Goal: Task Accomplishment & Management: Manage account settings

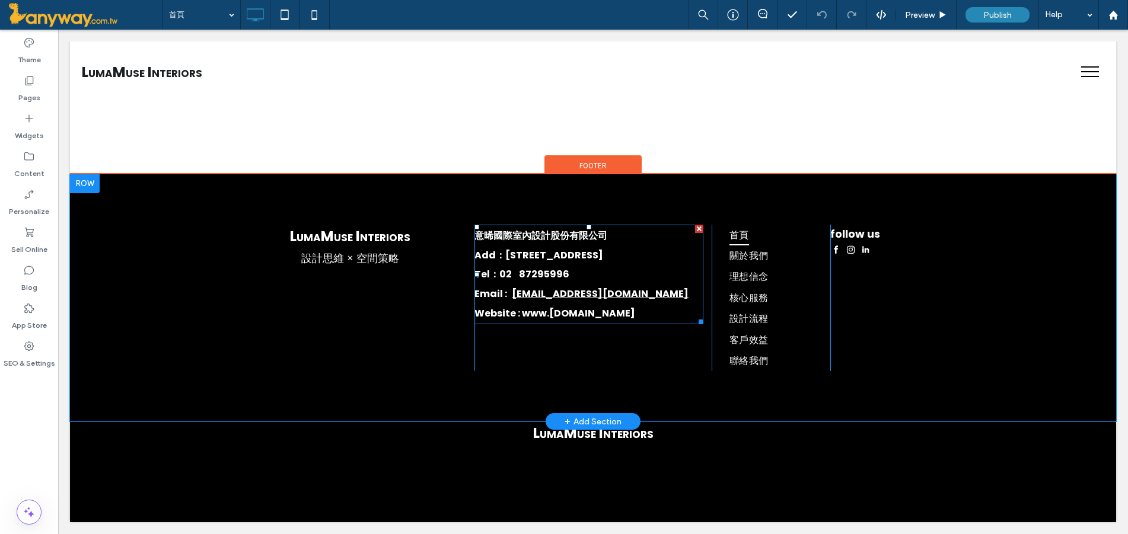
click at [645, 225] on div "意晞國際室內設計股份有限公司 Add：台北市信義區松仁路100號 34樓 Tel：02 87295996 Email : info@lumamuse.com …" at bounding box center [588, 275] width 229 height 100
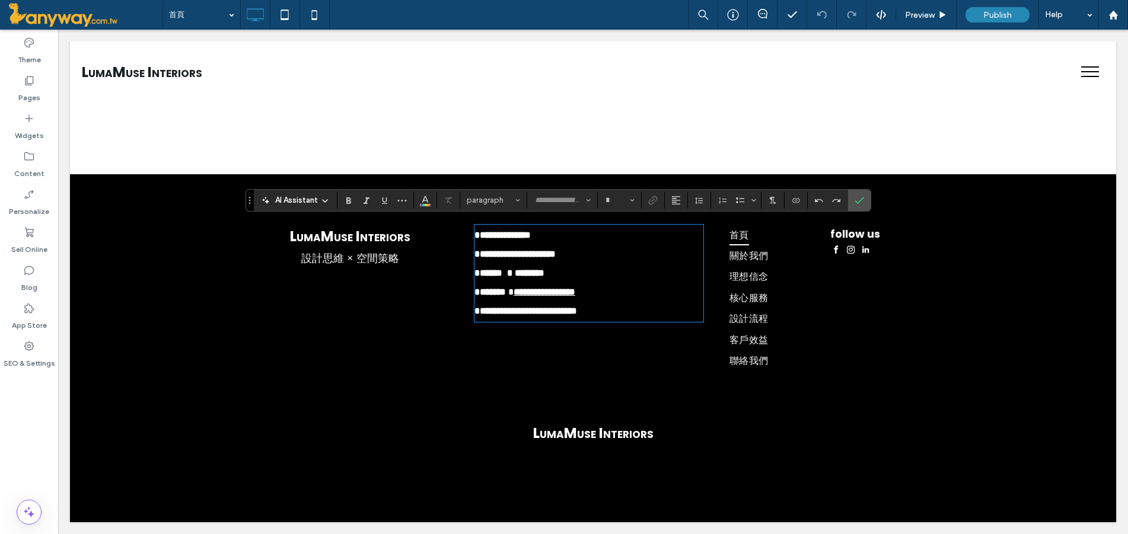
type input "**"
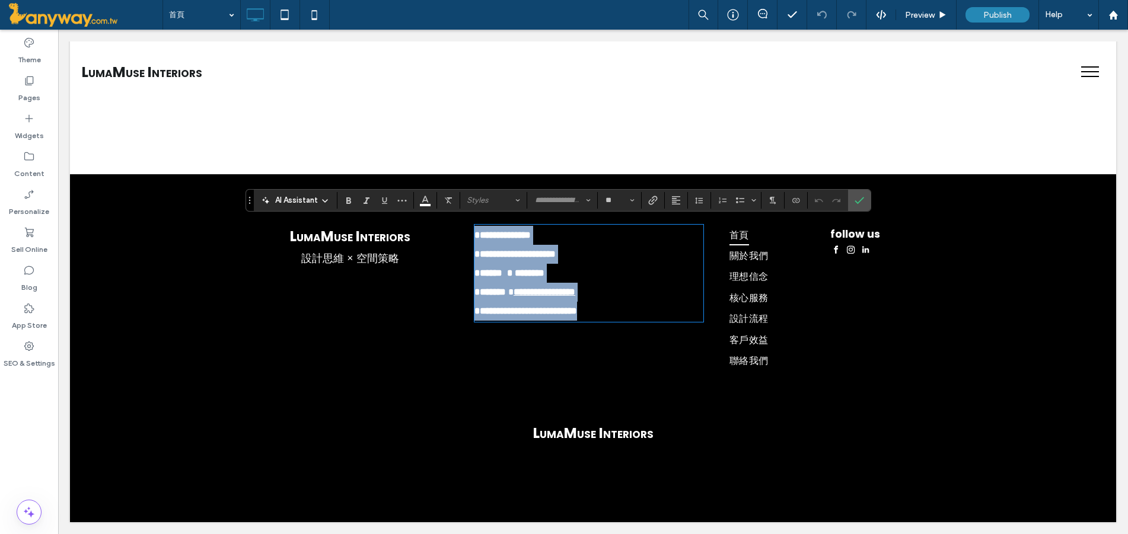
click at [620, 226] on h5 "**********" at bounding box center [588, 235] width 229 height 19
type input "*******"
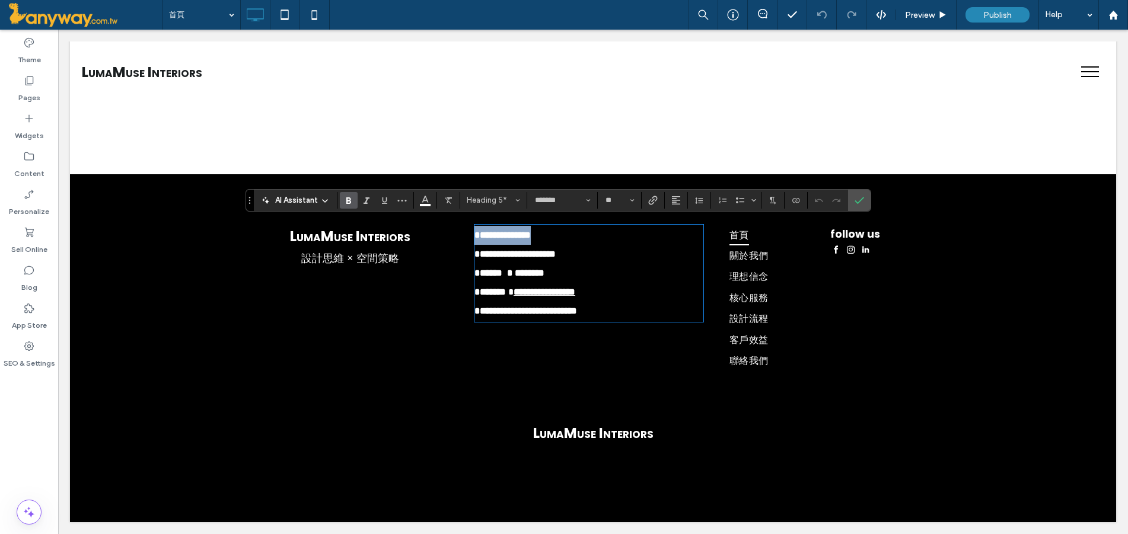
drag, startPoint x: 619, startPoint y: 225, endPoint x: 465, endPoint y: 219, distance: 154.3
click at [465, 219] on div "**********" at bounding box center [593, 298] width 1046 height 248
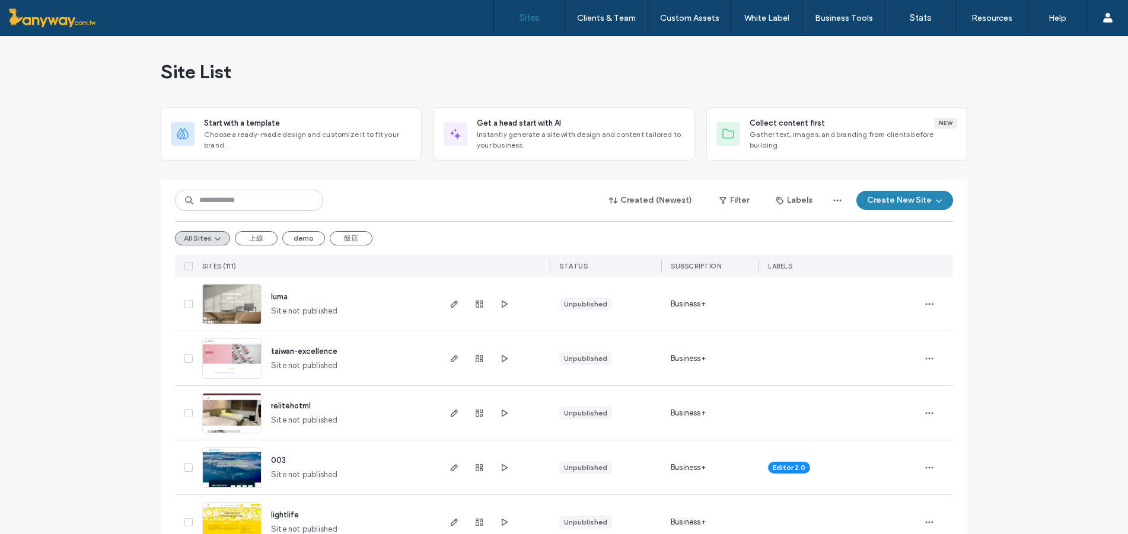
click at [221, 353] on img at bounding box center [232, 379] width 58 height 81
click at [246, 416] on img at bounding box center [232, 434] width 58 height 81
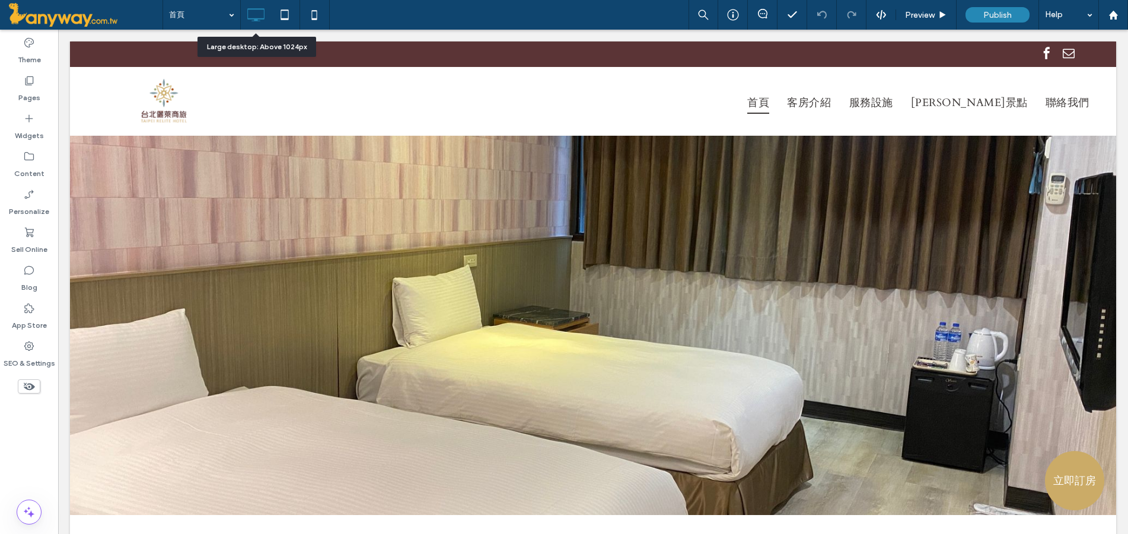
click at [263, 13] on icon at bounding box center [256, 15] width 24 height 24
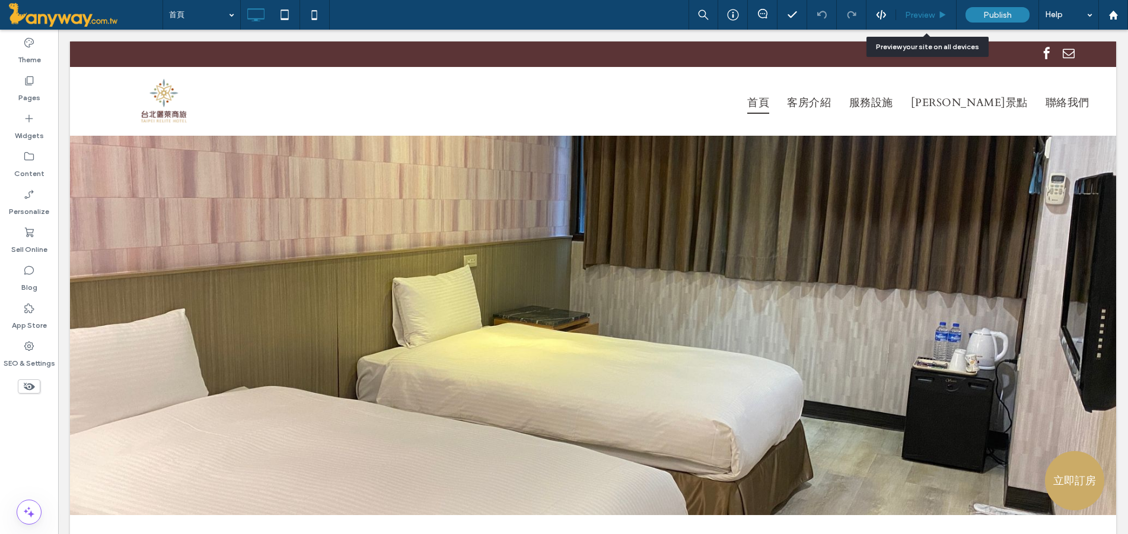
click at [931, 13] on span "Preview" at bounding box center [920, 15] width 30 height 10
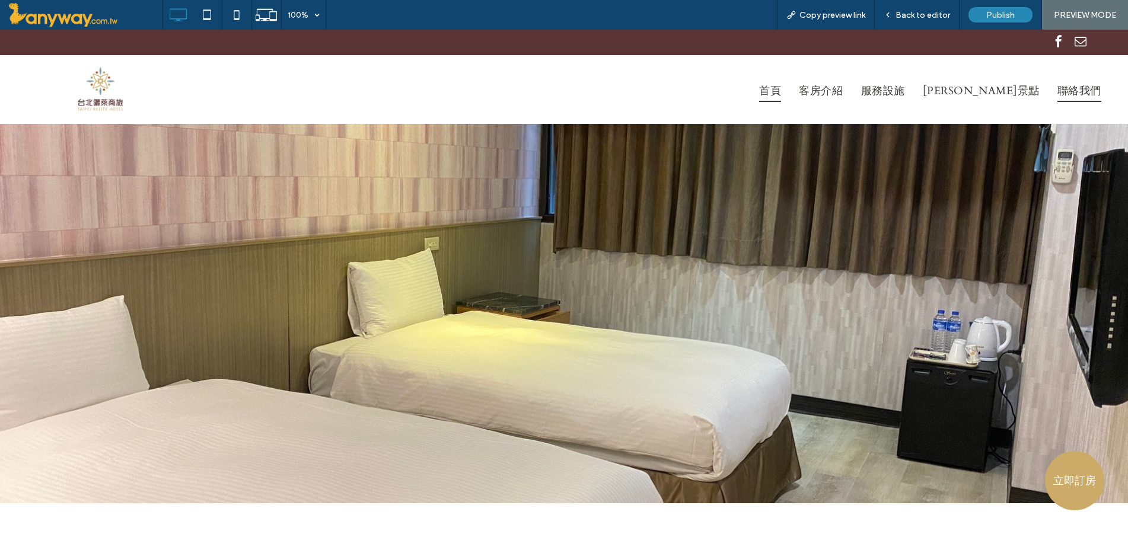
click at [1075, 87] on span "聯絡我們" at bounding box center [1079, 91] width 44 height 21
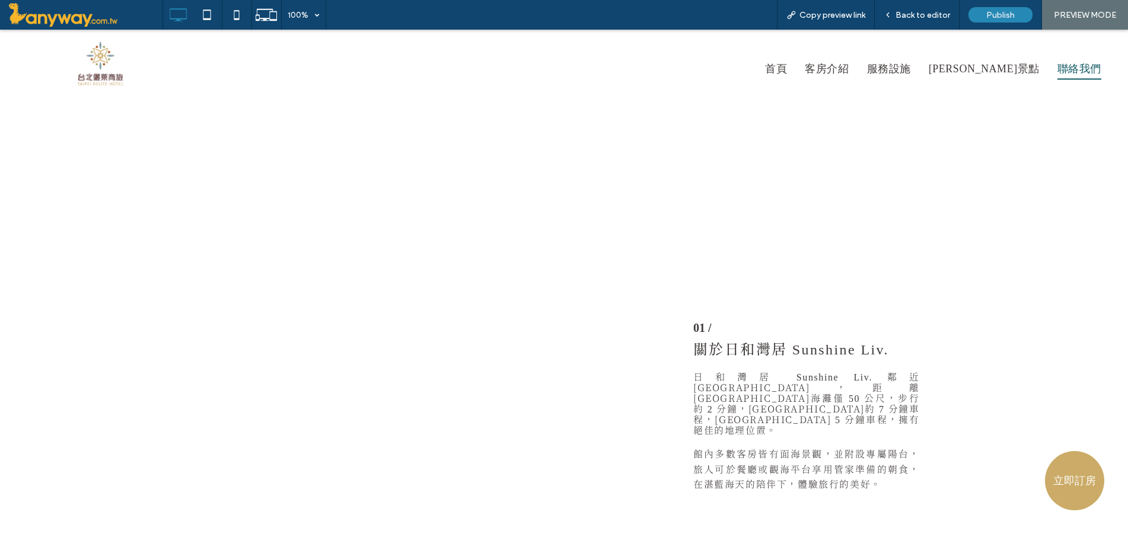
scroll to position [197, 0]
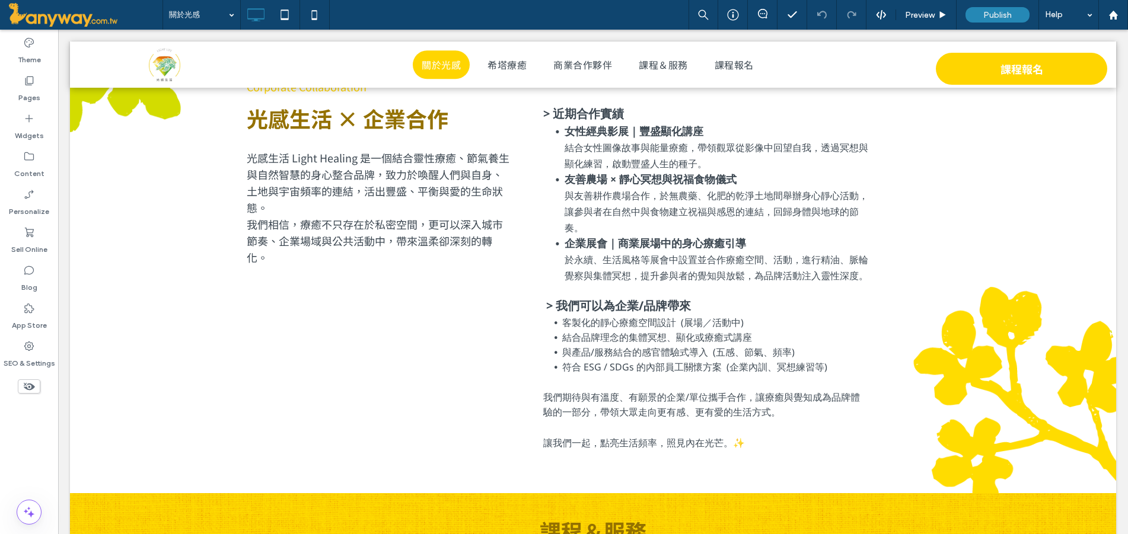
scroll to position [1680, 0]
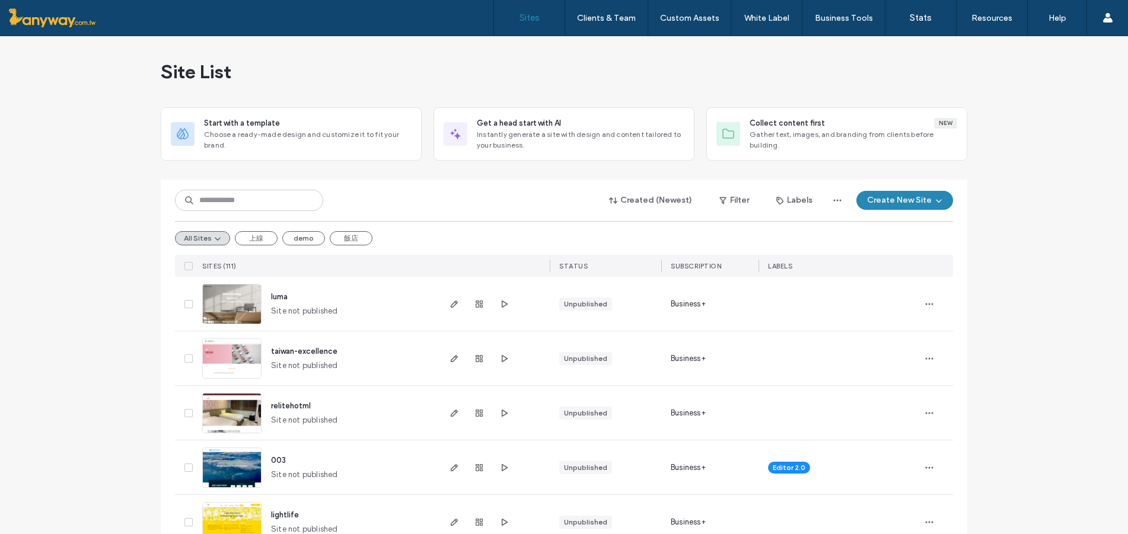
scroll to position [197, 0]
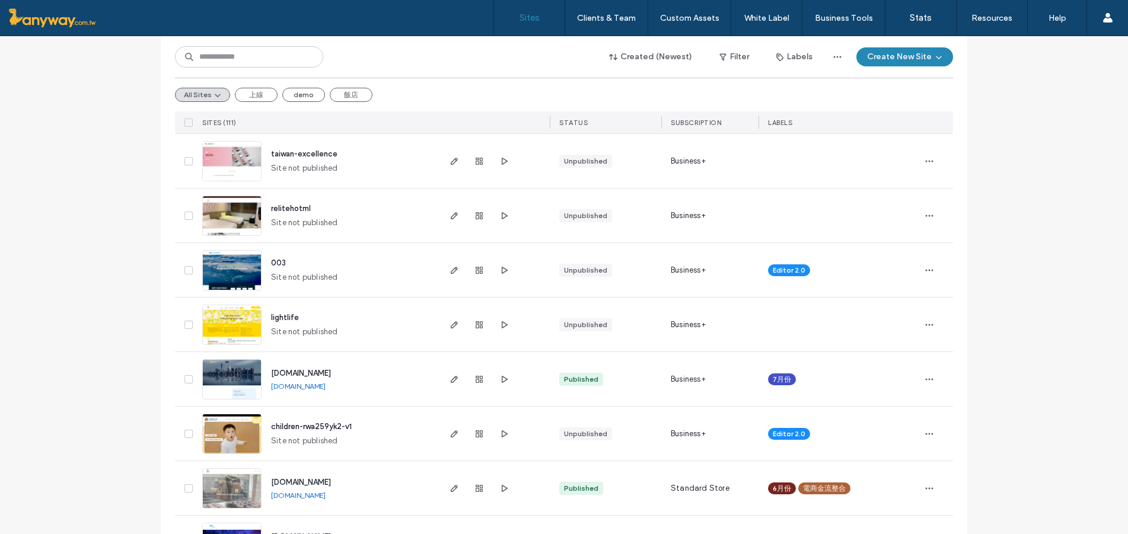
click at [230, 439] on img at bounding box center [232, 454] width 58 height 81
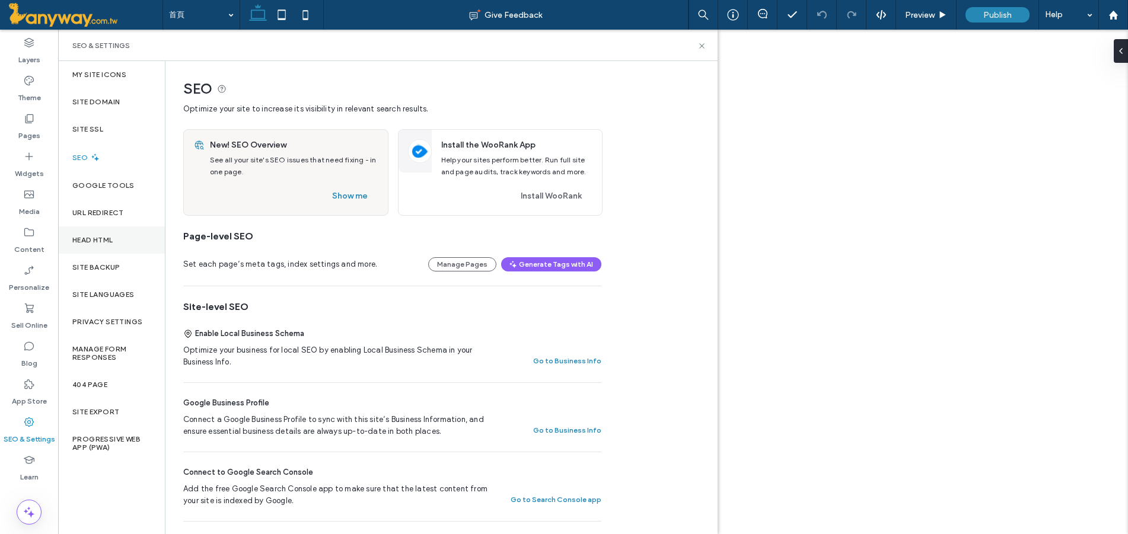
click at [117, 187] on label "Google Tools" at bounding box center [103, 185] width 62 height 8
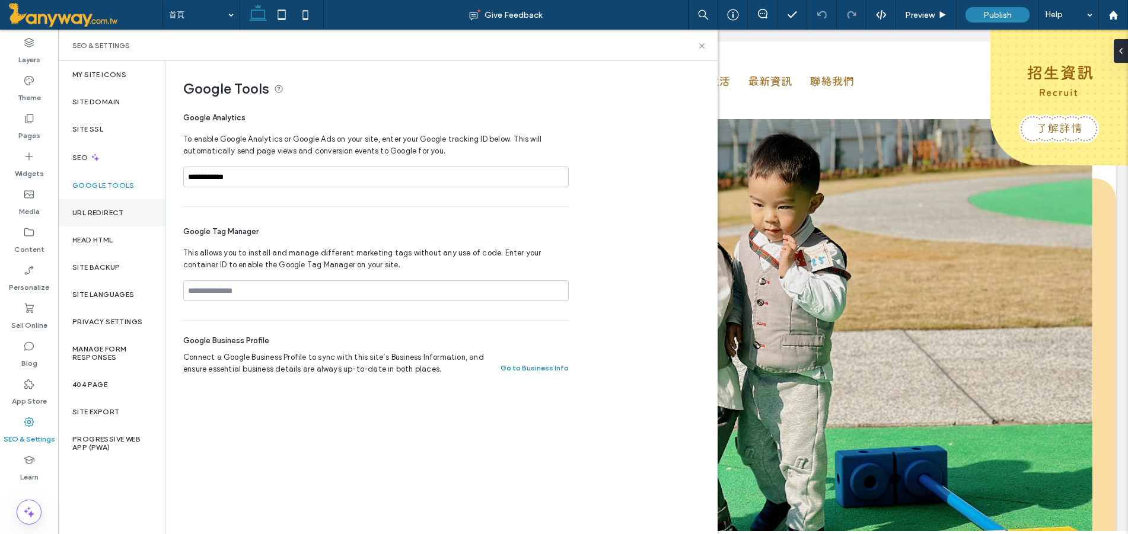
click at [125, 207] on div "URL Redirect" at bounding box center [111, 212] width 107 height 27
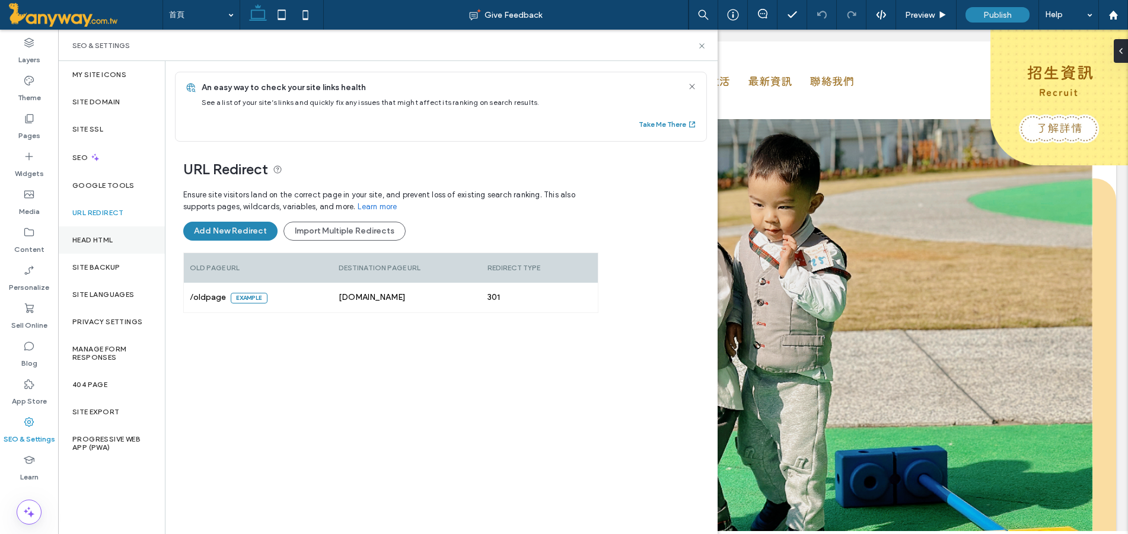
click at [101, 236] on label "Head HTML" at bounding box center [92, 240] width 41 height 8
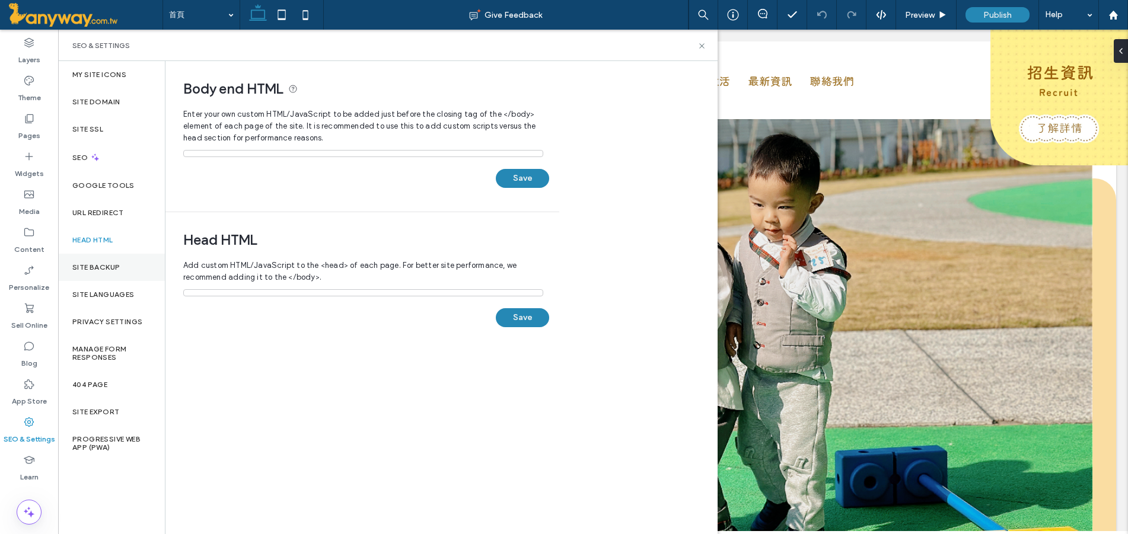
click at [116, 269] on label "Site Backup" at bounding box center [95, 267] width 47 height 8
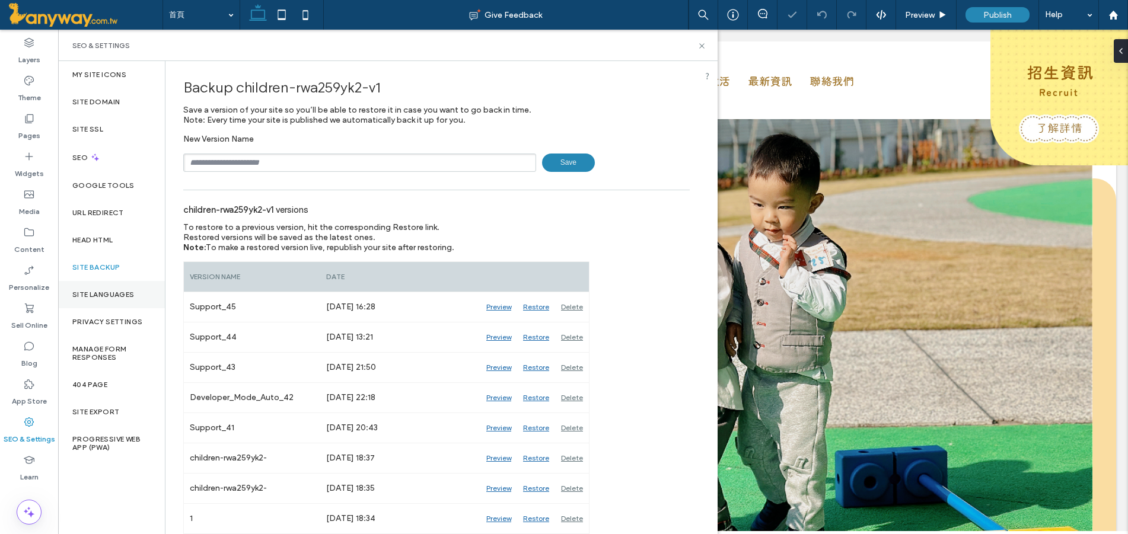
click at [130, 295] on label "Site Languages" at bounding box center [103, 295] width 62 height 8
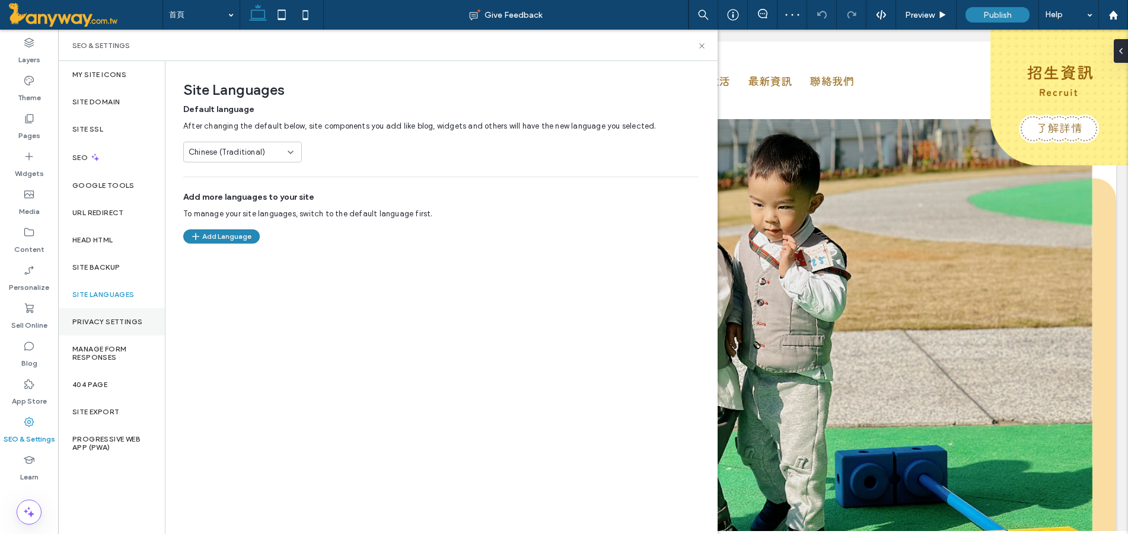
click at [134, 324] on label "Privacy Settings" at bounding box center [107, 322] width 70 height 8
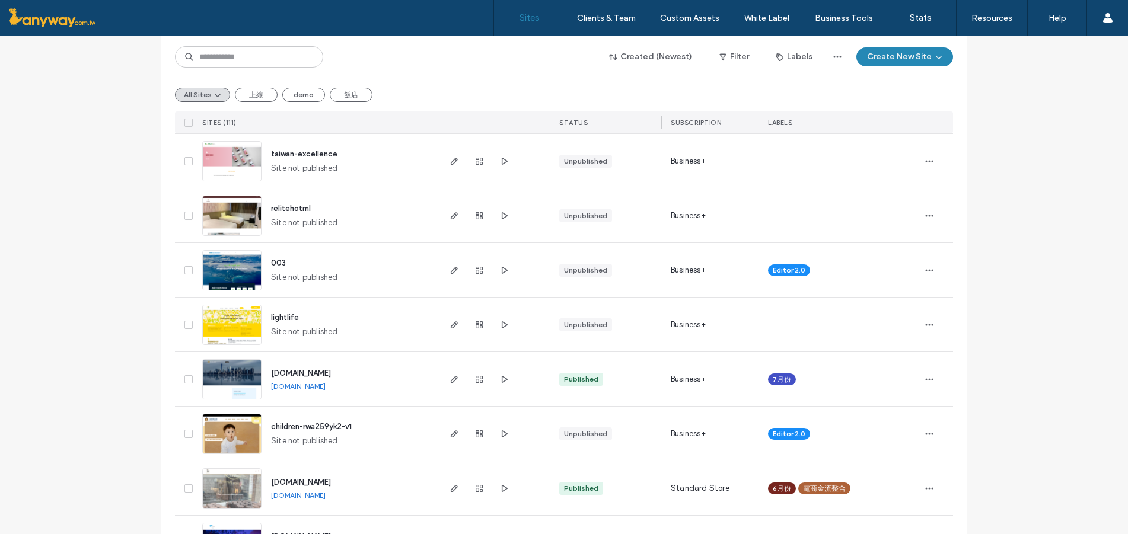
scroll to position [395, 0]
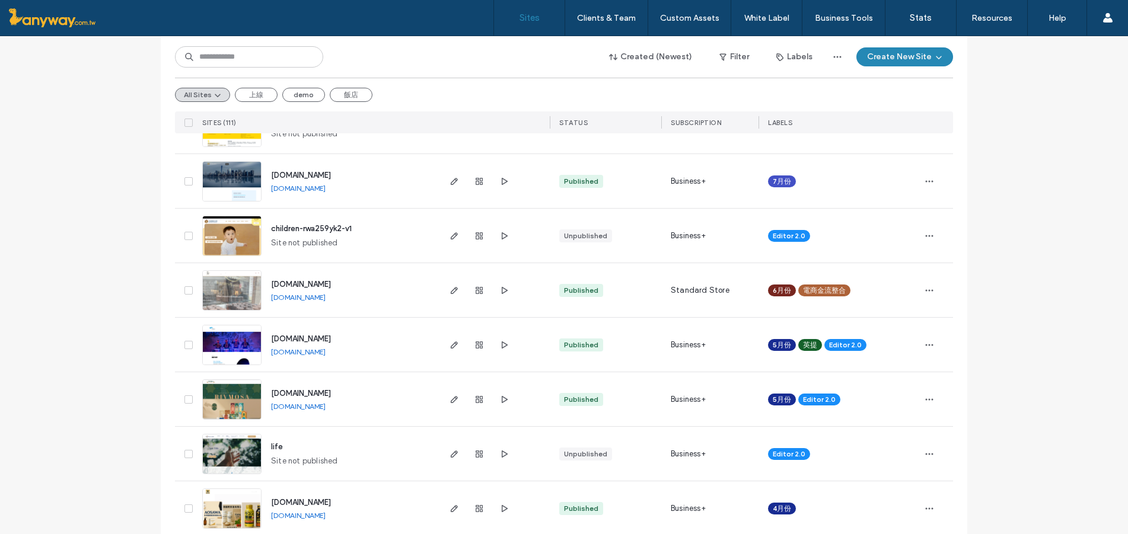
click at [246, 336] on img at bounding box center [232, 365] width 58 height 81
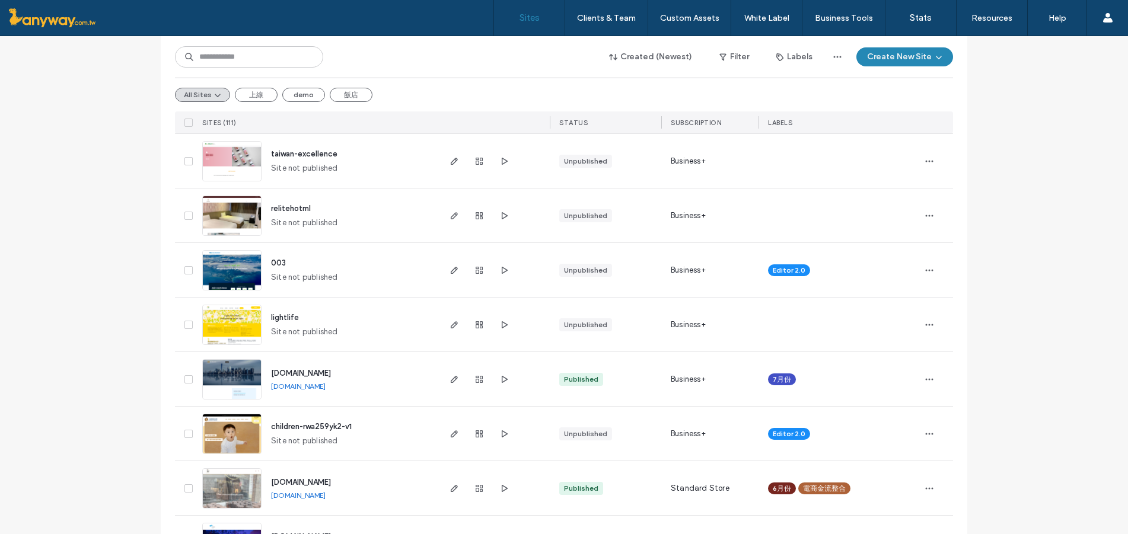
scroll to position [395, 0]
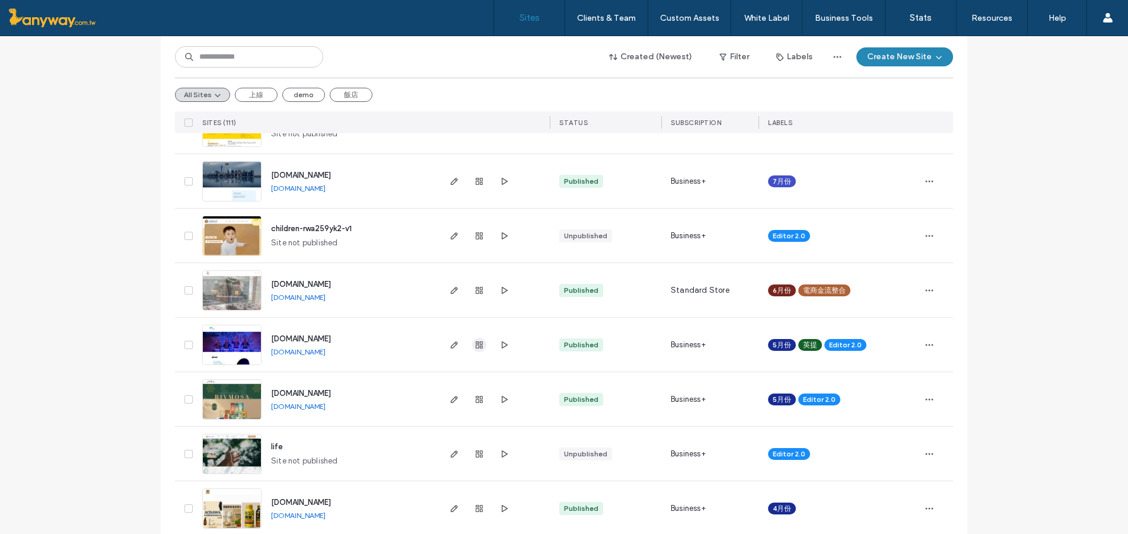
click at [475, 348] on use "button" at bounding box center [478, 344] width 7 height 7
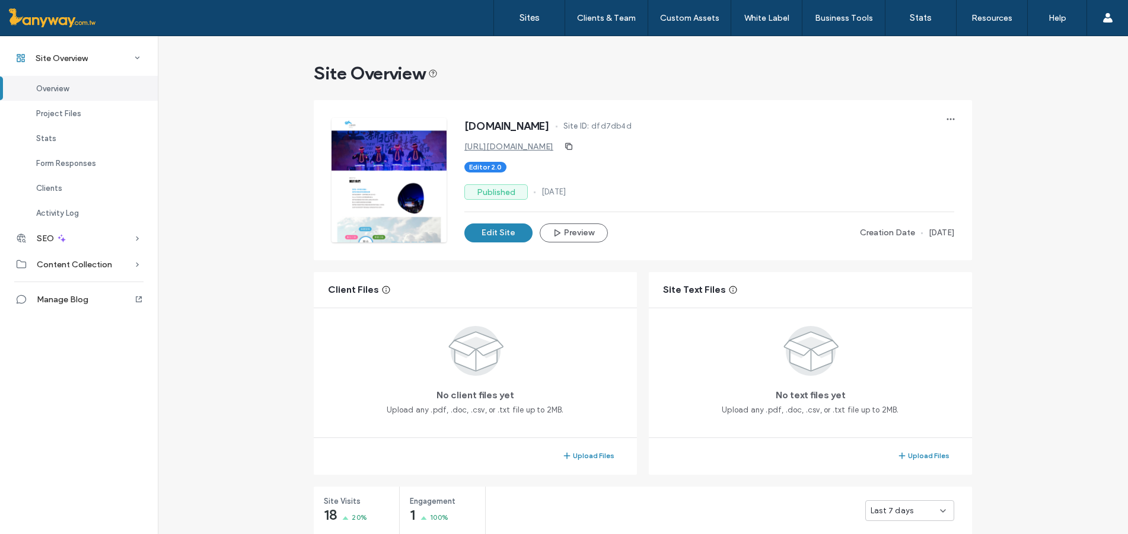
scroll to position [197, 0]
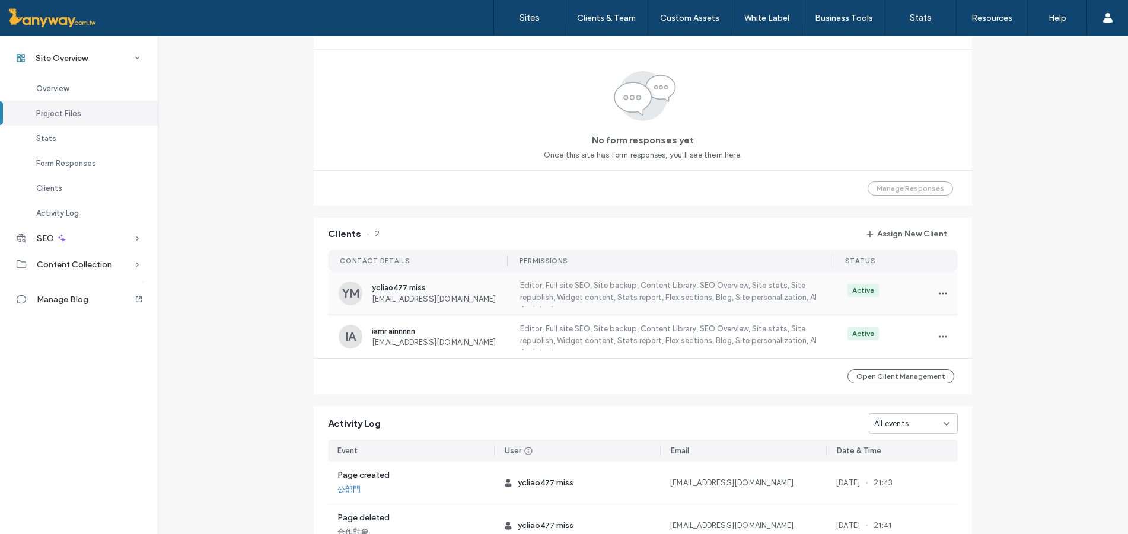
scroll to position [230, 0]
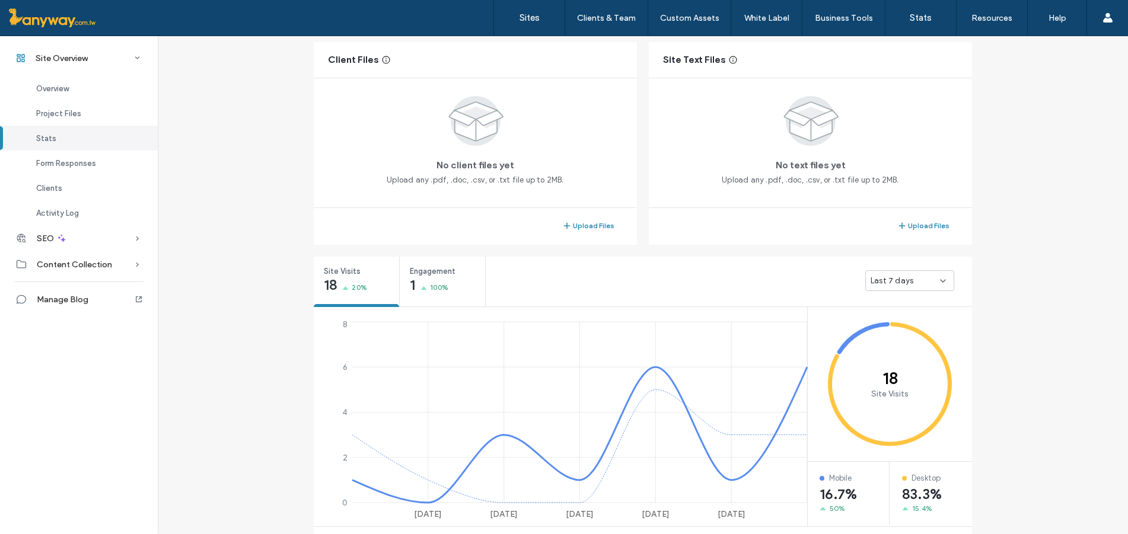
scroll to position [625, 0]
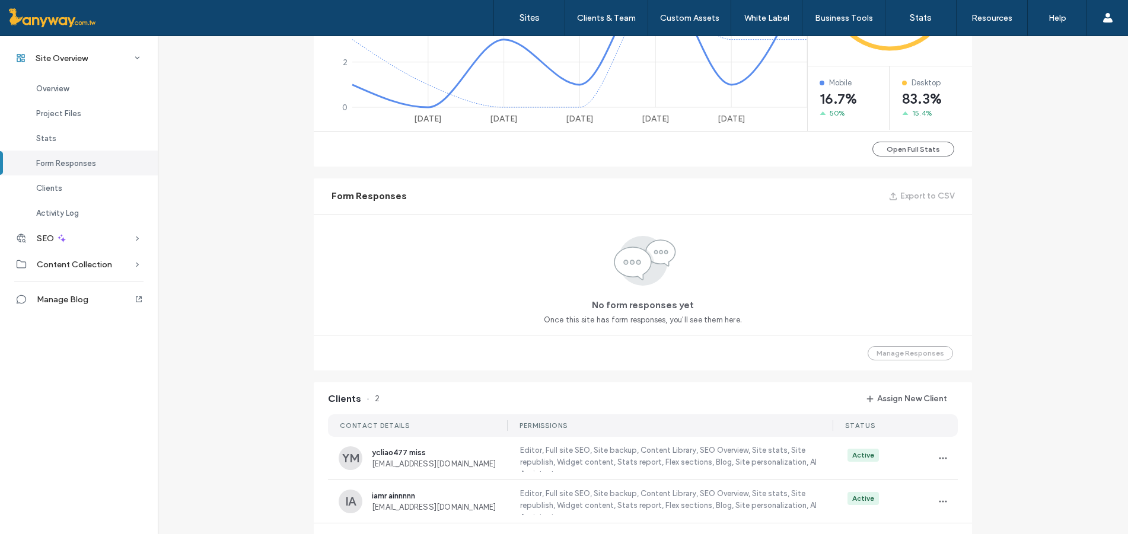
scroll to position [1030, 0]
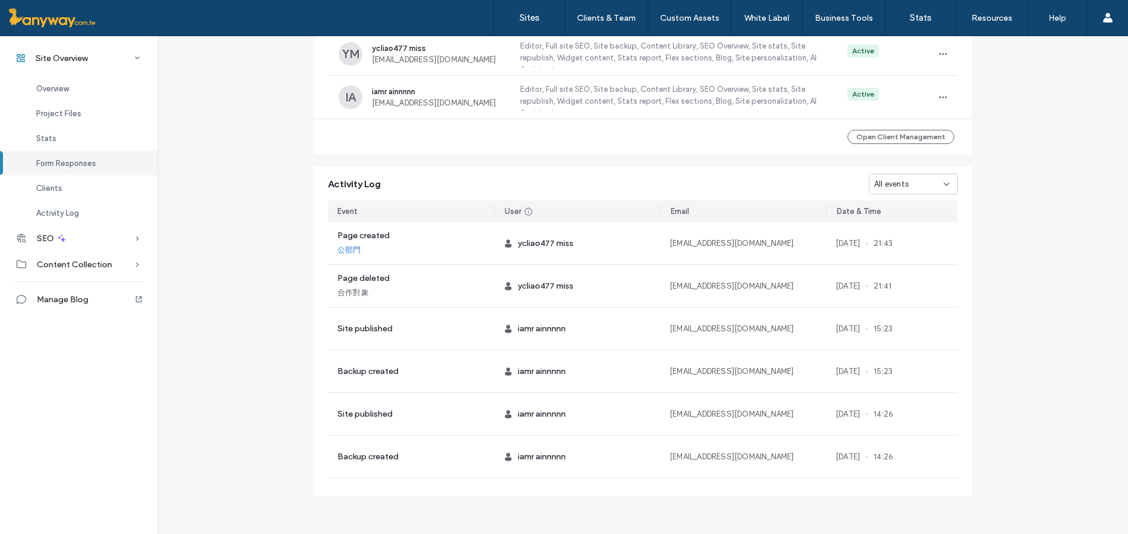
click at [911, 184] on div "All events" at bounding box center [908, 184] width 69 height 12
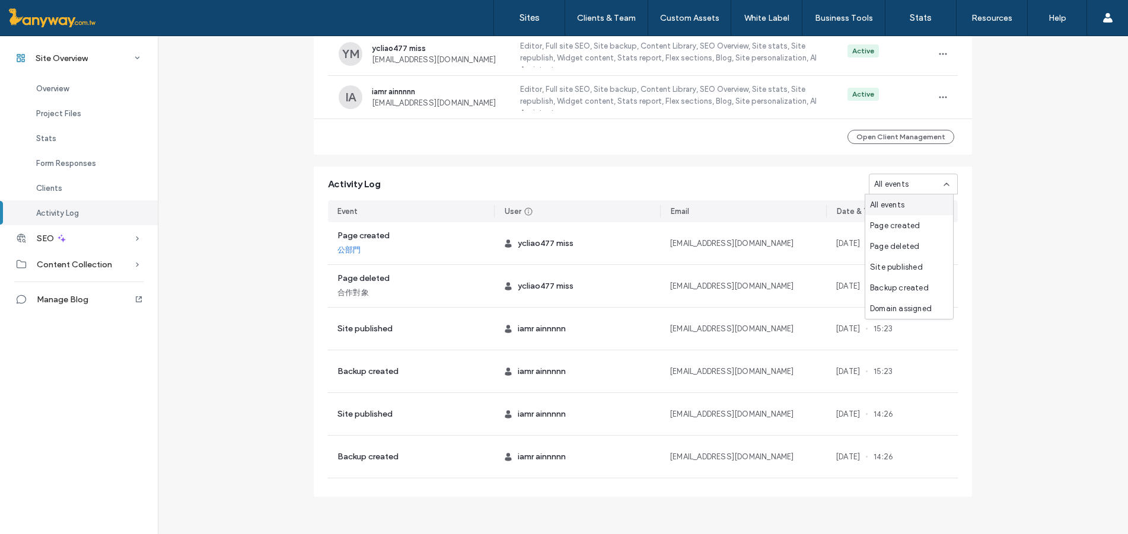
scroll to position [21, 0]
click at [922, 309] on div "Site created" at bounding box center [909, 308] width 88 height 21
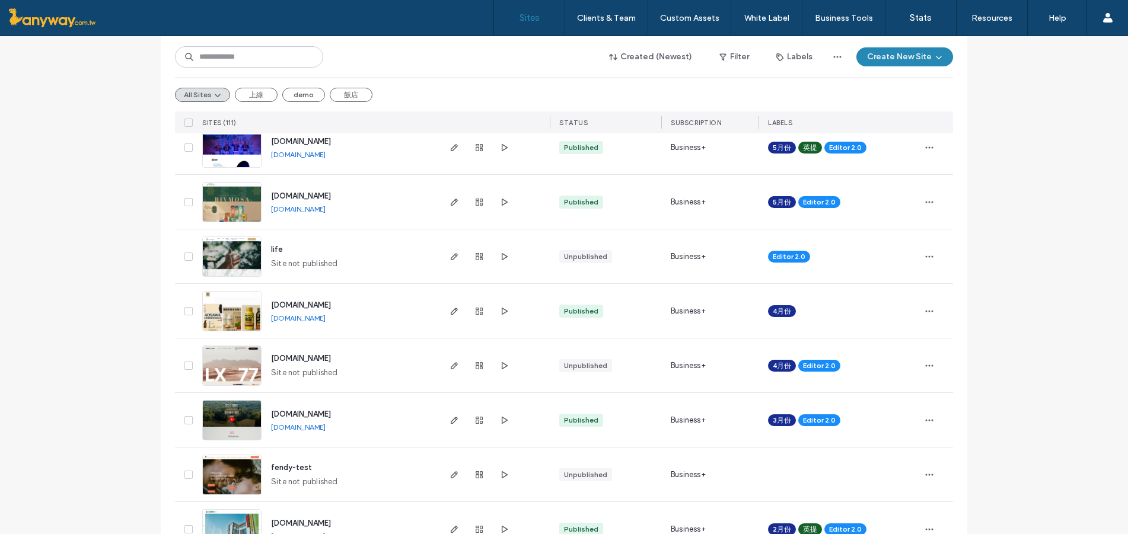
scroll to position [395, 0]
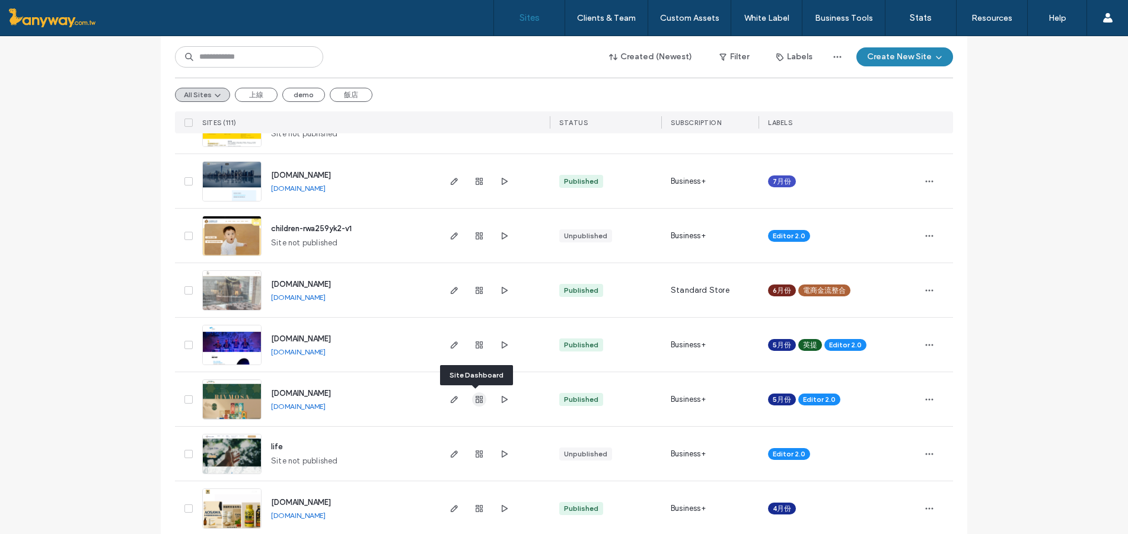
click at [472, 392] on span "button" at bounding box center [479, 399] width 14 height 14
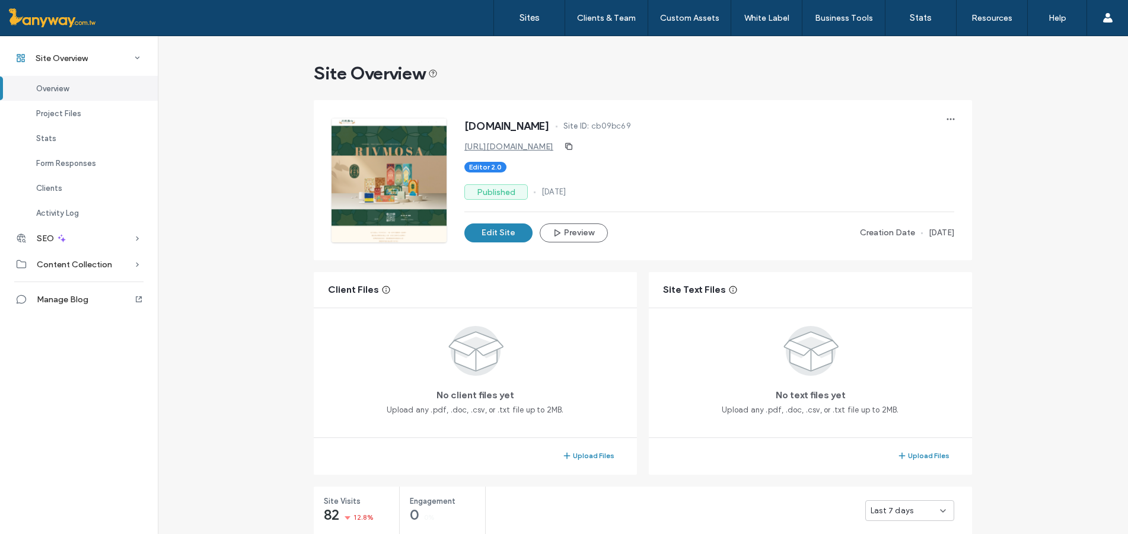
scroll to position [395, 0]
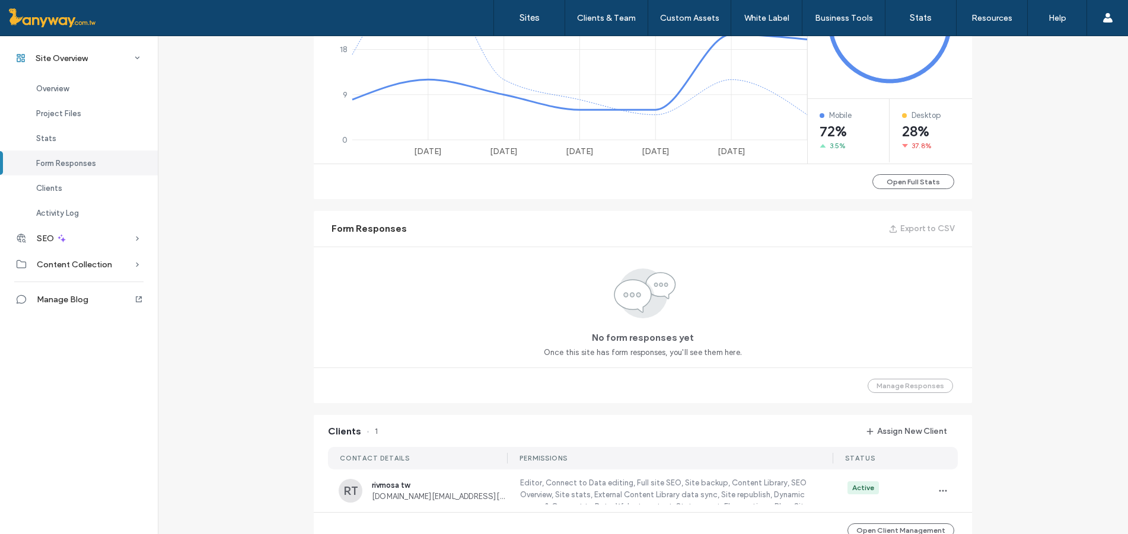
scroll to position [987, 0]
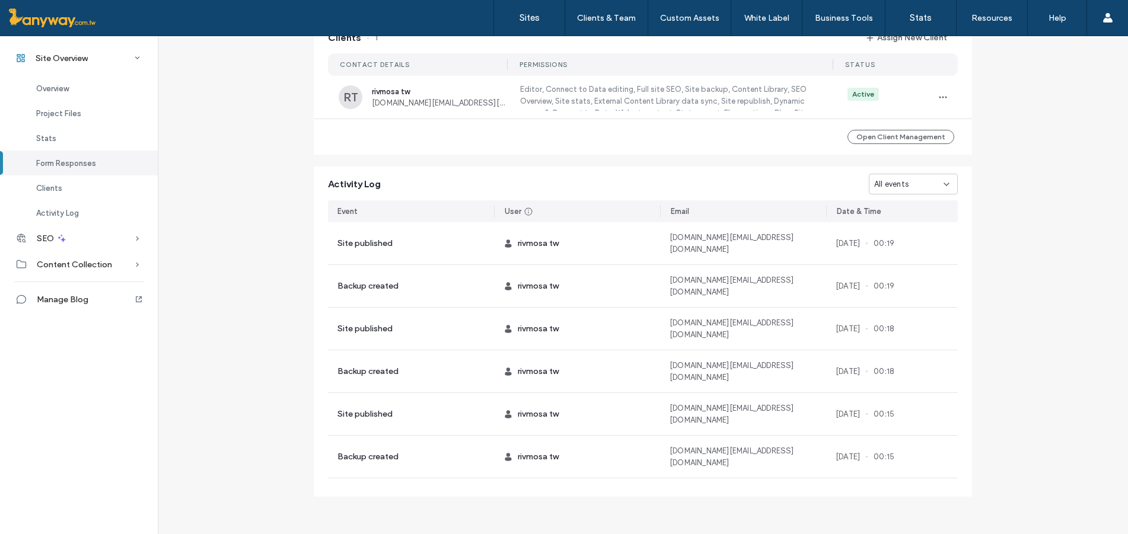
click at [909, 183] on div "All events" at bounding box center [908, 184] width 69 height 12
click at [928, 269] on span "Domain assigned" at bounding box center [901, 267] width 62 height 12
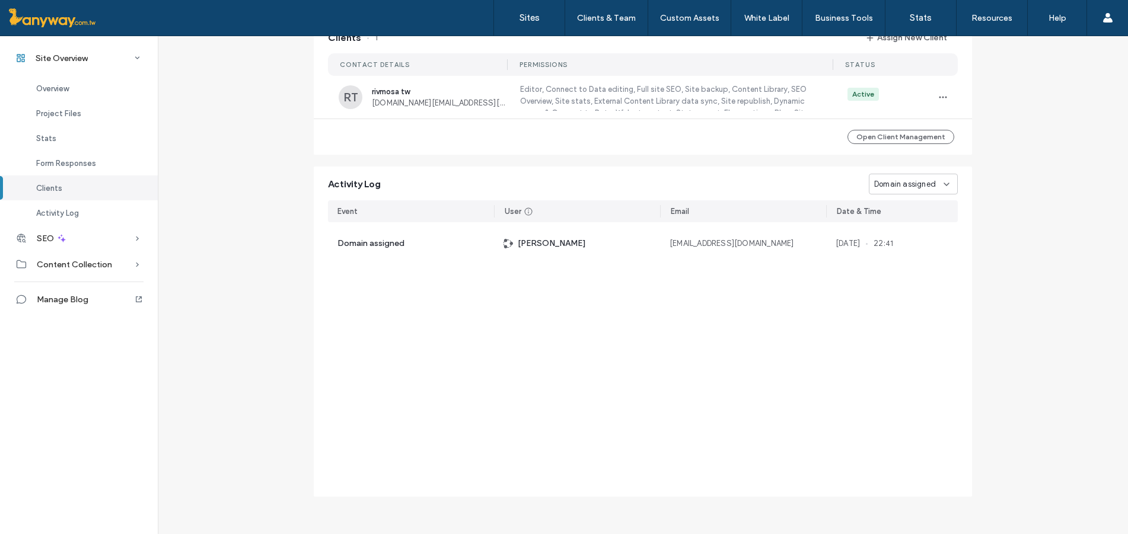
scroll to position [196, 0]
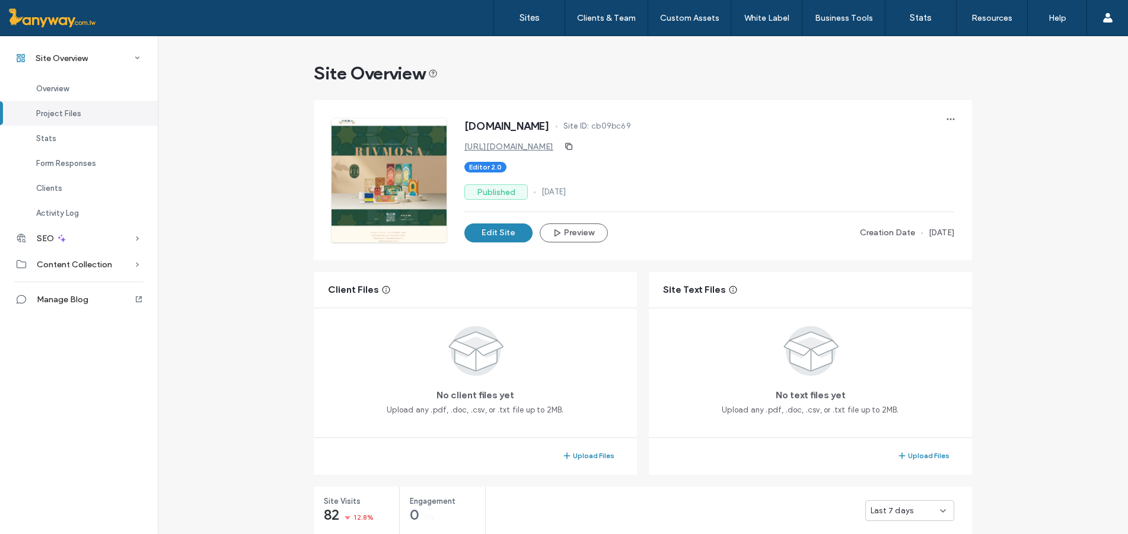
click at [422, 177] on div at bounding box center [388, 180] width 115 height 125
click at [541, 147] on link "https://www.rivmosa.com" at bounding box center [508, 147] width 89 height 10
click at [499, 148] on link "https://www.rivmosa.com" at bounding box center [508, 147] width 89 height 10
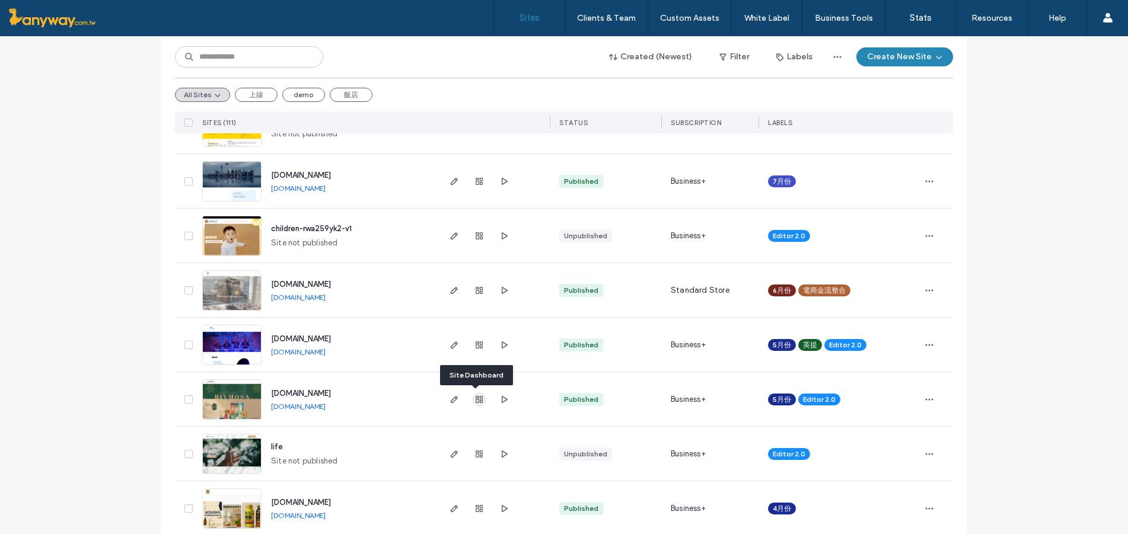
scroll to position [593, 0]
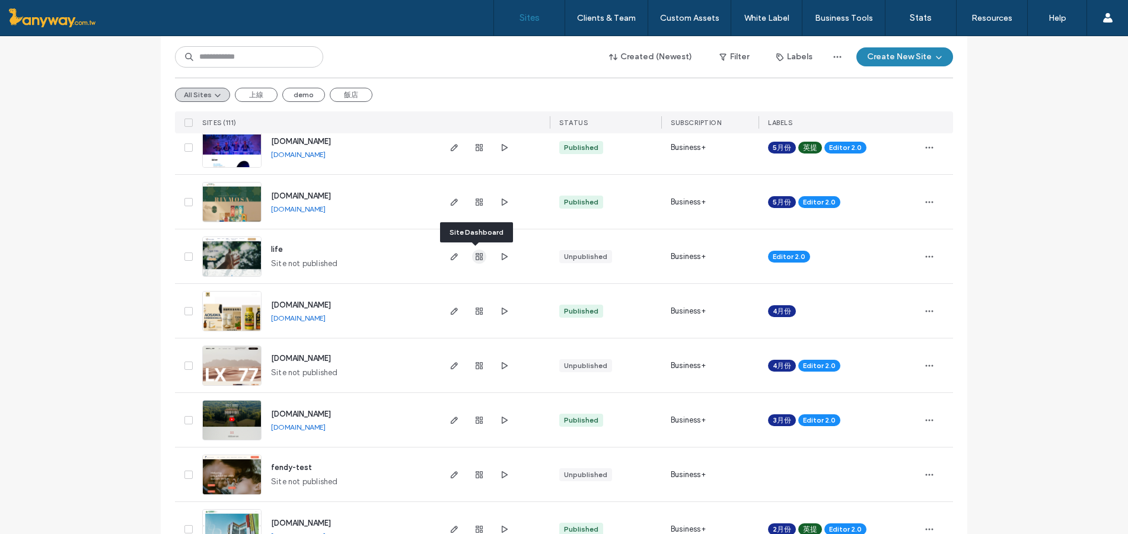
click at [475, 258] on use "button" at bounding box center [478, 256] width 7 height 7
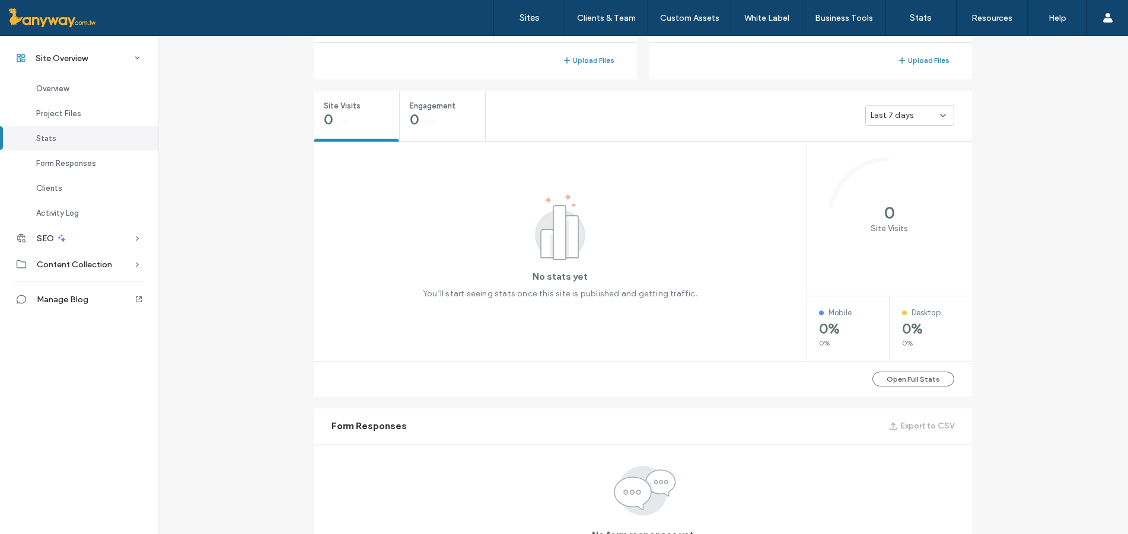
scroll to position [593, 0]
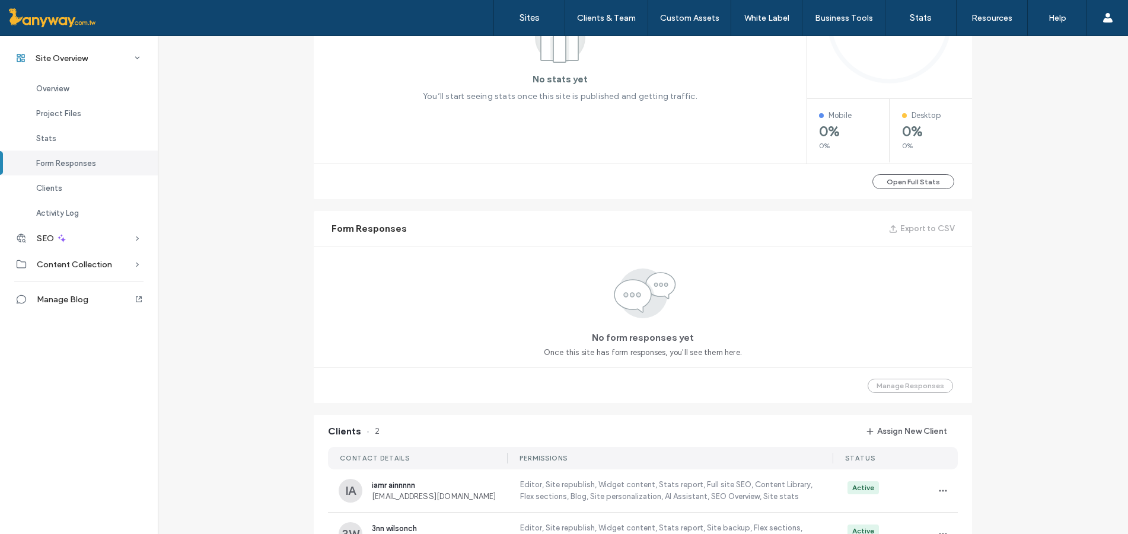
scroll to position [790, 0]
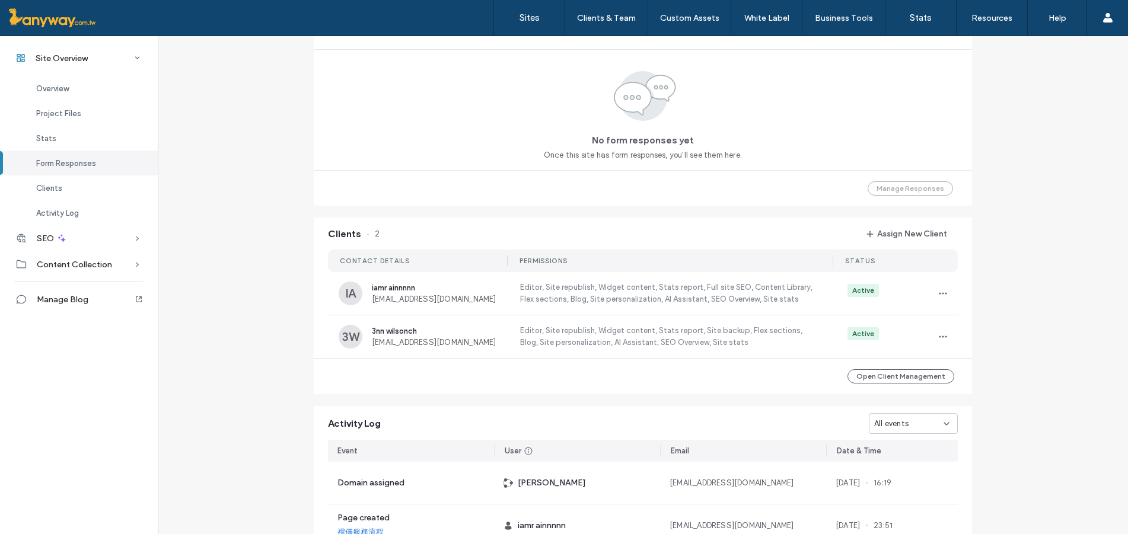
click at [875, 422] on span "All events" at bounding box center [891, 424] width 34 height 12
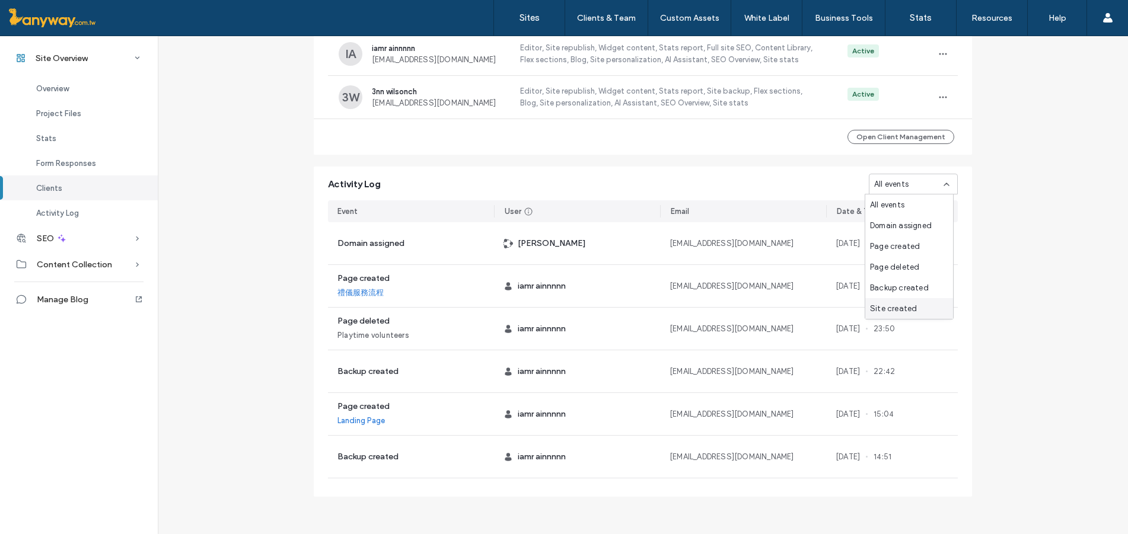
click at [902, 310] on span "Site created" at bounding box center [893, 309] width 47 height 12
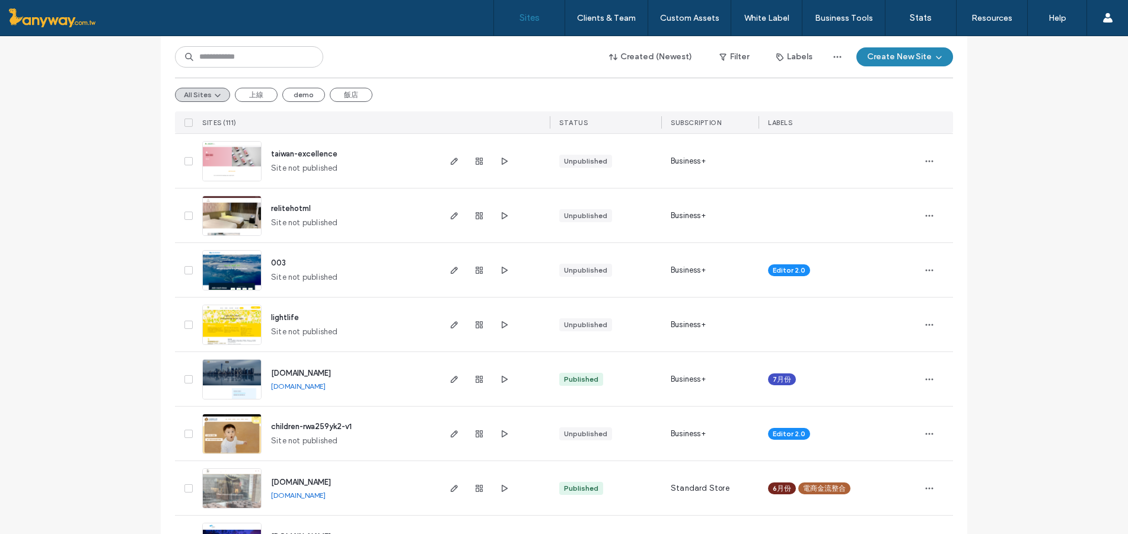
scroll to position [395, 0]
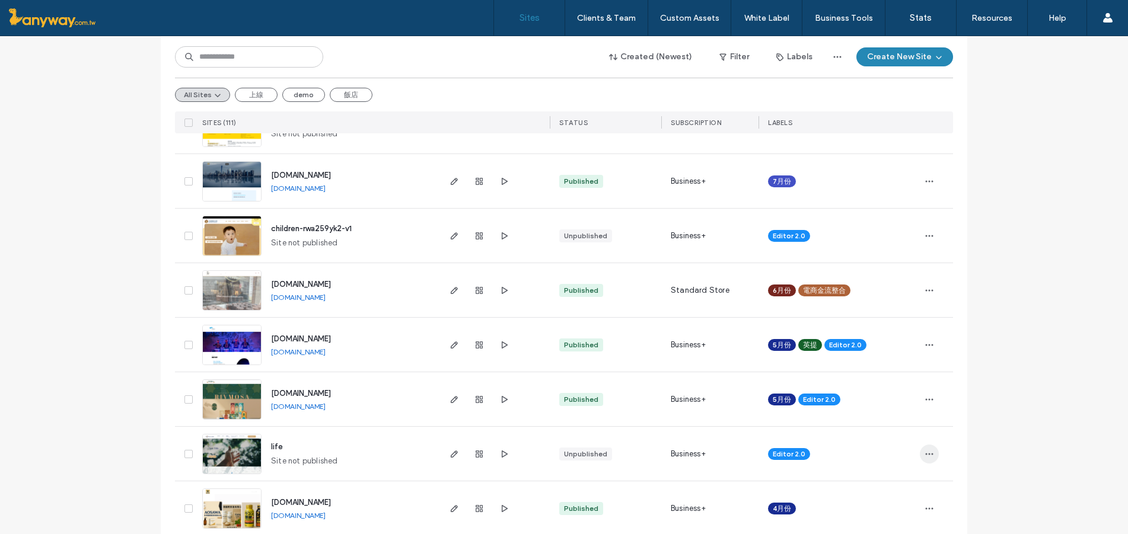
click at [925, 455] on icon "button" at bounding box center [928, 453] width 9 height 9
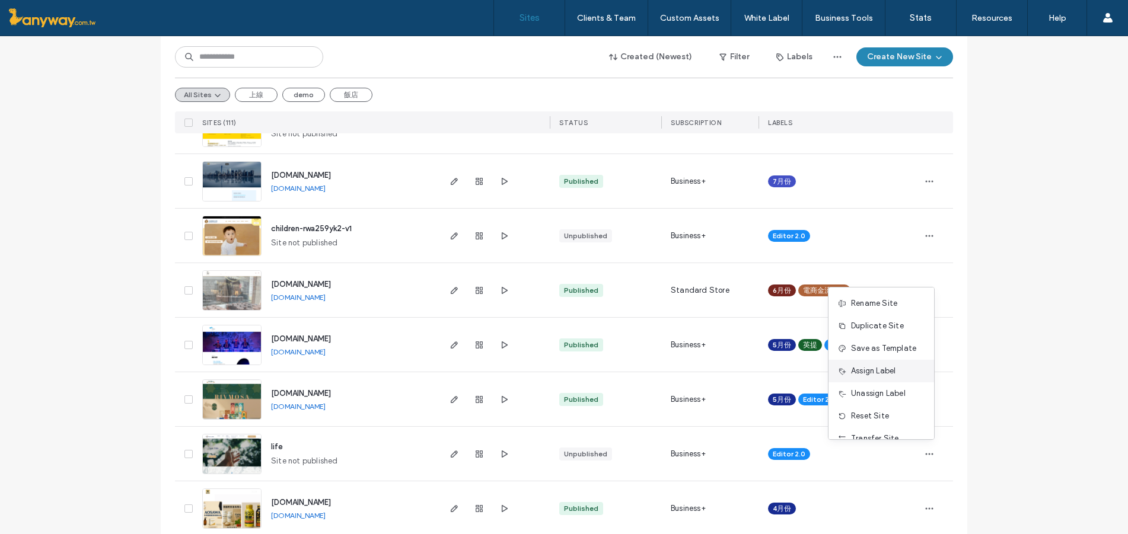
click at [895, 368] on span "Assign Label" at bounding box center [873, 371] width 44 height 12
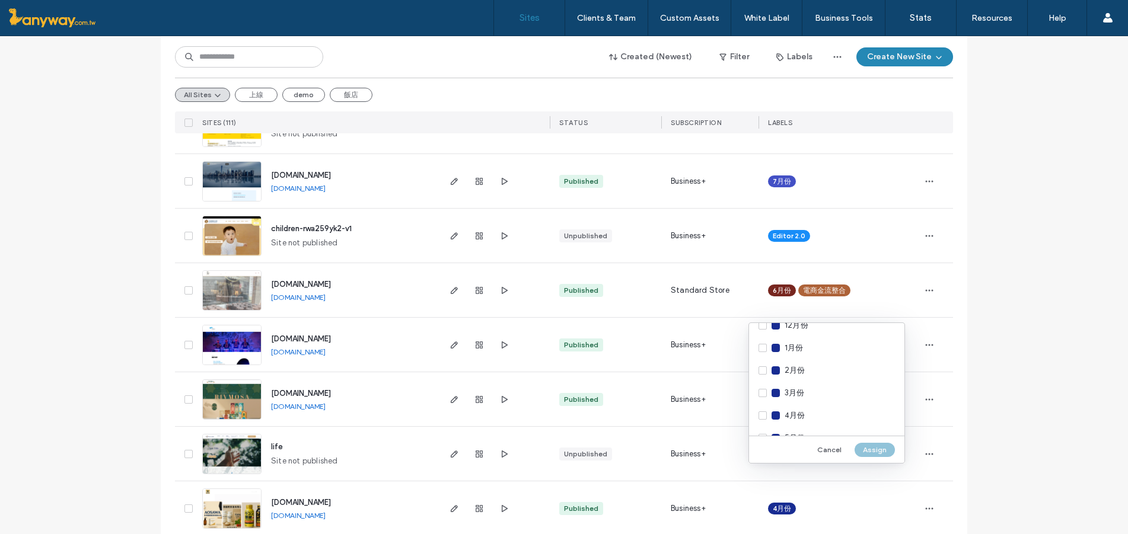
scroll to position [78, 0]
click at [807, 392] on div "4月份" at bounding box center [826, 396] width 155 height 23
click at [870, 447] on button "Assign" at bounding box center [874, 450] width 40 height 14
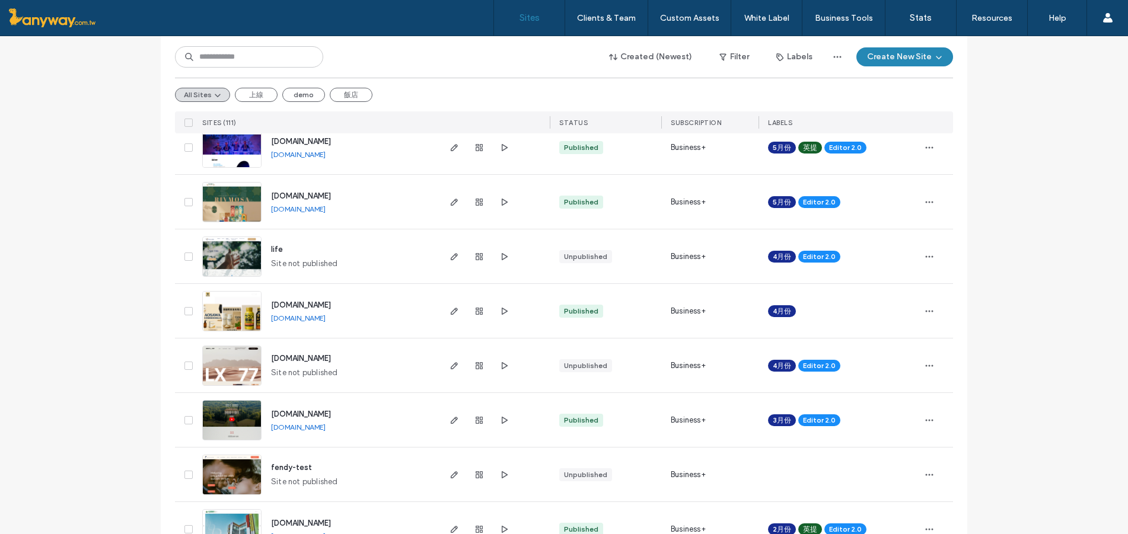
scroll to position [790, 0]
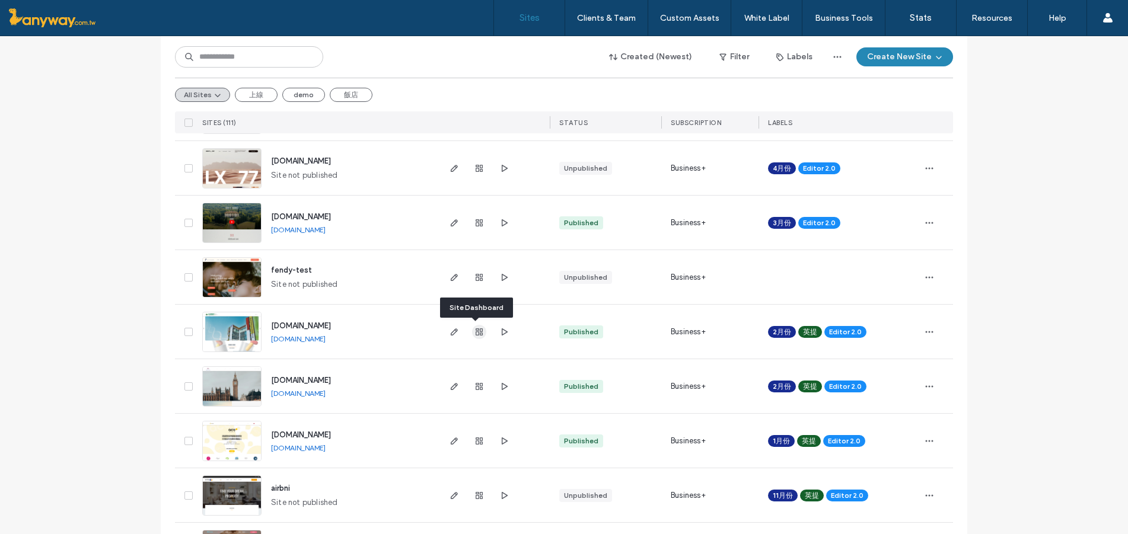
click at [472, 333] on span "button" at bounding box center [479, 332] width 14 height 14
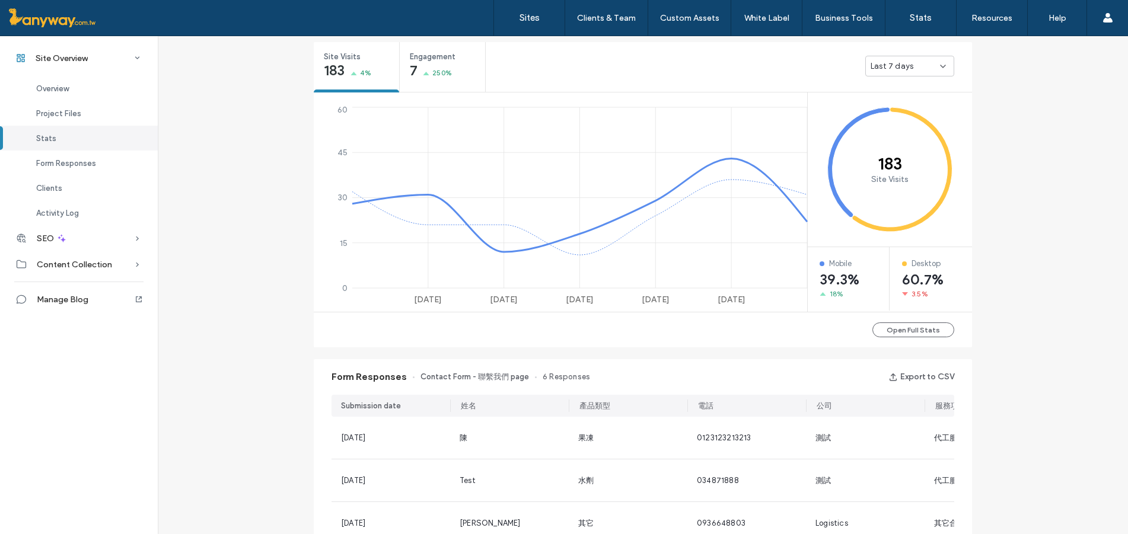
scroll to position [642, 0]
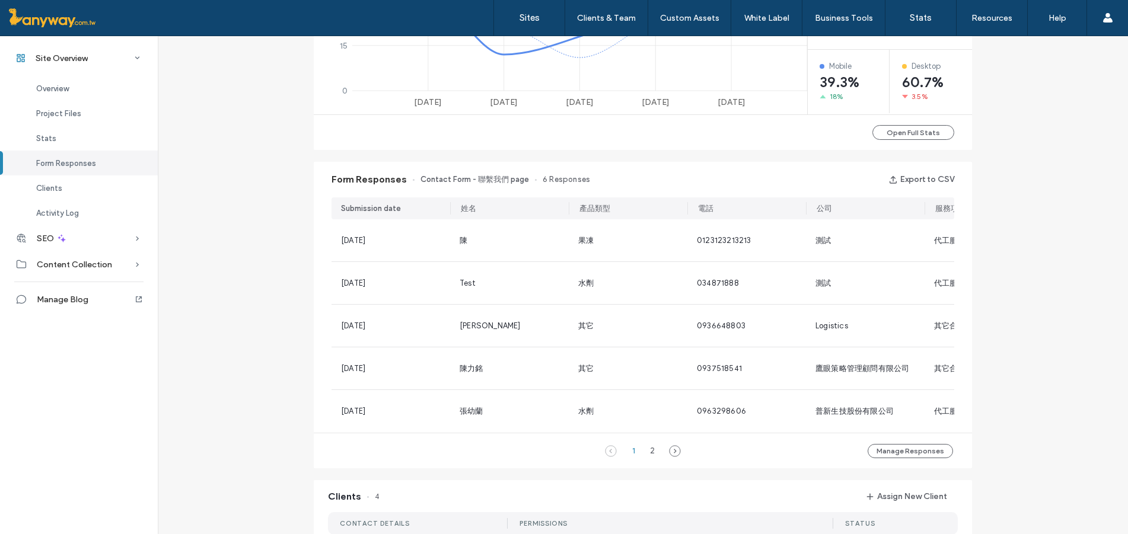
scroll to position [840, 0]
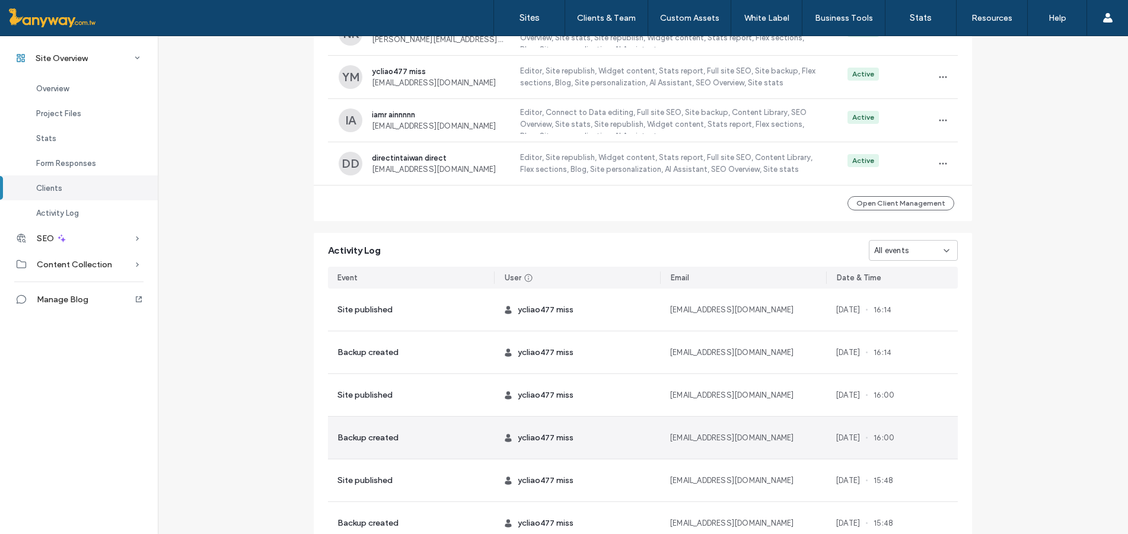
scroll to position [1235, 0]
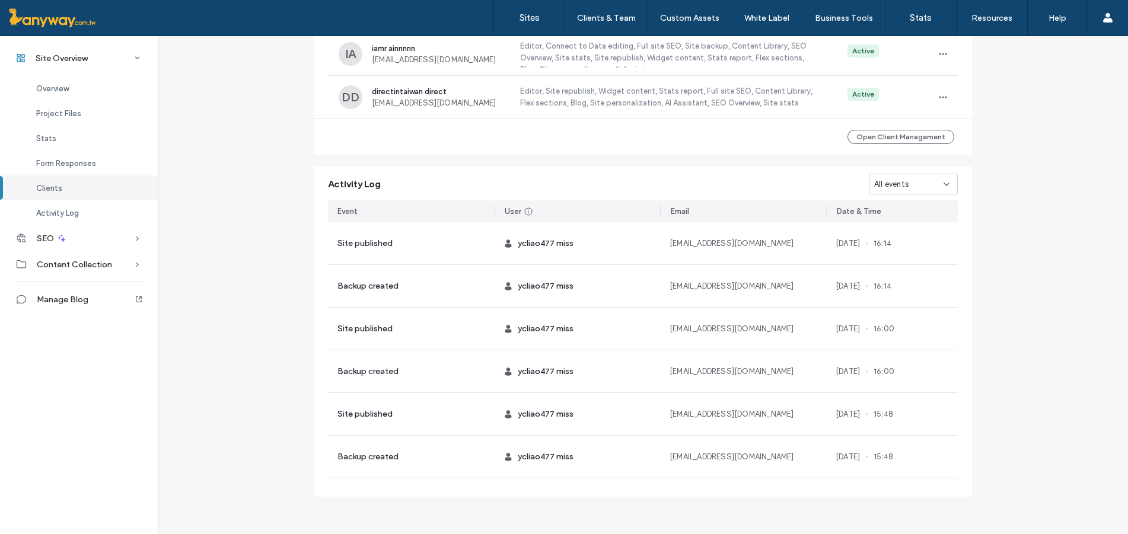
click at [930, 191] on div "All events" at bounding box center [913, 184] width 89 height 21
click at [908, 312] on span "Site created" at bounding box center [893, 311] width 47 height 12
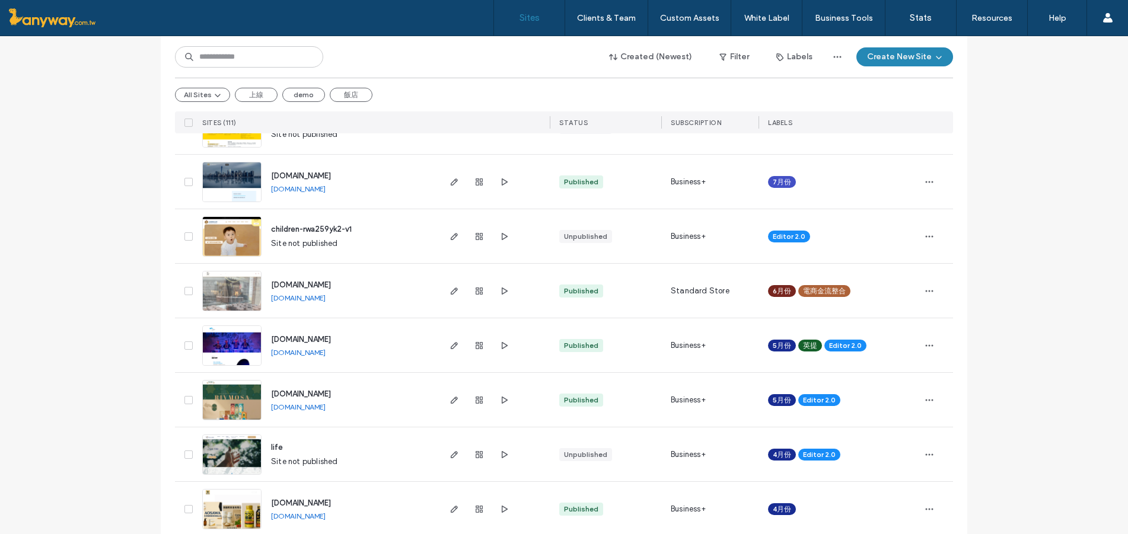
scroll to position [395, 0]
click at [480, 451] on span "button" at bounding box center [479, 454] width 14 height 14
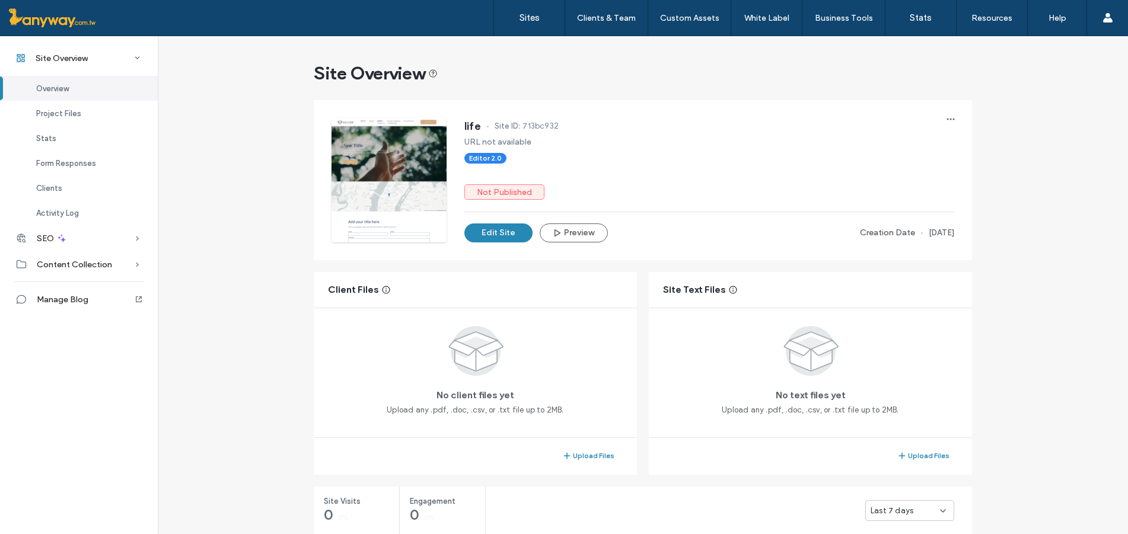
scroll to position [395, 0]
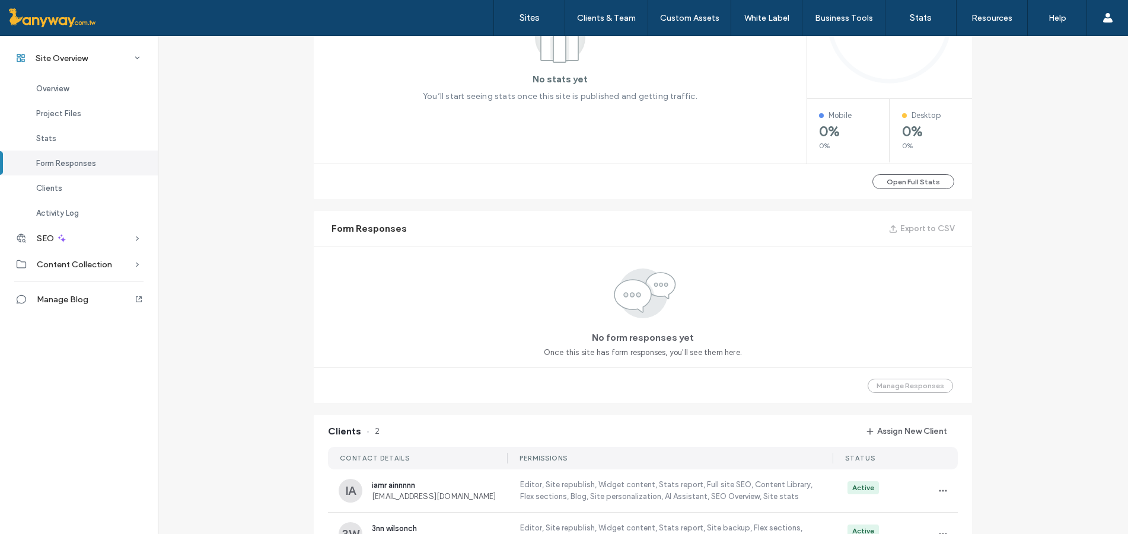
scroll to position [790, 0]
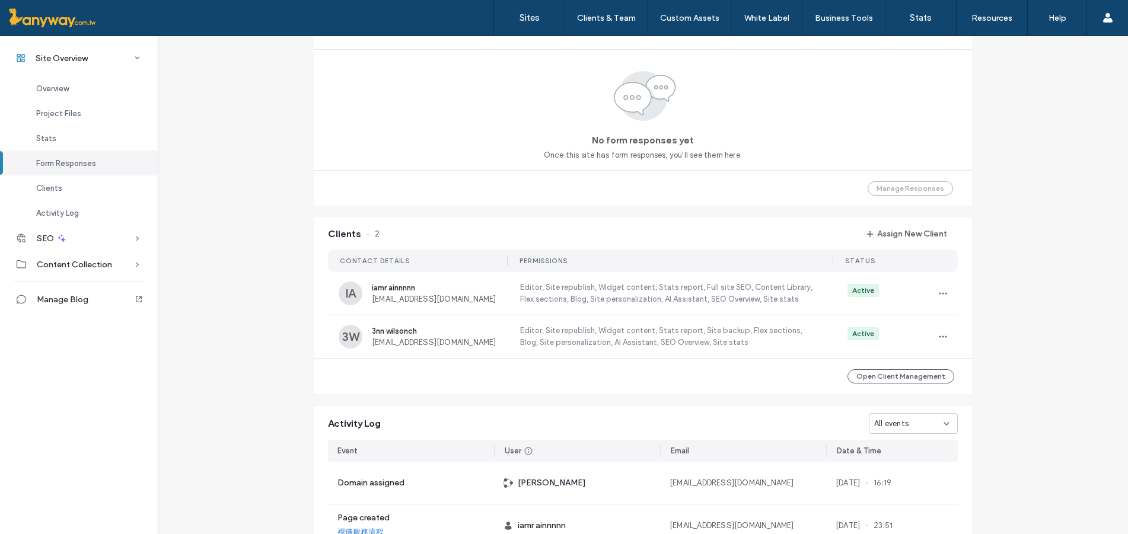
click at [933, 420] on div "All events" at bounding box center [908, 424] width 69 height 12
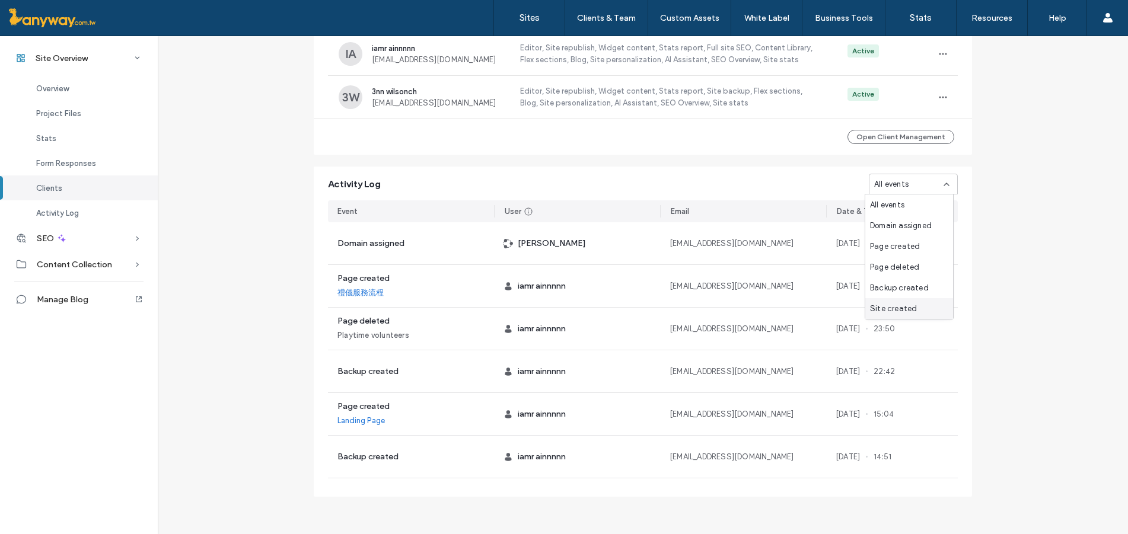
click at [908, 308] on span "Site created" at bounding box center [893, 309] width 47 height 12
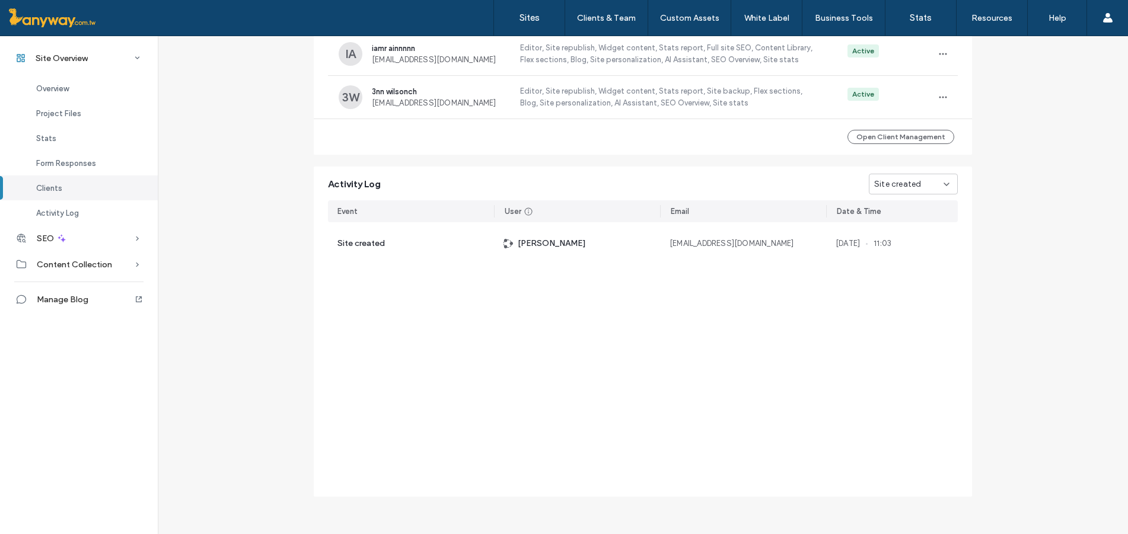
scroll to position [437, 0]
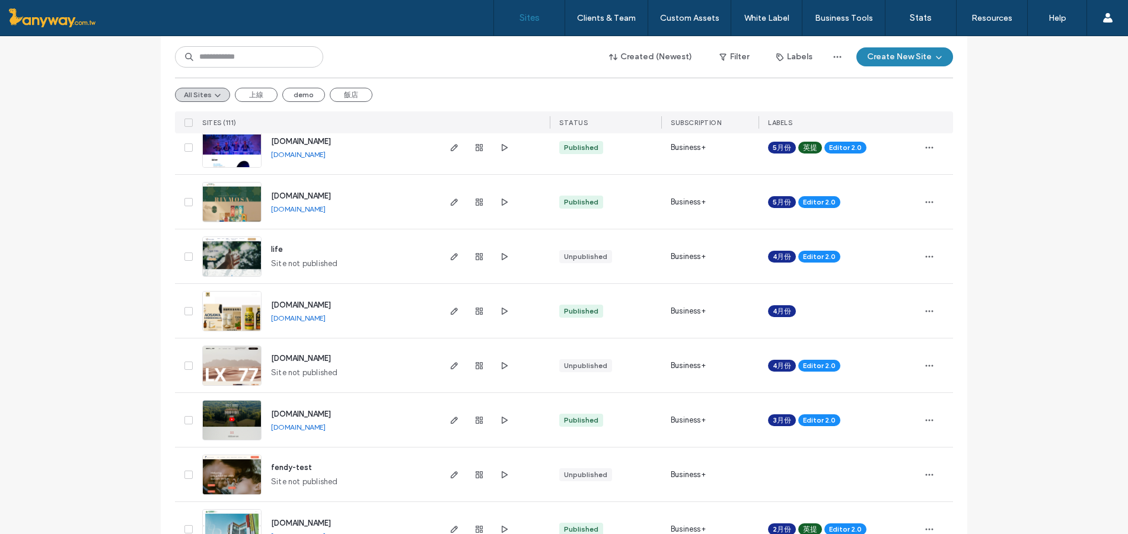
scroll to position [790, 0]
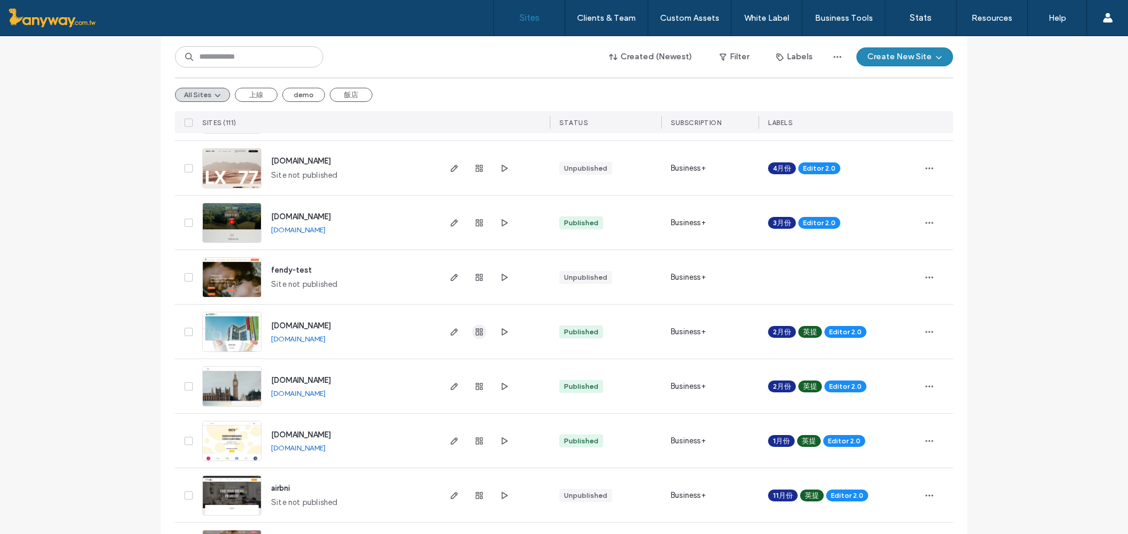
click at [474, 327] on icon "button" at bounding box center [478, 331] width 9 height 9
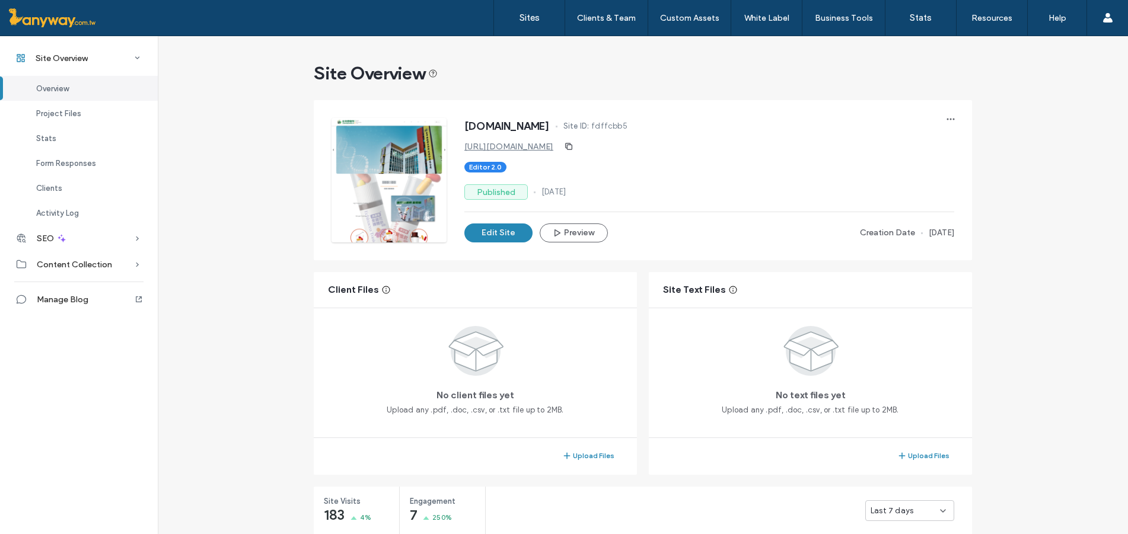
scroll to position [197, 0]
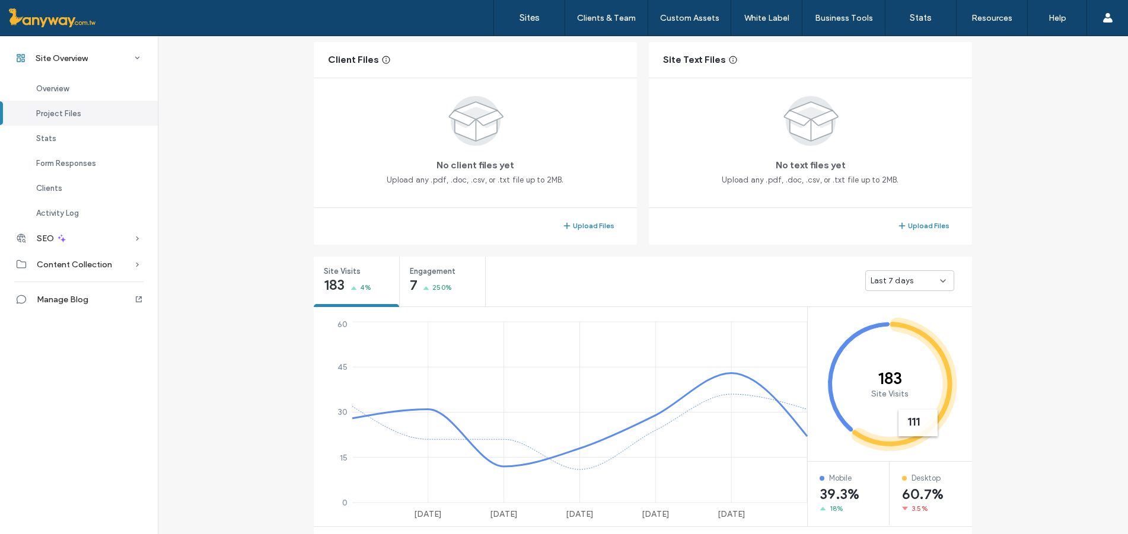
scroll to position [427, 0]
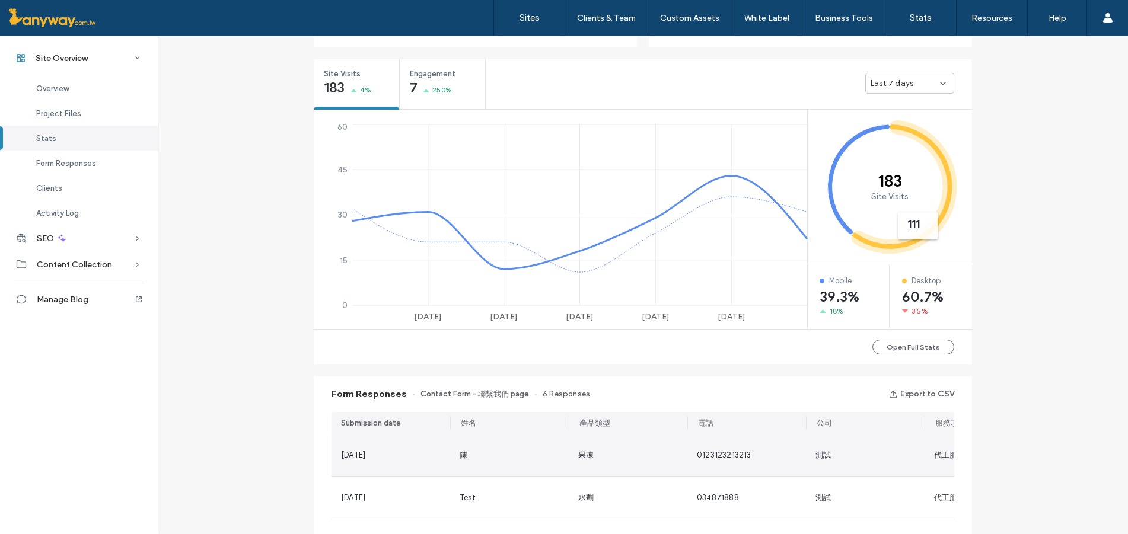
scroll to position [625, 0]
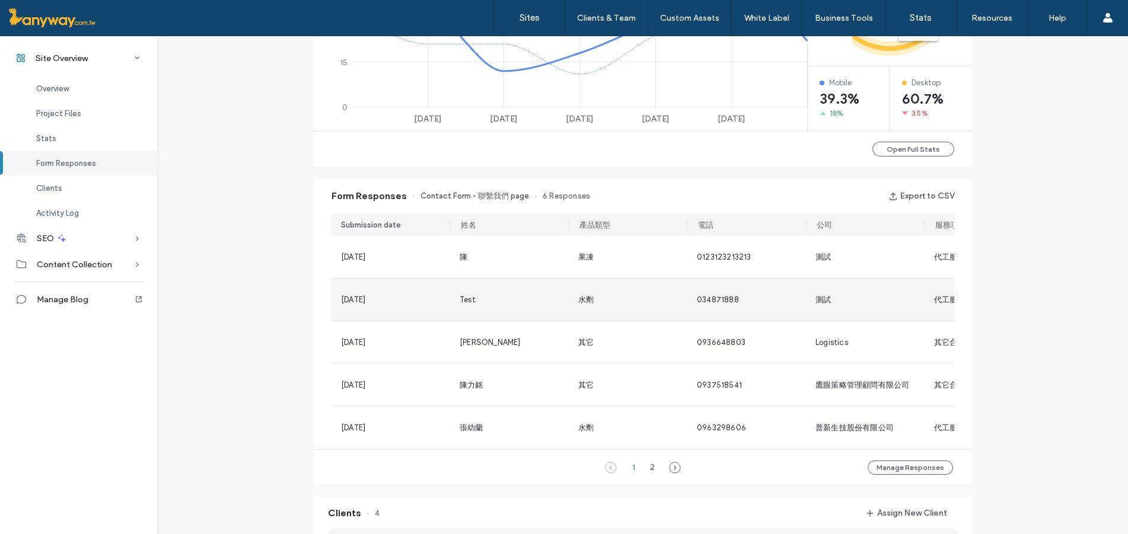
scroll to position [1020, 0]
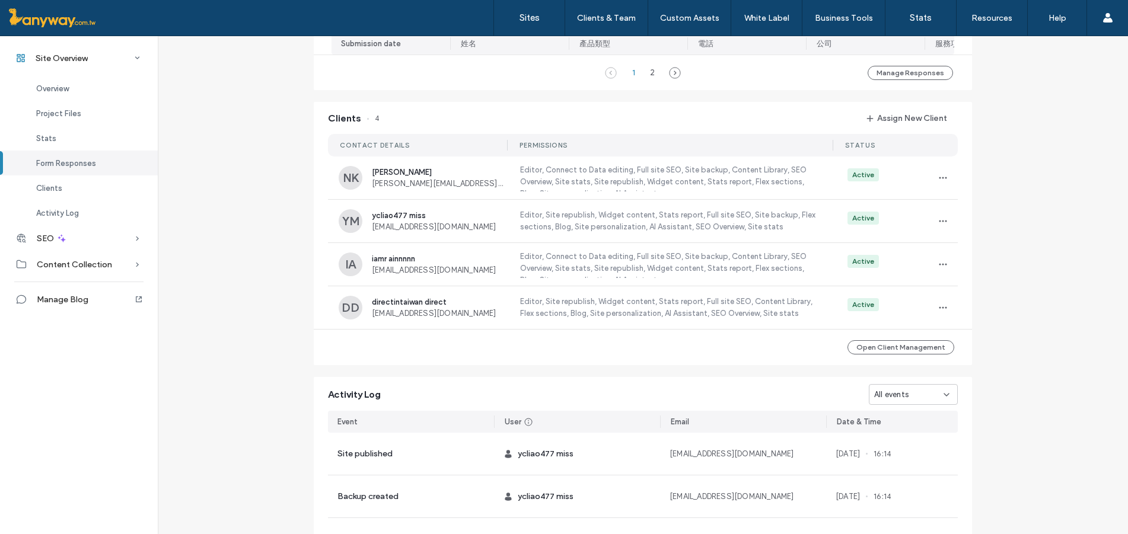
click at [943, 397] on icon at bounding box center [945, 394] width 9 height 9
click at [911, 372] on div "Site created" at bounding box center [905, 380] width 88 height 21
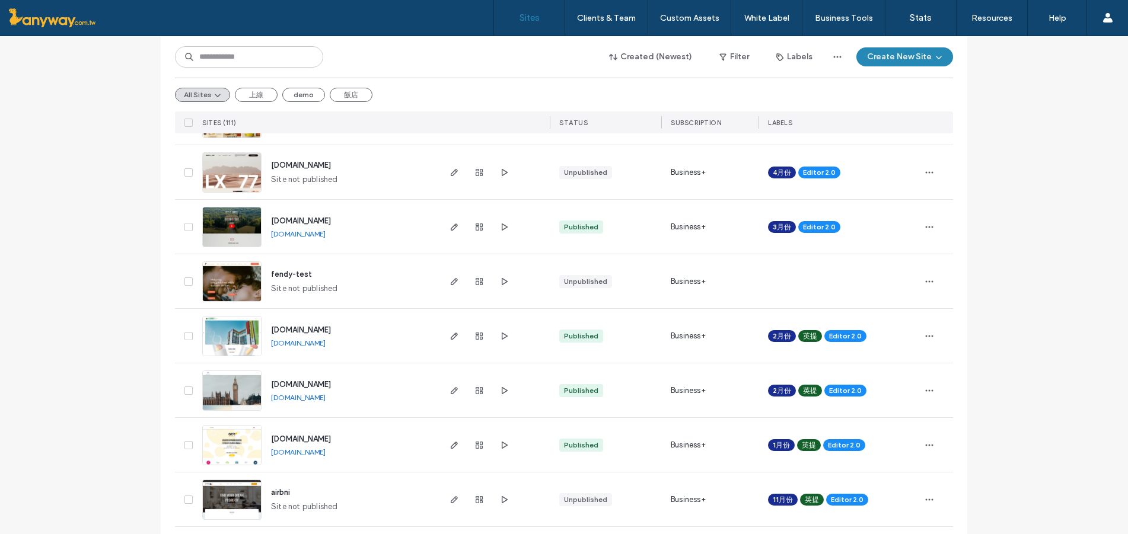
scroll to position [790, 0]
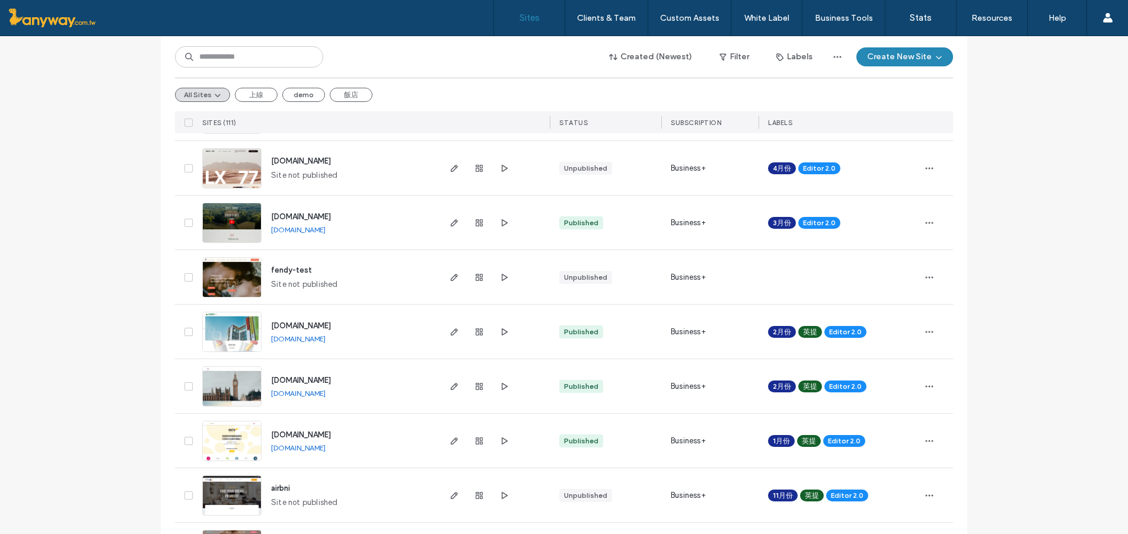
click at [313, 339] on link "[DOMAIN_NAME]" at bounding box center [298, 338] width 55 height 9
click at [325, 451] on link "[DOMAIN_NAME]" at bounding box center [298, 447] width 55 height 9
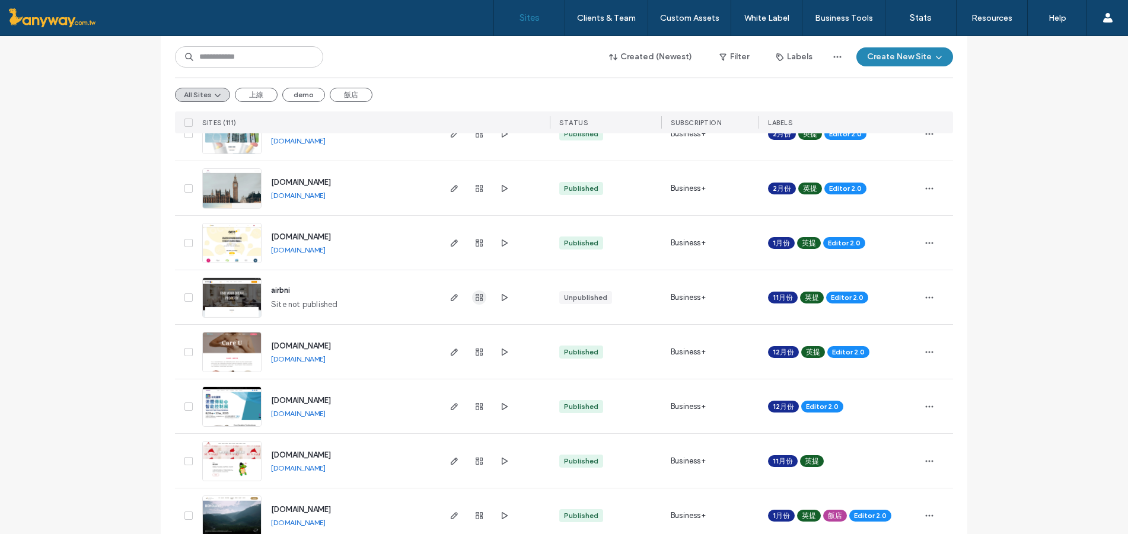
click at [475, 297] on use "button" at bounding box center [478, 297] width 7 height 7
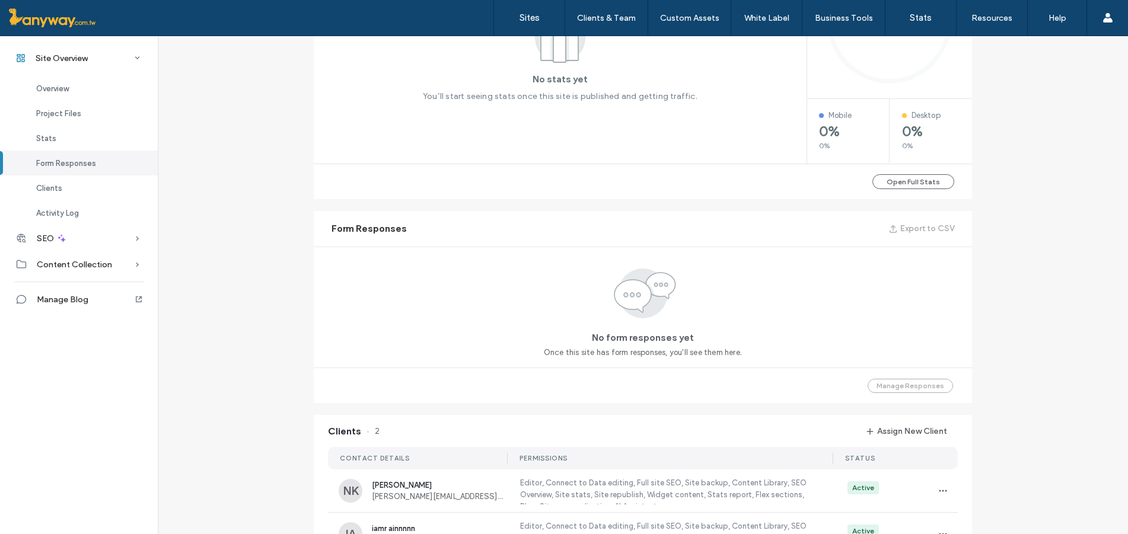
scroll to position [790, 0]
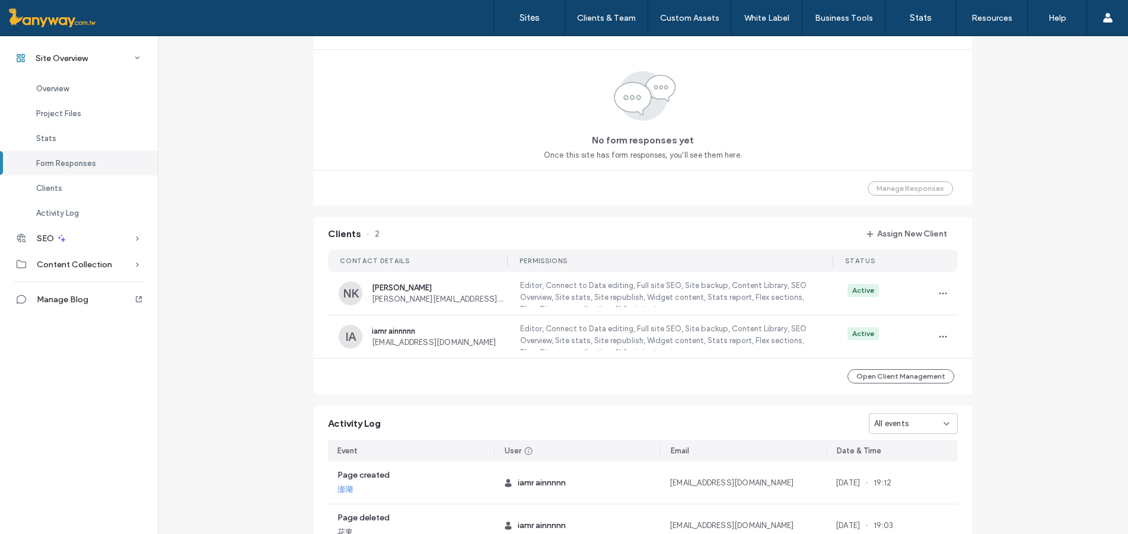
click at [918, 418] on div "All events" at bounding box center [908, 424] width 69 height 12
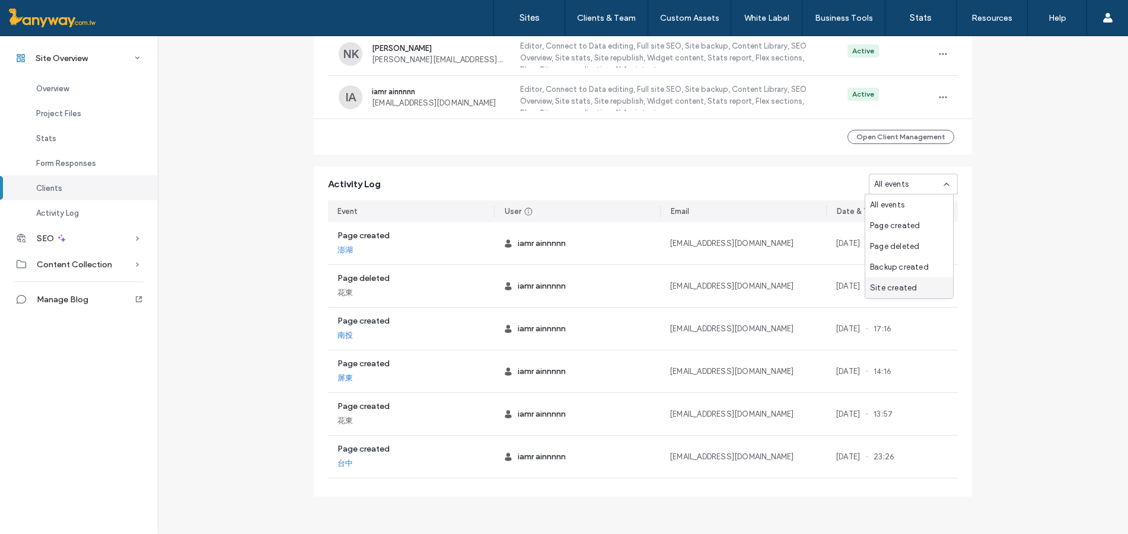
click at [912, 292] on span "Site created" at bounding box center [893, 288] width 47 height 12
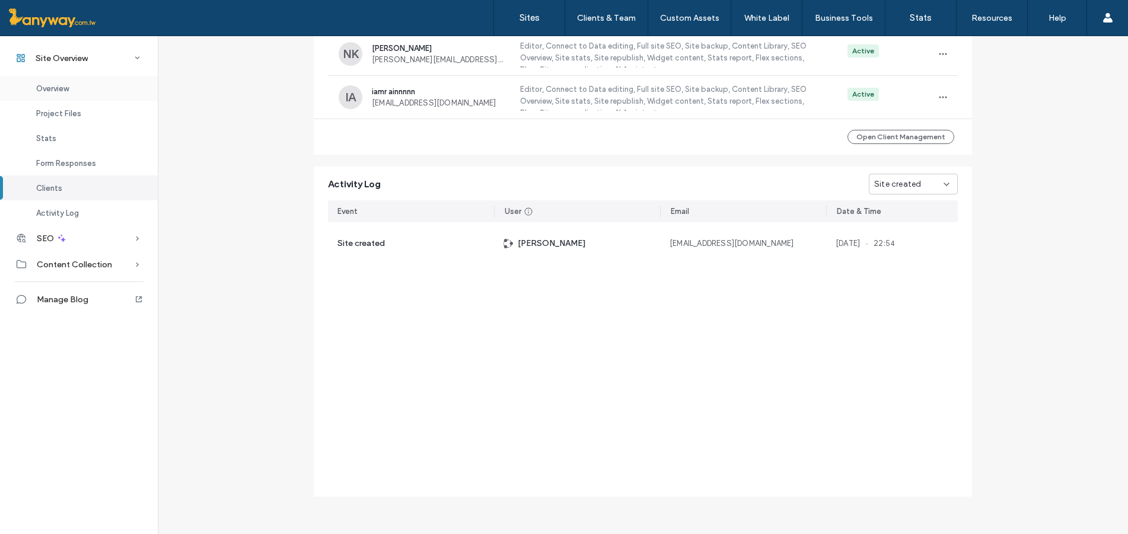
click at [66, 92] on span "Overview" at bounding box center [52, 88] width 33 height 9
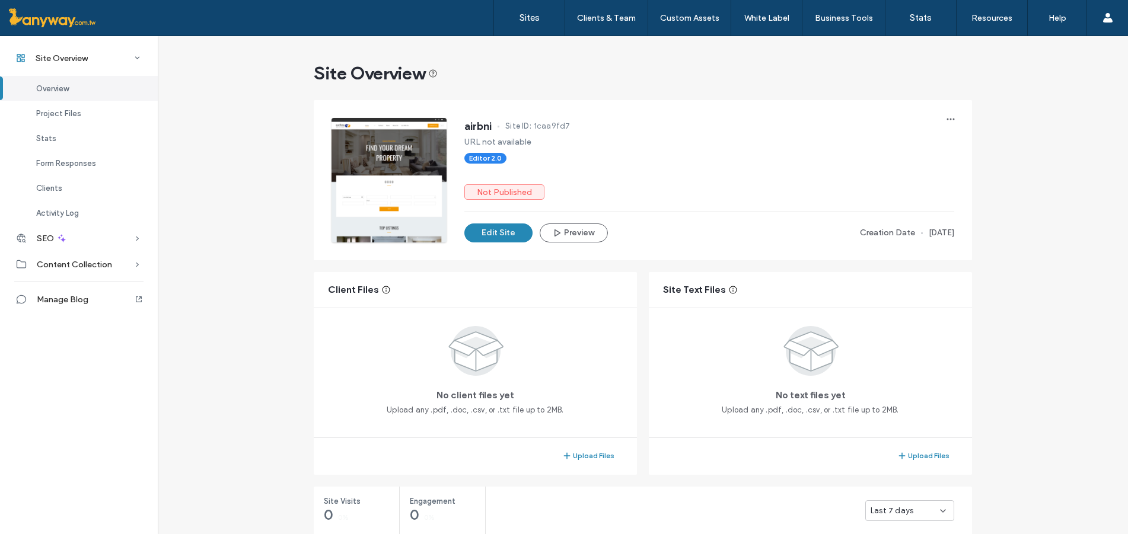
click at [362, 157] on div at bounding box center [388, 180] width 115 height 125
click at [420, 178] on div at bounding box center [388, 180] width 115 height 125
click at [349, 145] on div at bounding box center [388, 180] width 115 height 125
click at [557, 234] on span "button" at bounding box center [558, 233] width 12 height 17
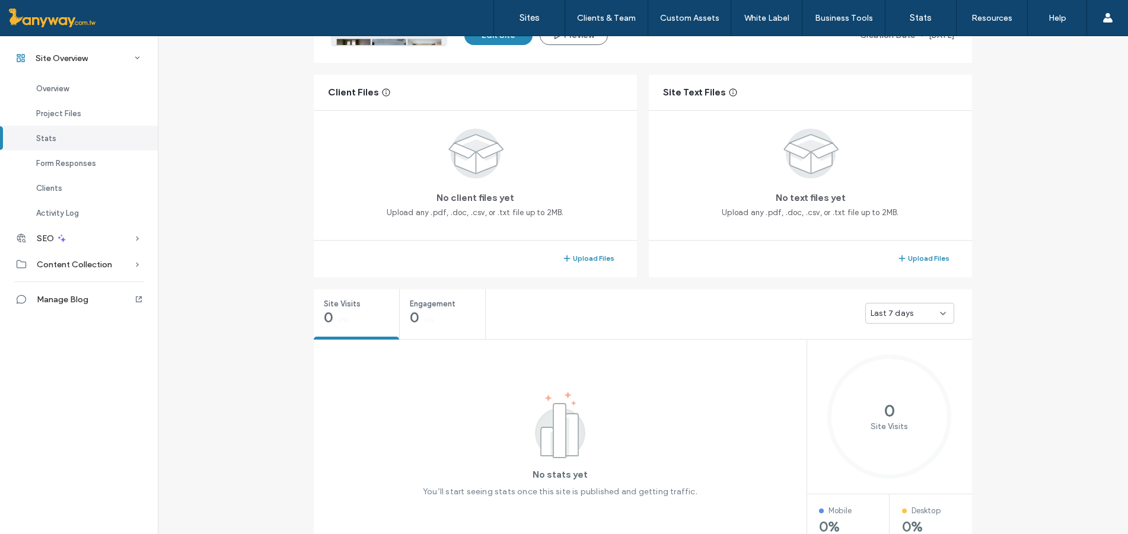
scroll to position [593, 0]
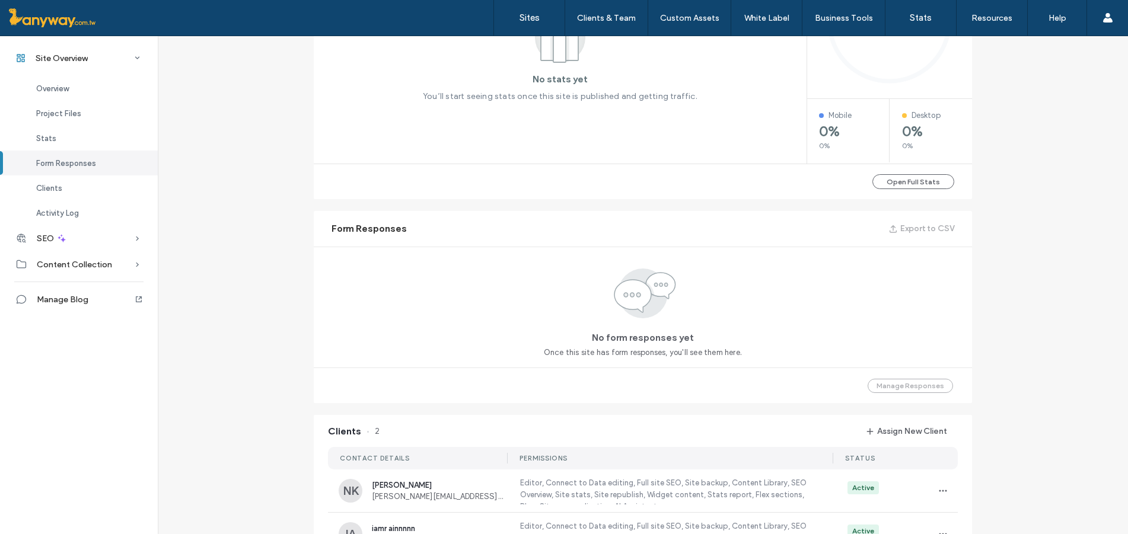
scroll to position [988, 0]
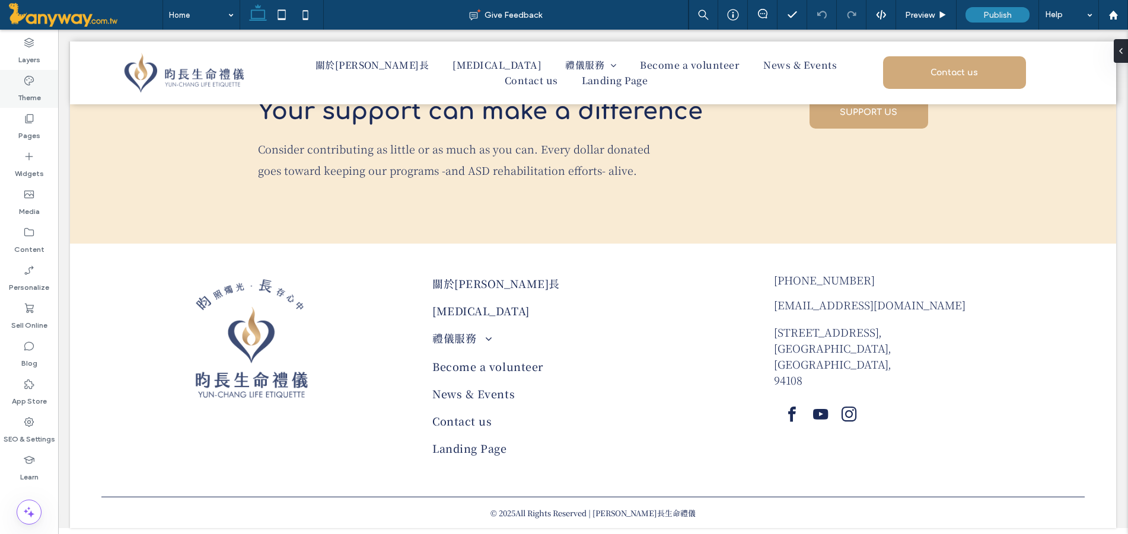
drag, startPoint x: 27, startPoint y: 89, endPoint x: 22, endPoint y: 95, distance: 7.6
click at [27, 89] on label "Theme" at bounding box center [29, 95] width 23 height 17
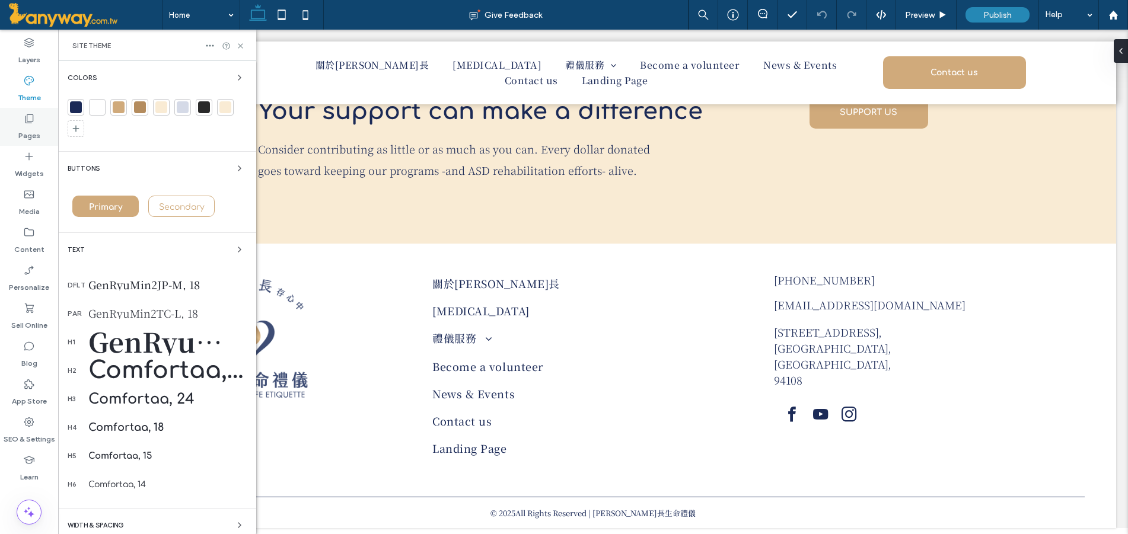
click at [31, 124] on icon at bounding box center [29, 119] width 12 height 12
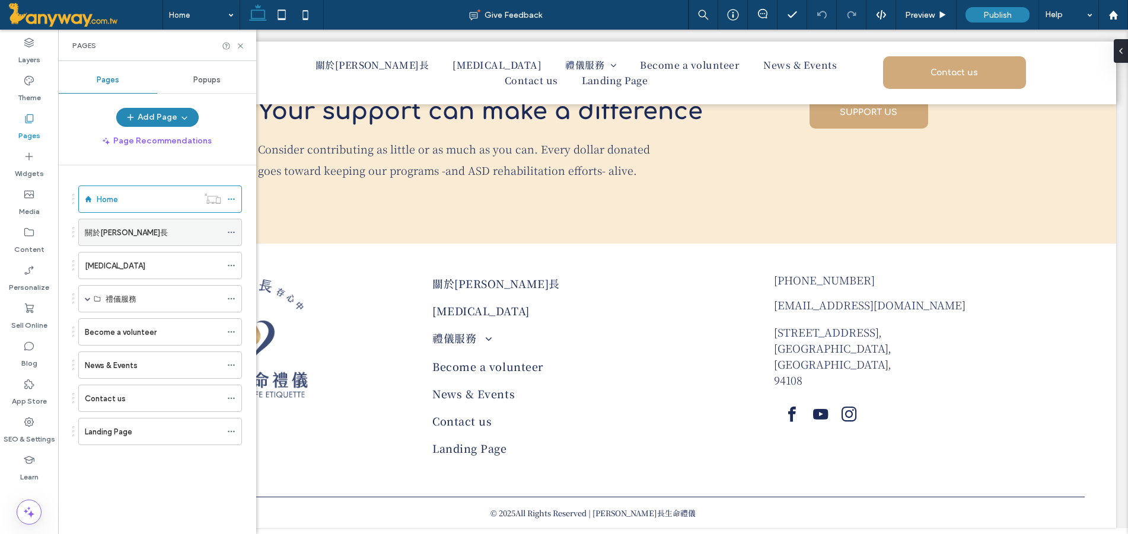
click at [233, 226] on span at bounding box center [231, 233] width 8 height 18
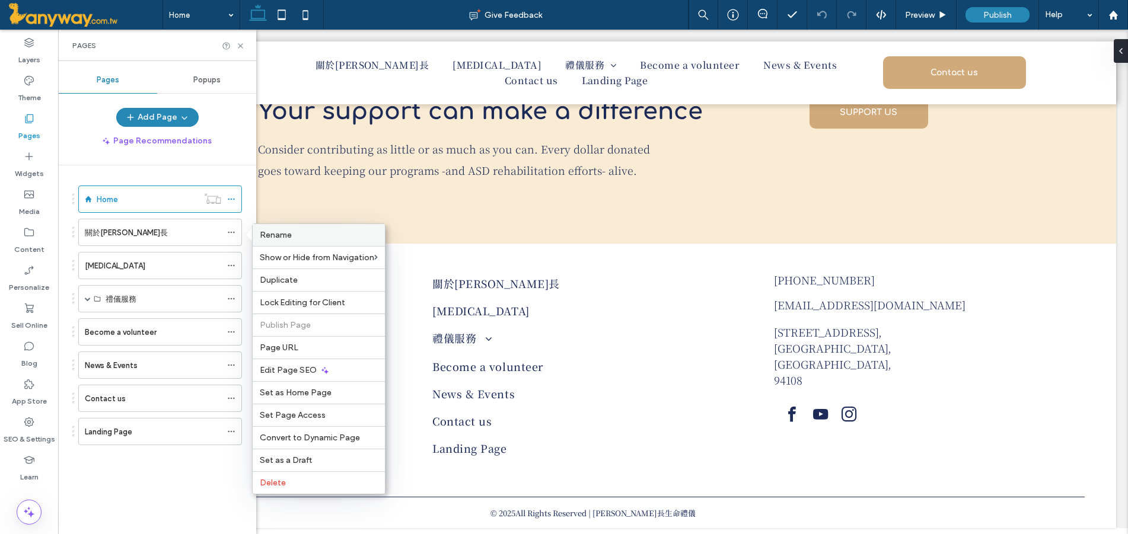
click at [280, 229] on div "Rename" at bounding box center [319, 235] width 132 height 22
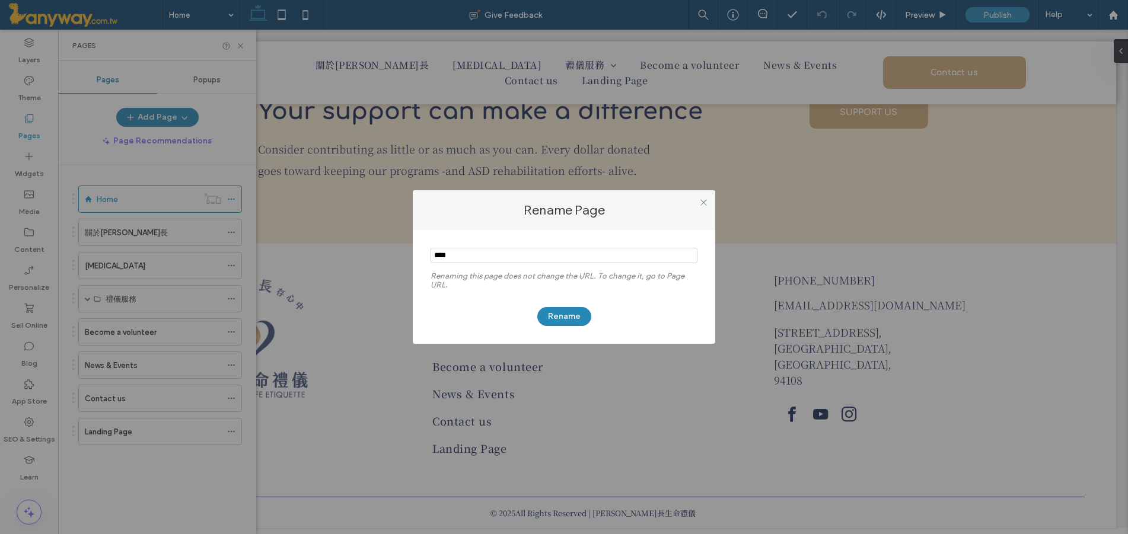
drag, startPoint x: 448, startPoint y: 255, endPoint x: 537, endPoint y: 267, distance: 90.4
click at [537, 267] on section at bounding box center [563, 257] width 267 height 30
click at [702, 196] on span at bounding box center [703, 202] width 9 height 18
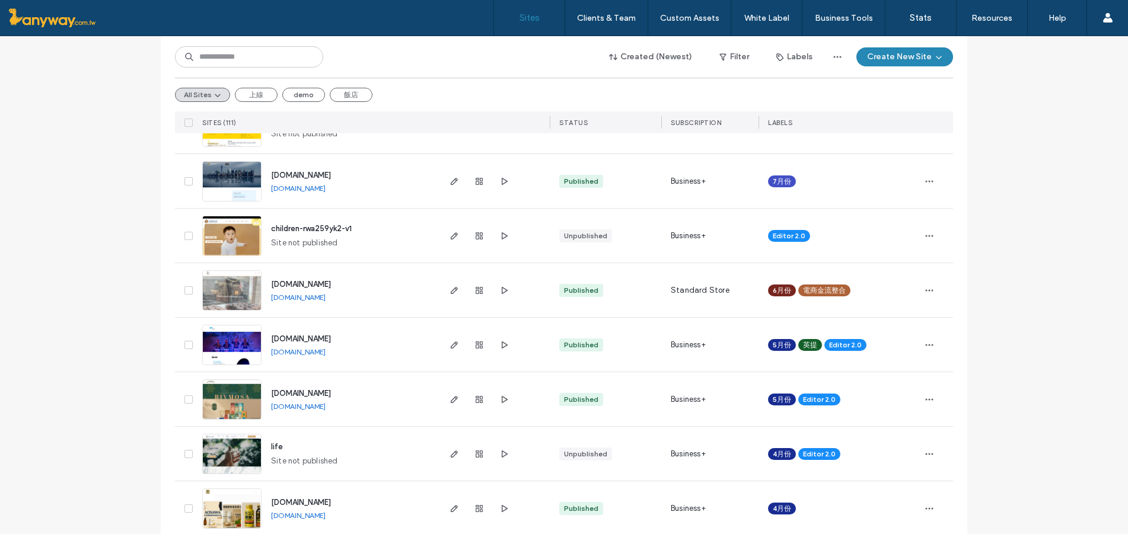
scroll to position [593, 0]
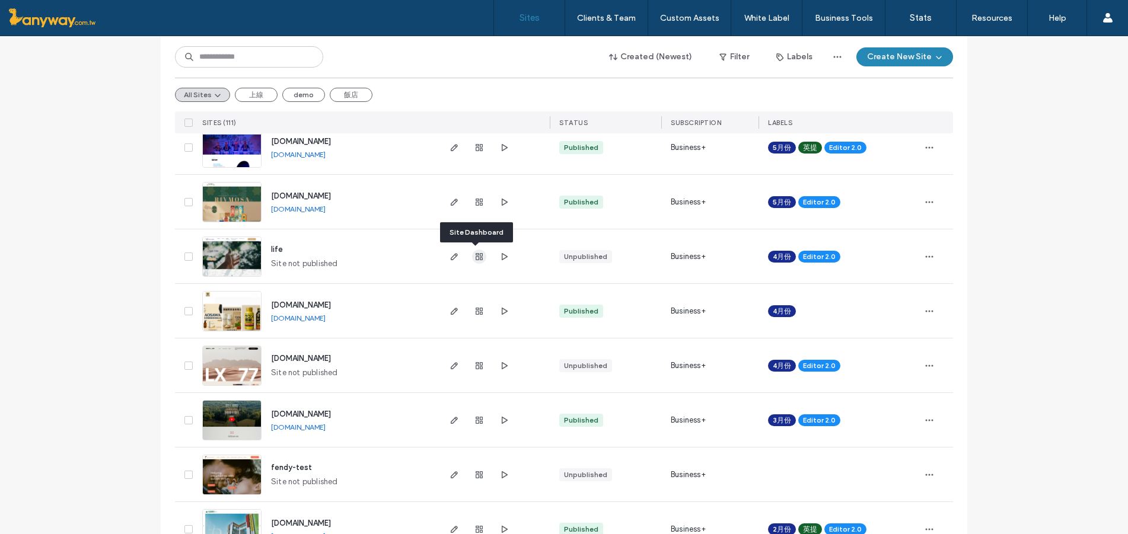
click at [474, 254] on icon "button" at bounding box center [478, 256] width 9 height 9
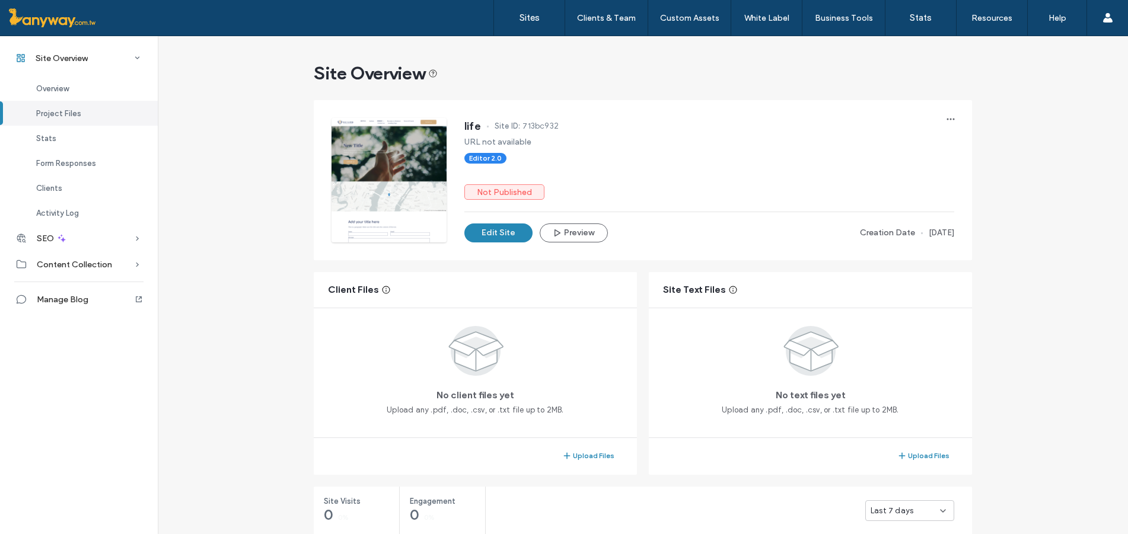
scroll to position [988, 0]
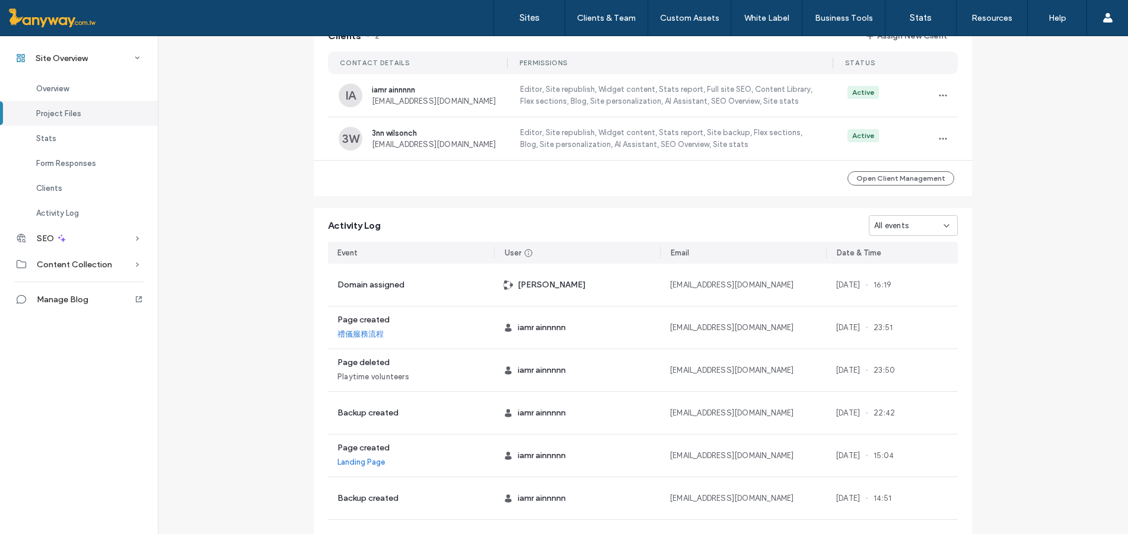
click at [912, 231] on div "All events" at bounding box center [908, 226] width 69 height 12
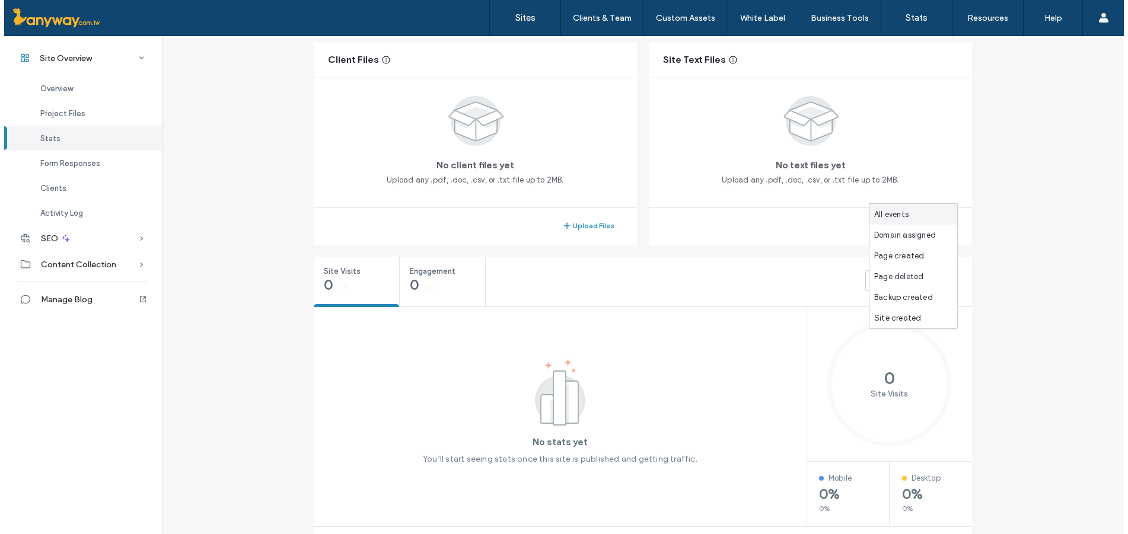
scroll to position [1020, 0]
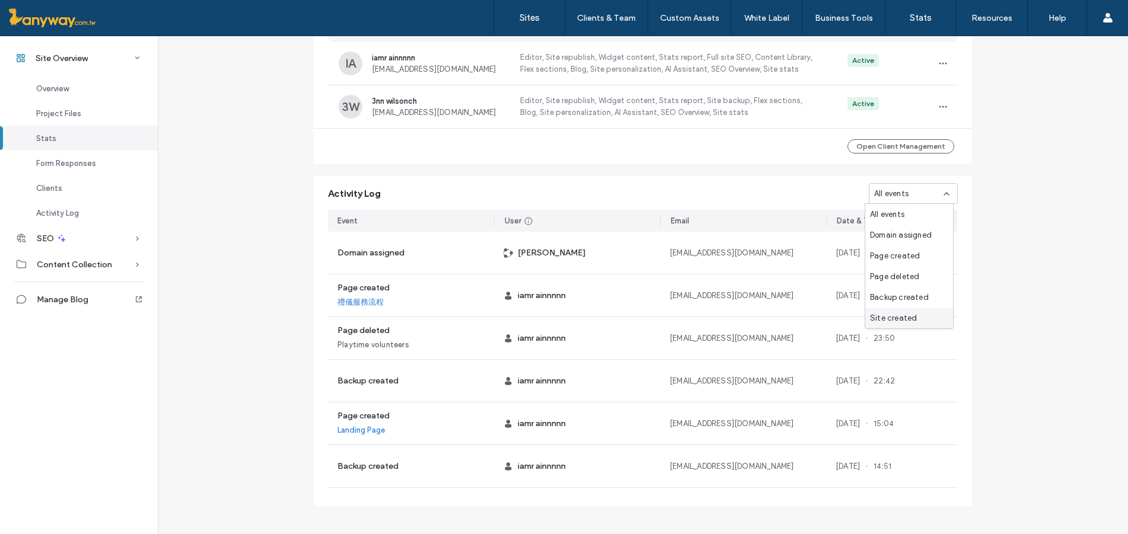
click at [905, 315] on span "Site created" at bounding box center [893, 318] width 47 height 12
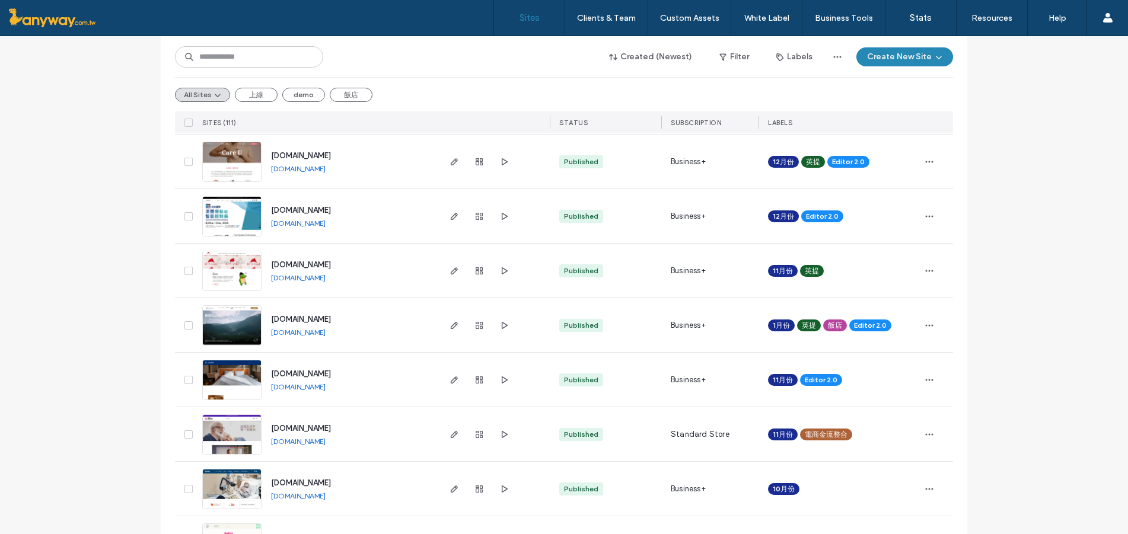
scroll to position [1186, 0]
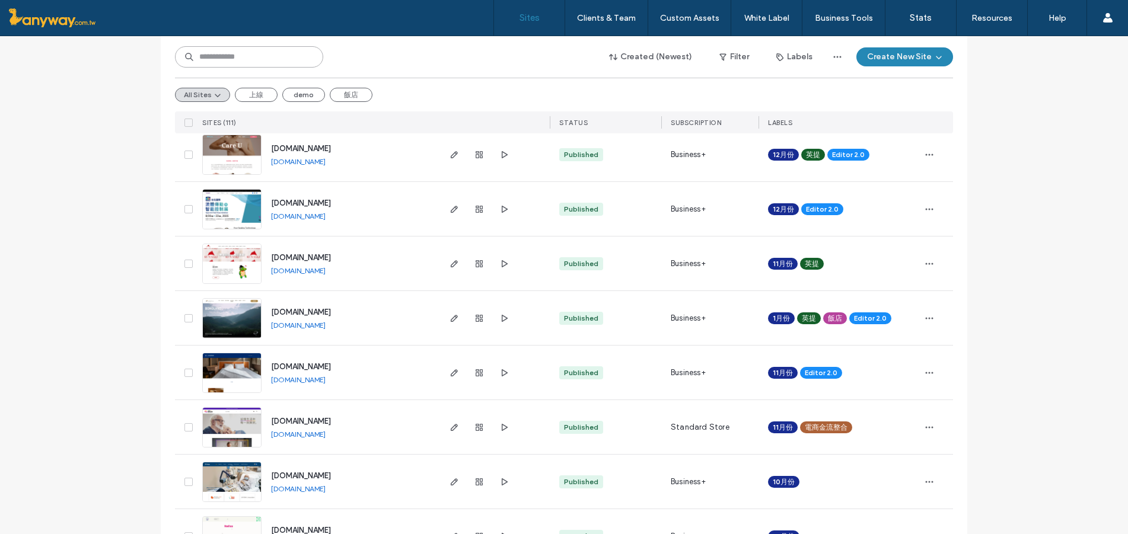
click at [193, 63] on input at bounding box center [249, 56] width 148 height 21
paste input "**********"
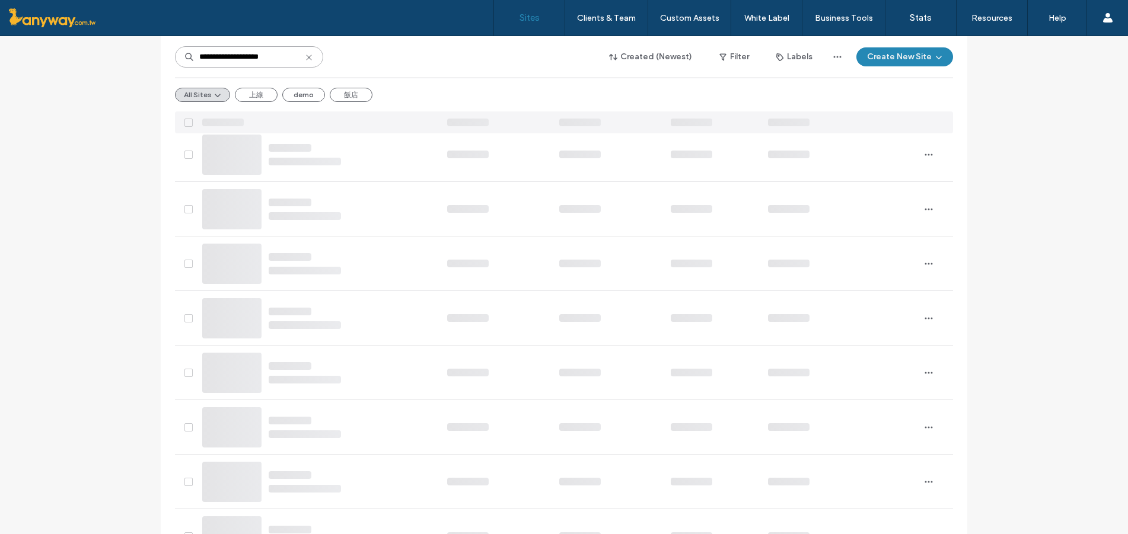
type input "**********"
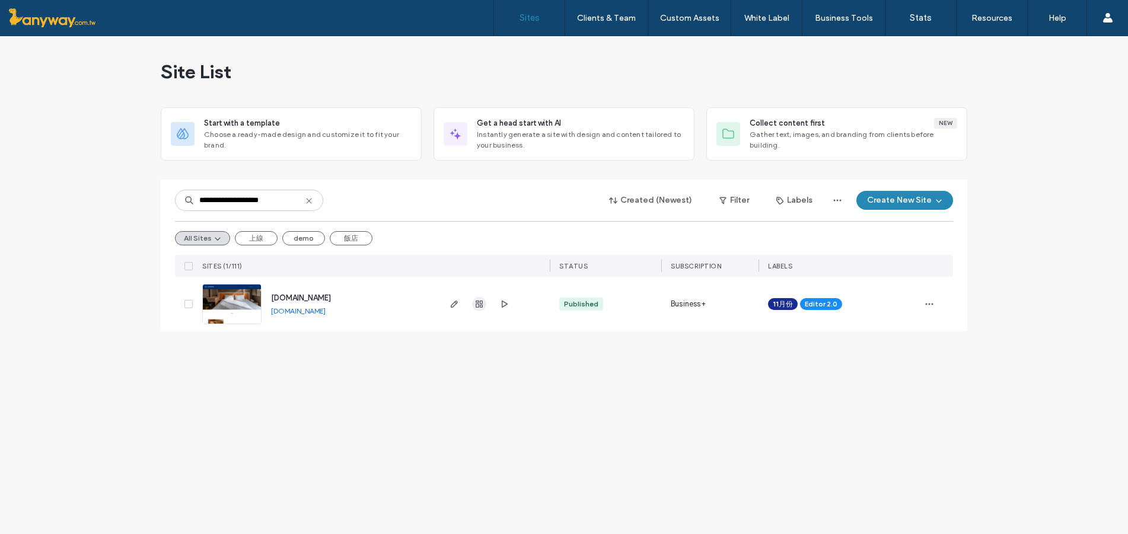
click at [478, 306] on icon "button" at bounding box center [478, 303] width 9 height 9
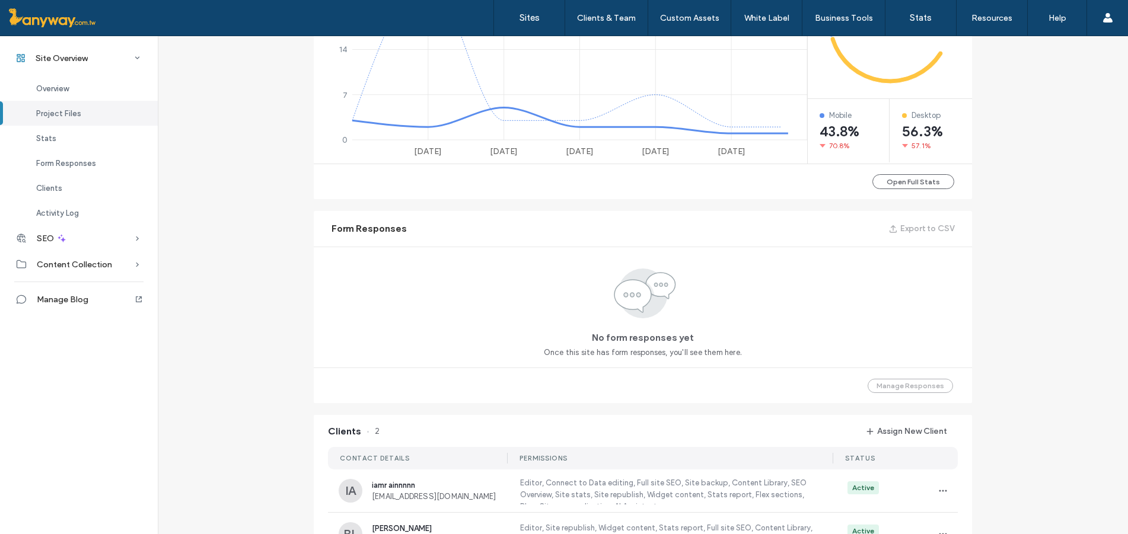
scroll to position [427, 0]
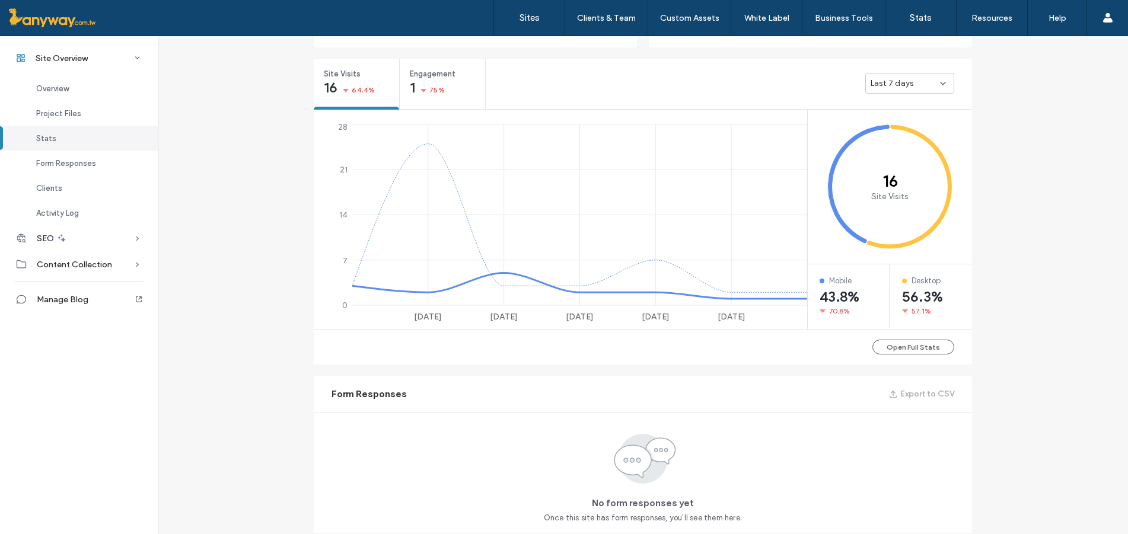
scroll to position [625, 0]
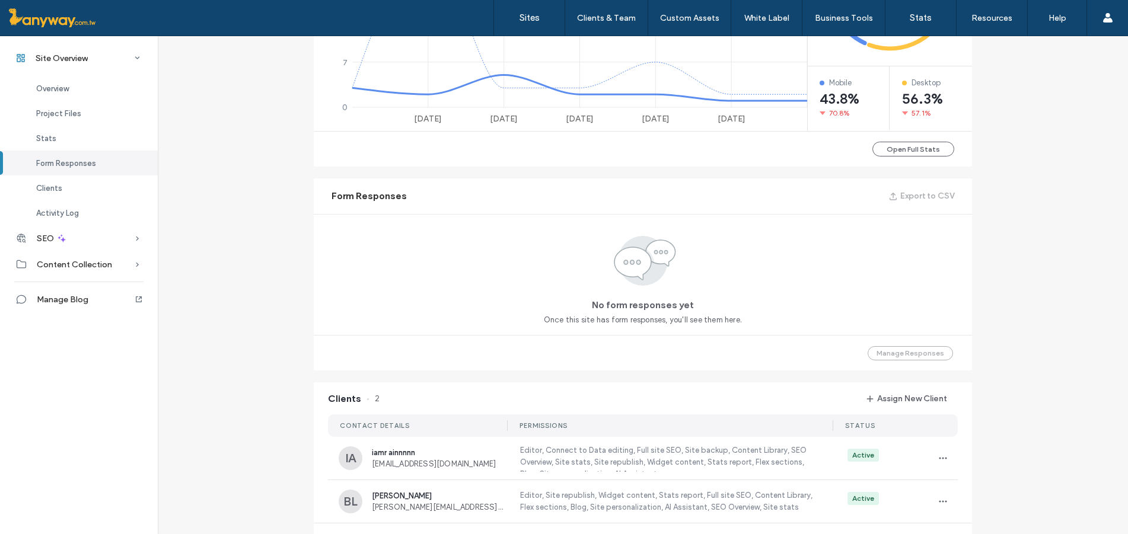
scroll to position [1020, 0]
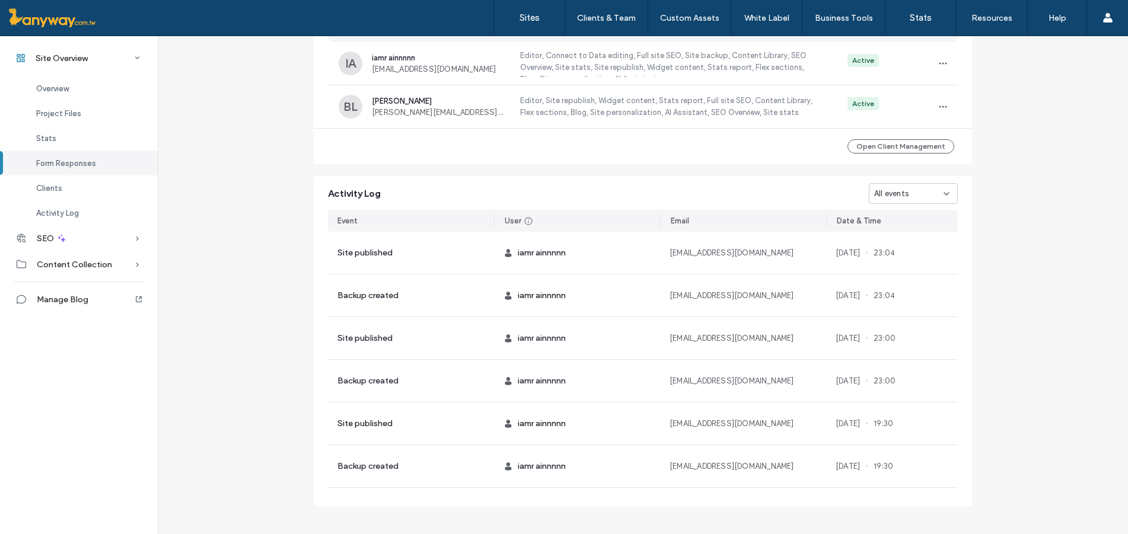
click at [902, 193] on span "All events" at bounding box center [891, 194] width 34 height 12
click at [917, 324] on div "Site created" at bounding box center [909, 318] width 88 height 21
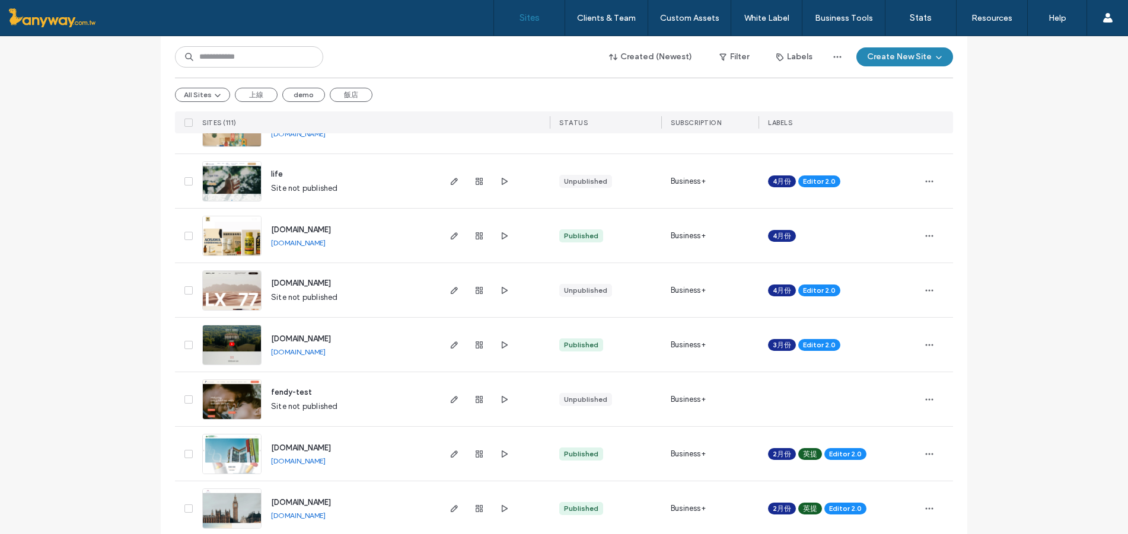
scroll to position [593, 0]
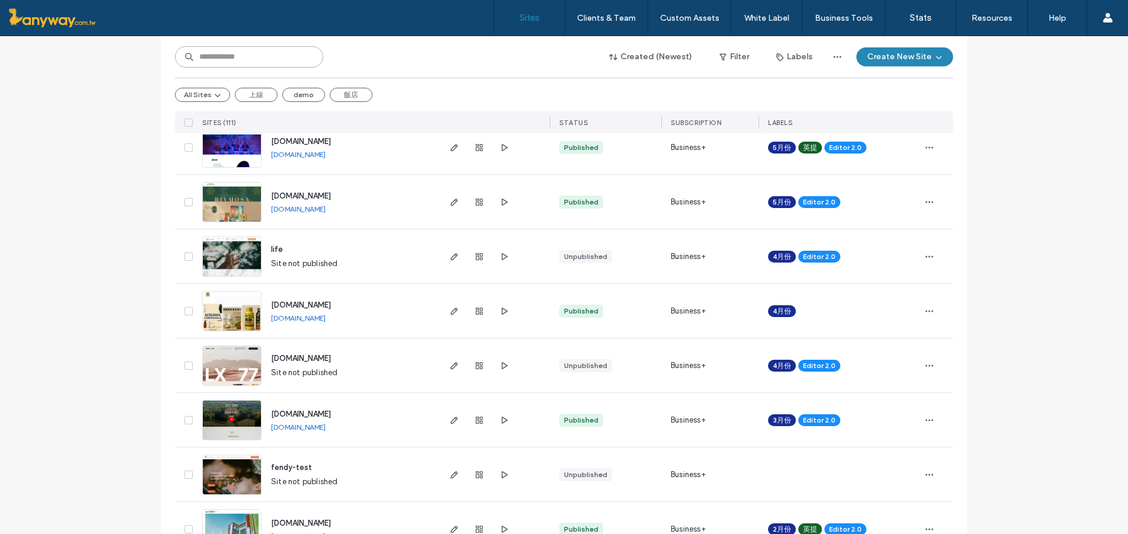
click at [199, 65] on input at bounding box center [249, 56] width 148 height 21
click at [209, 56] on input at bounding box center [249, 56] width 148 height 21
paste input "**********"
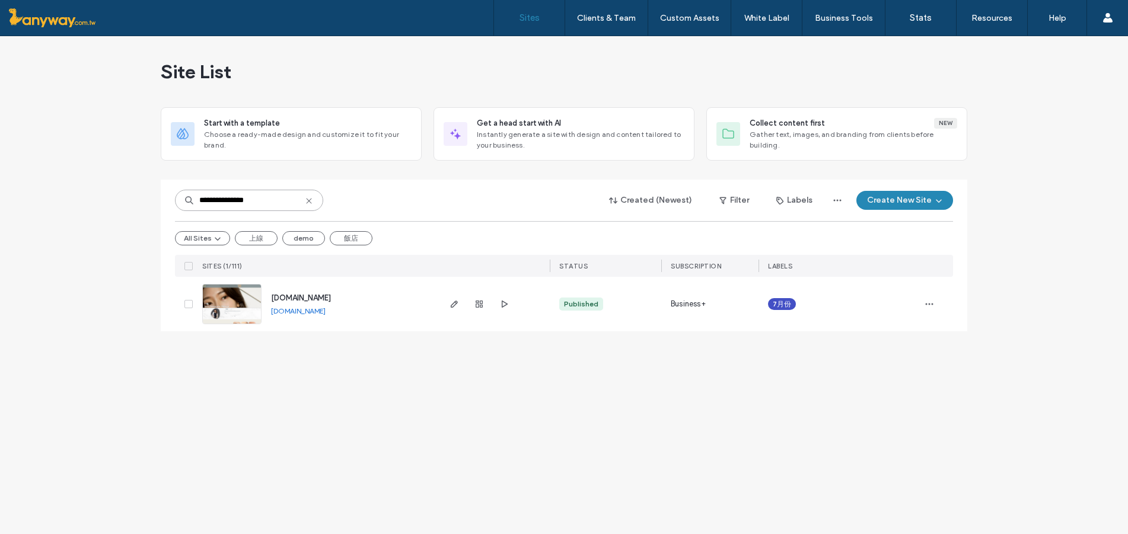
scroll to position [0, 0]
type input "**********"
drag, startPoint x: 273, startPoint y: 202, endPoint x: 8, endPoint y: 187, distance: 265.4
click at [8, 187] on div "**********" at bounding box center [564, 285] width 1128 height 498
paste input
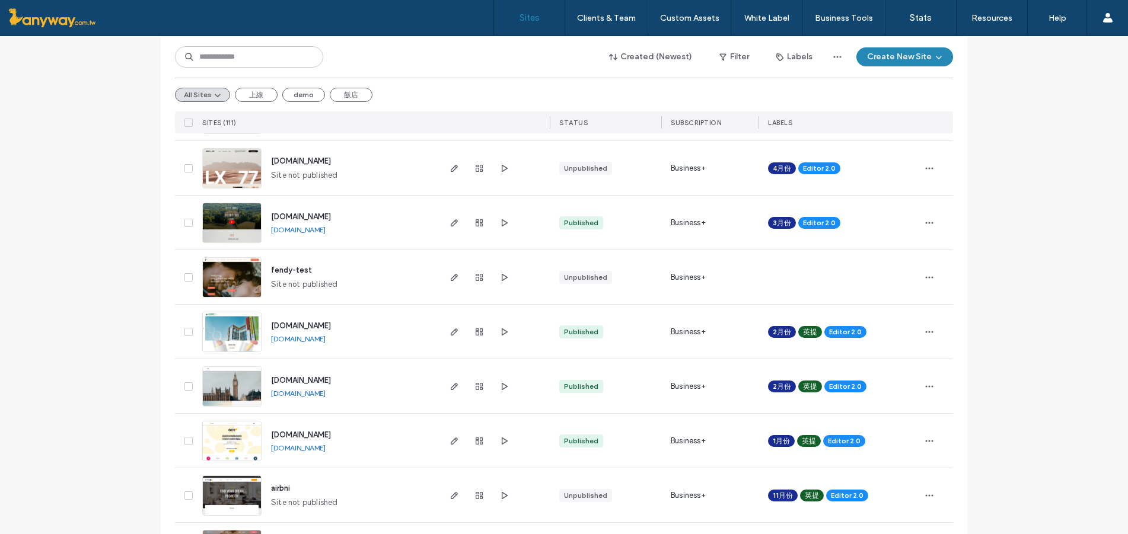
scroll to position [988, 0]
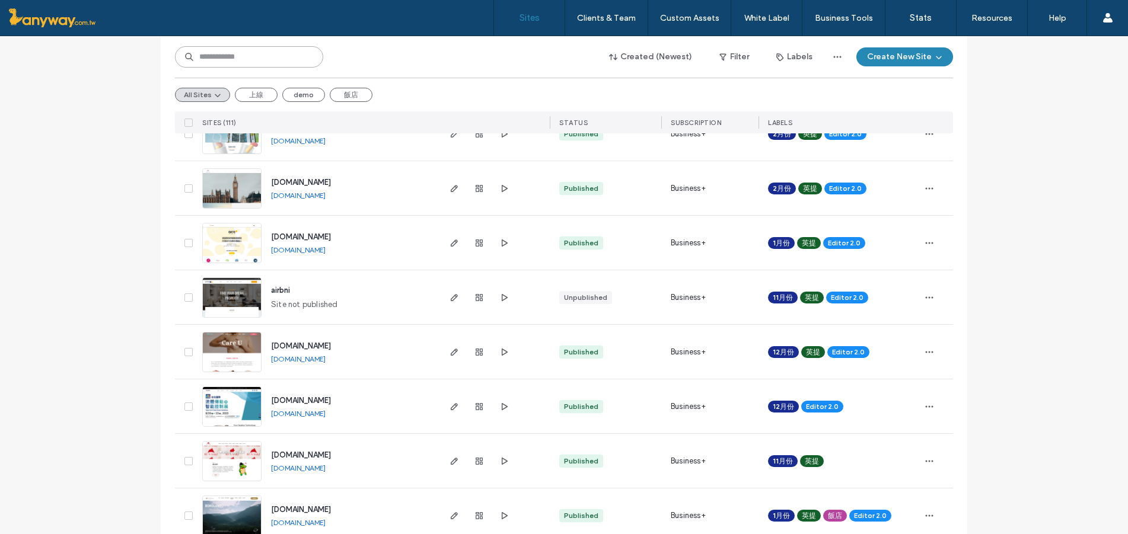
click at [218, 60] on input at bounding box center [249, 56] width 148 height 21
paste input "**********"
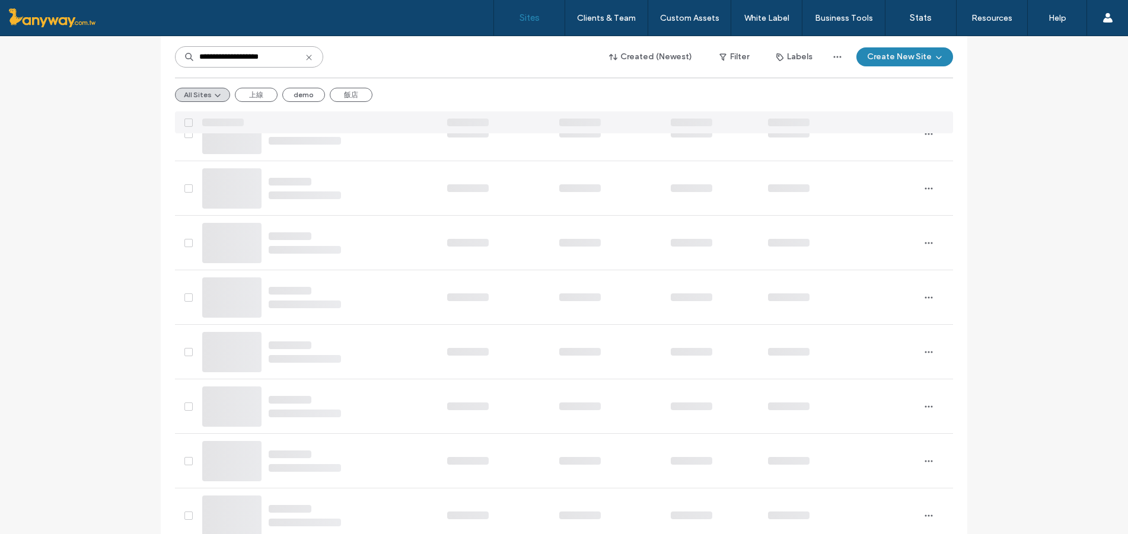
scroll to position [0, 0]
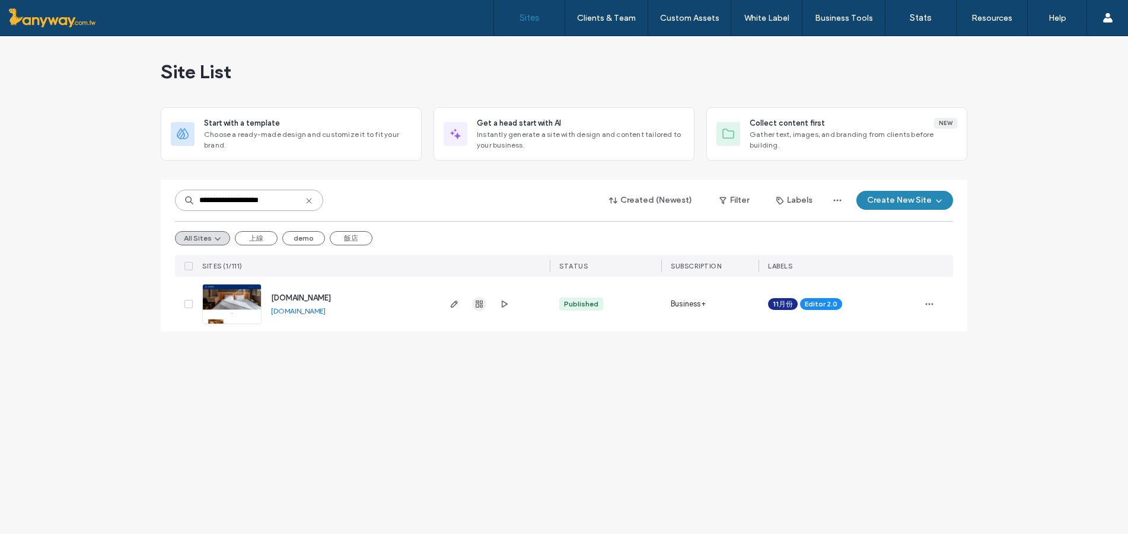
type input "**********"
click at [484, 306] on span "button" at bounding box center [479, 304] width 14 height 14
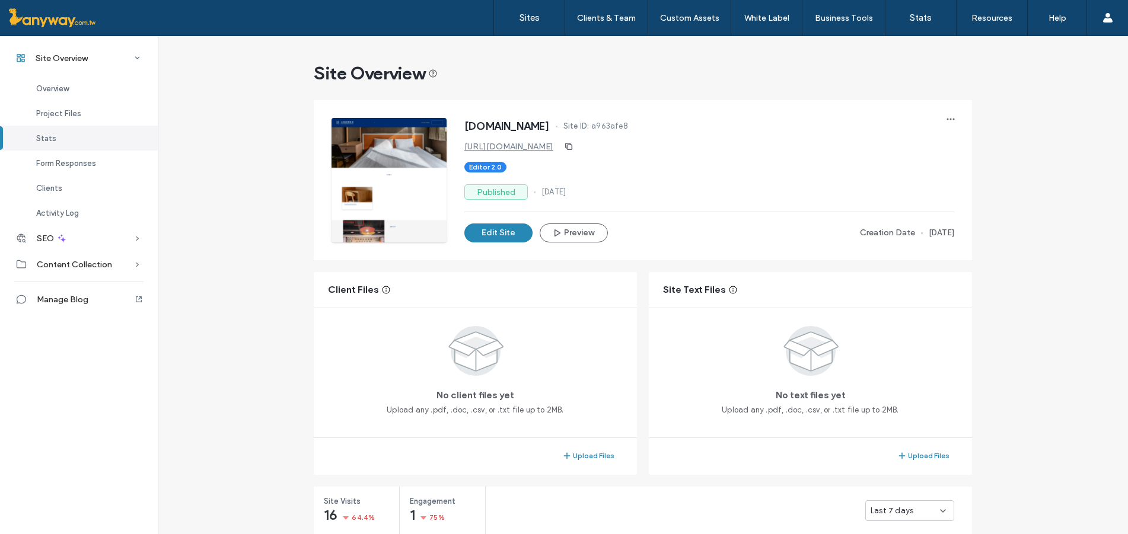
scroll to position [790, 0]
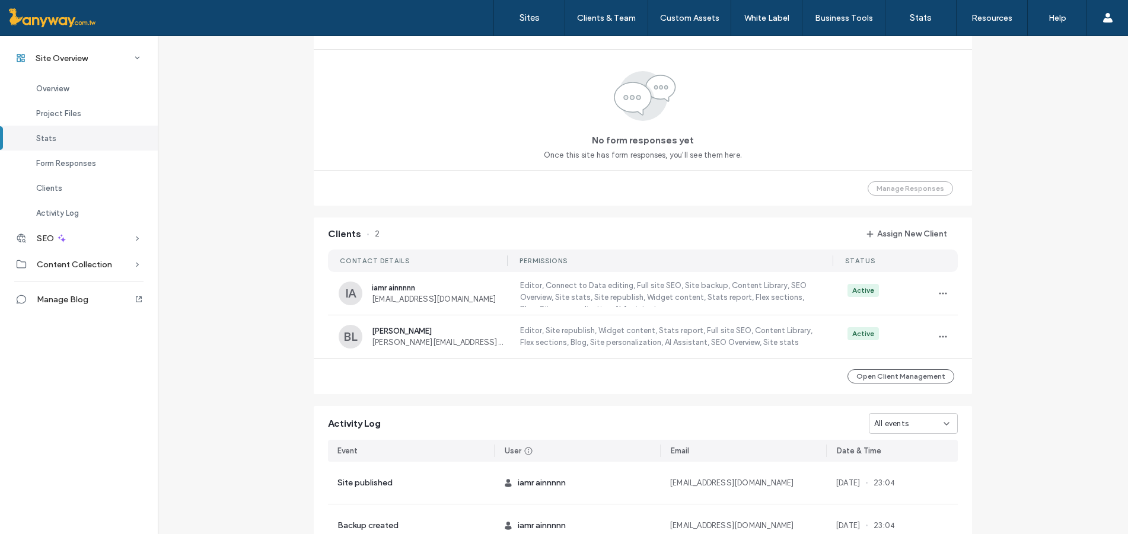
click at [914, 343] on div "Active" at bounding box center [895, 336] width 116 height 19
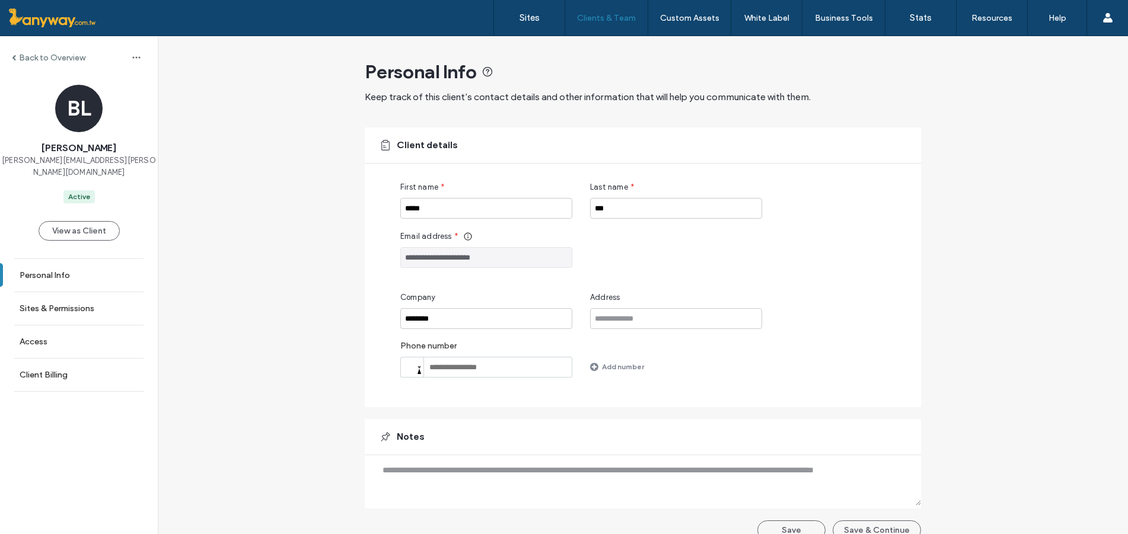
scroll to position [18, 0]
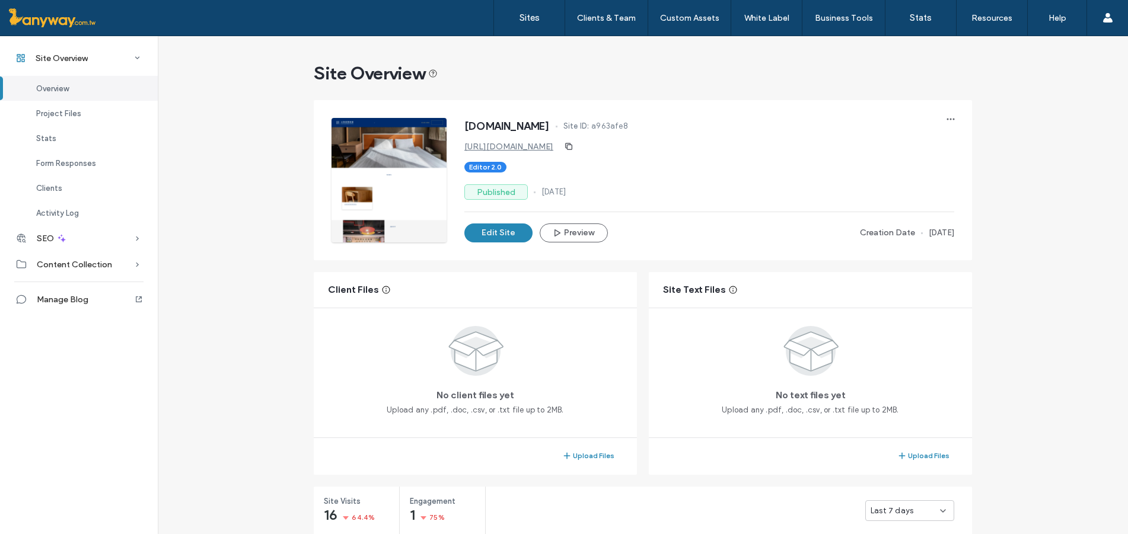
scroll to position [395, 0]
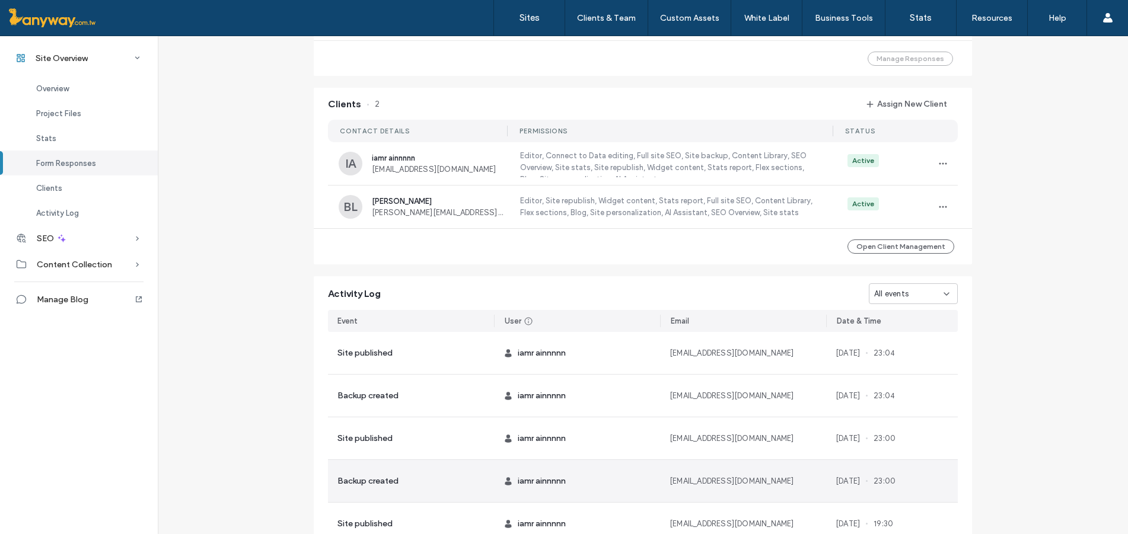
scroll to position [790, 0]
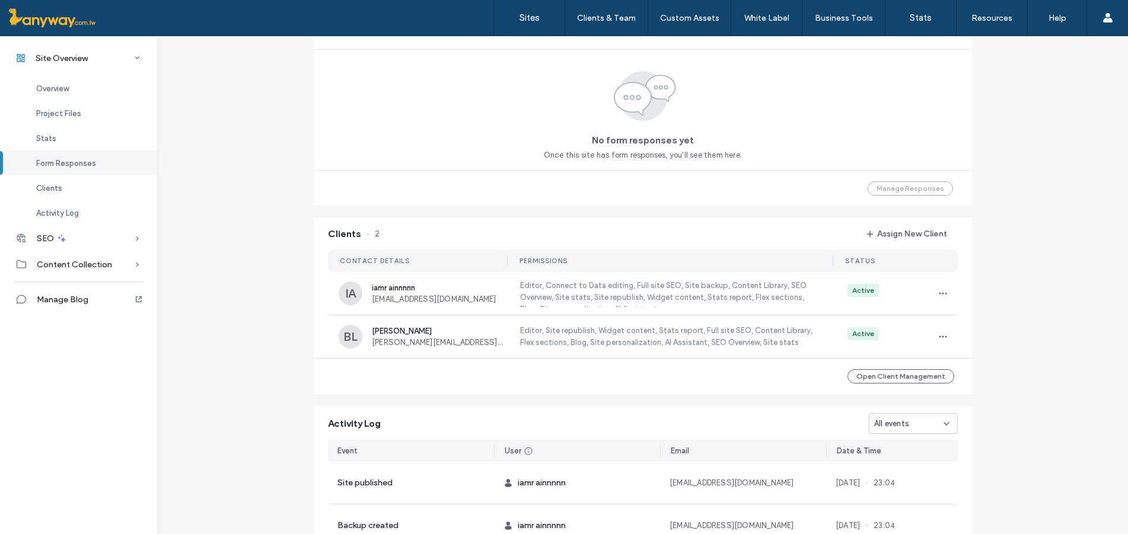
click at [920, 419] on div "All events" at bounding box center [908, 424] width 69 height 12
click at [916, 395] on div "Site created" at bounding box center [905, 402] width 88 height 21
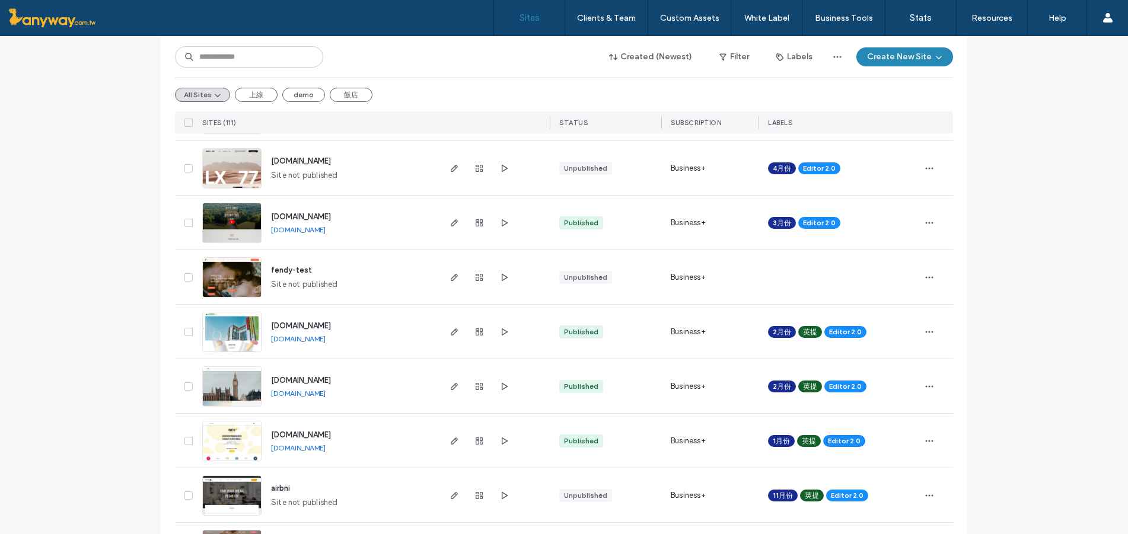
scroll to position [988, 0]
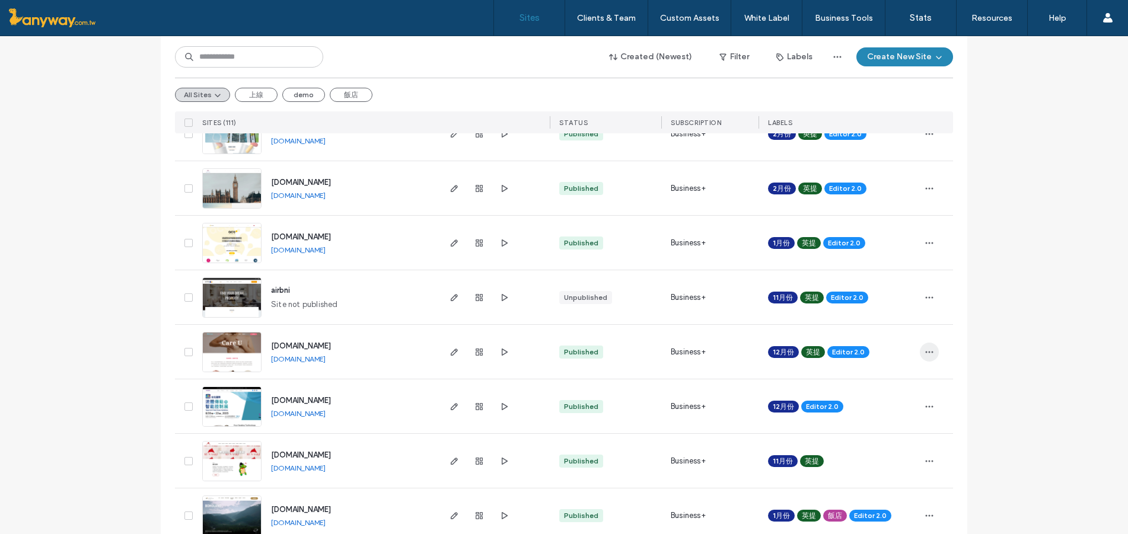
click at [928, 355] on icon "button" at bounding box center [928, 351] width 9 height 9
click at [863, 419] on div "Assign Label" at bounding box center [881, 428] width 106 height 23
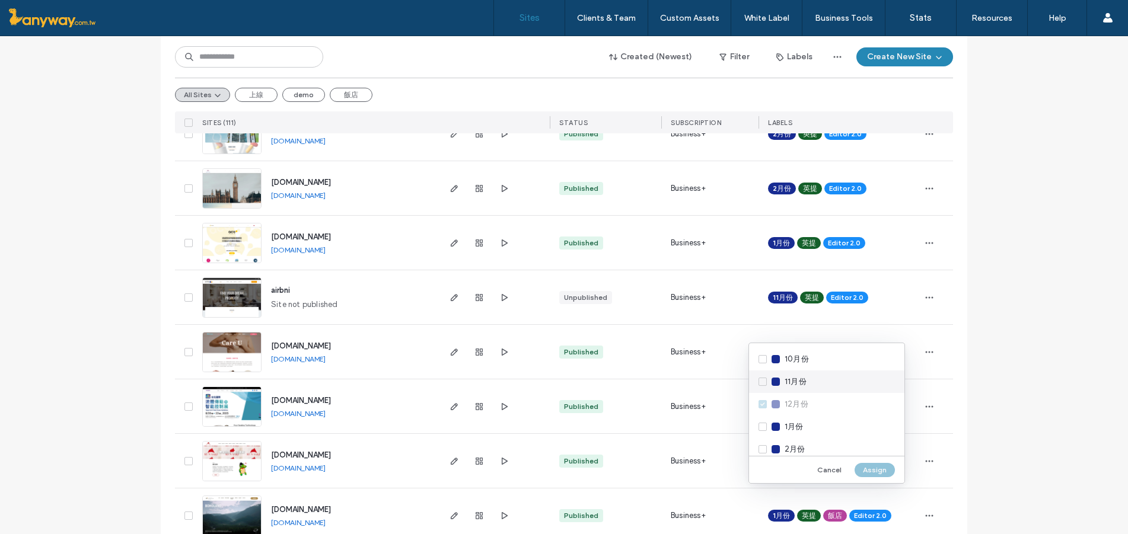
click at [785, 378] on span "11月份" at bounding box center [795, 382] width 22 height 12
click at [876, 461] on div "Cancel Assign" at bounding box center [826, 469] width 155 height 27
click at [869, 470] on button "Assign" at bounding box center [874, 470] width 40 height 14
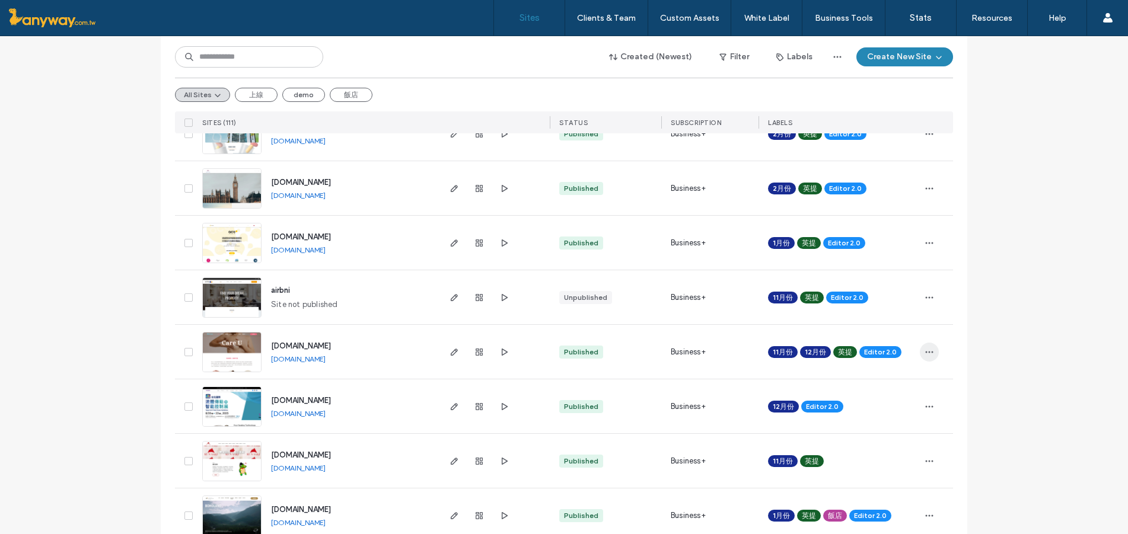
click at [925, 352] on use "button" at bounding box center [929, 352] width 8 height 2
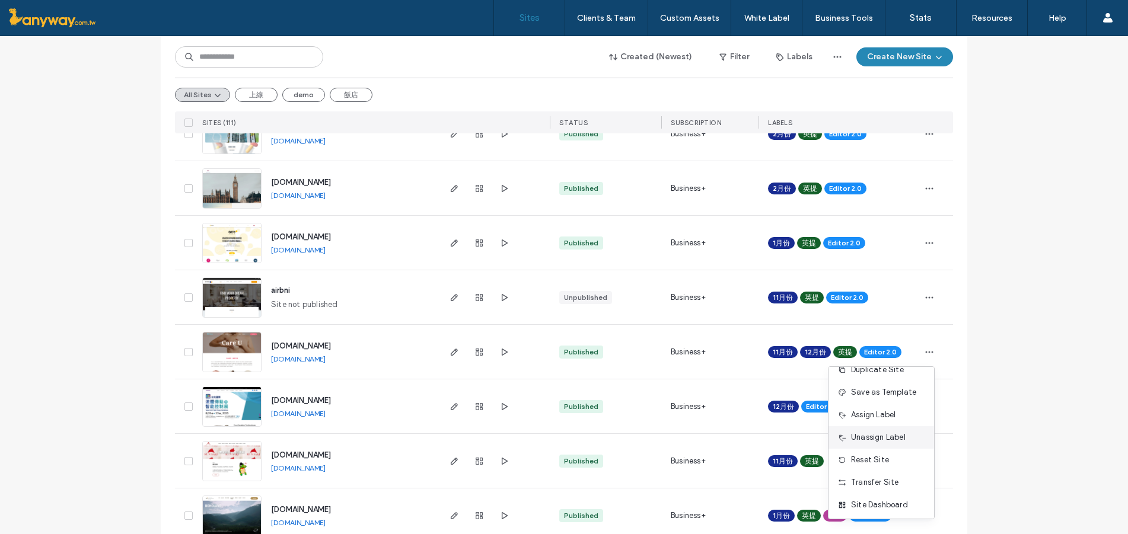
scroll to position [0, 0]
click at [872, 424] on span "Assign Label" at bounding box center [873, 428] width 44 height 12
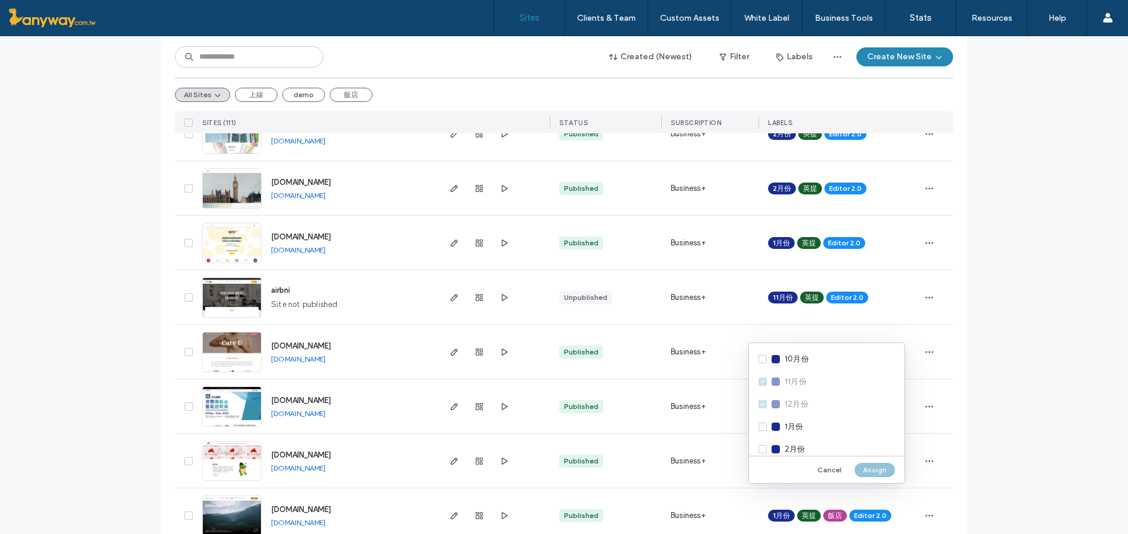
click at [774, 404] on div "10月份 11月份 12月份 1月份 2月份 3月份 4月份 5月份 6月份 7月份 8月份 成立 房產 服務 保養品 英提 家具 展示用 飯店 電商金流整合…" at bounding box center [826, 399] width 155 height 113
click at [840, 477] on button "Cancel" at bounding box center [829, 470] width 41 height 14
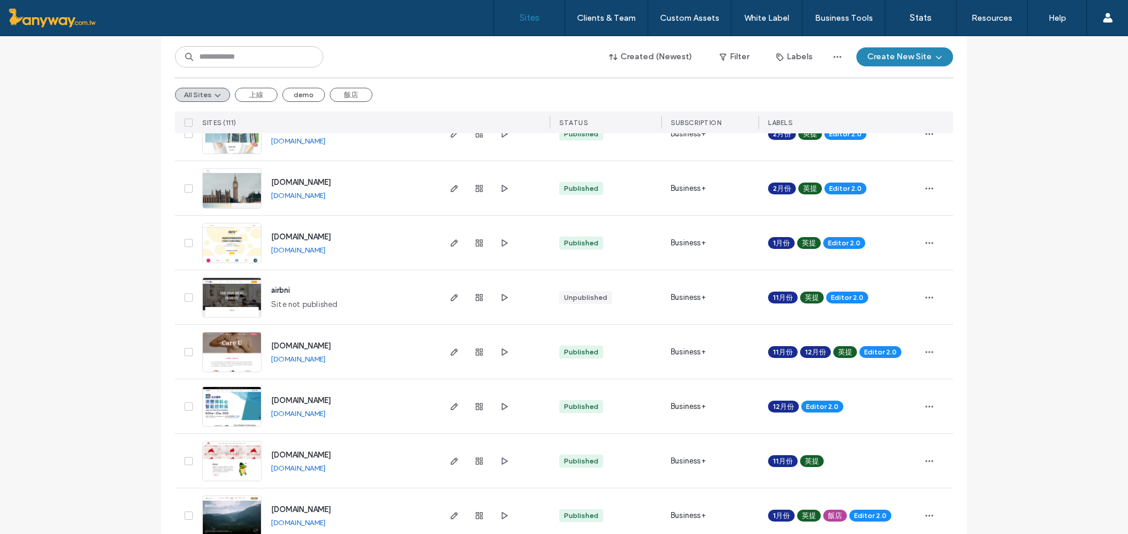
click at [810, 351] on span "12月份" at bounding box center [815, 352] width 21 height 11
click at [837, 344] on use at bounding box center [838, 342] width 3 height 3
click at [213, 59] on input at bounding box center [249, 56] width 148 height 21
paste input "**********"
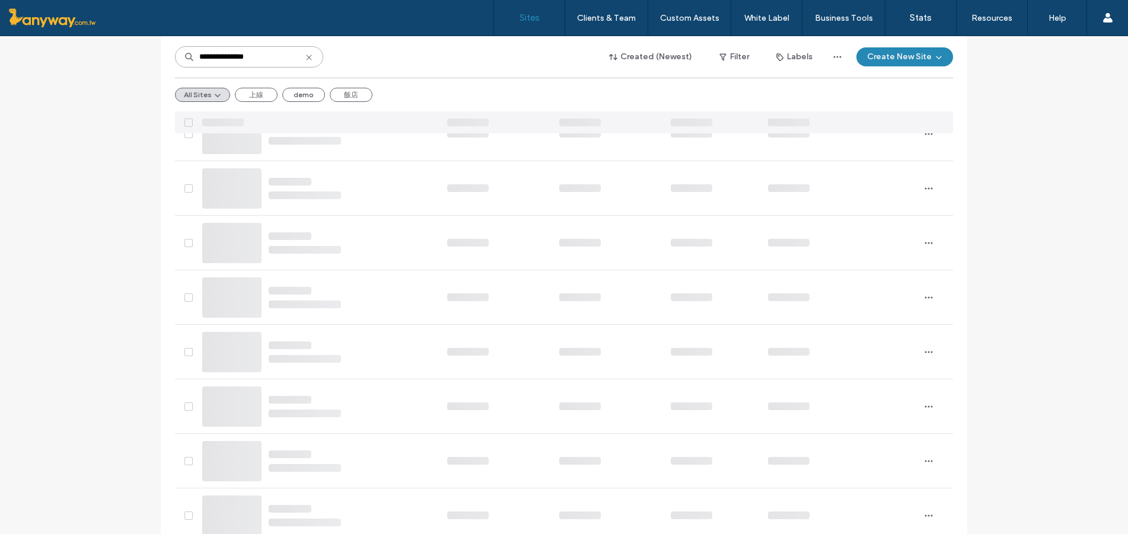
type input "**********"
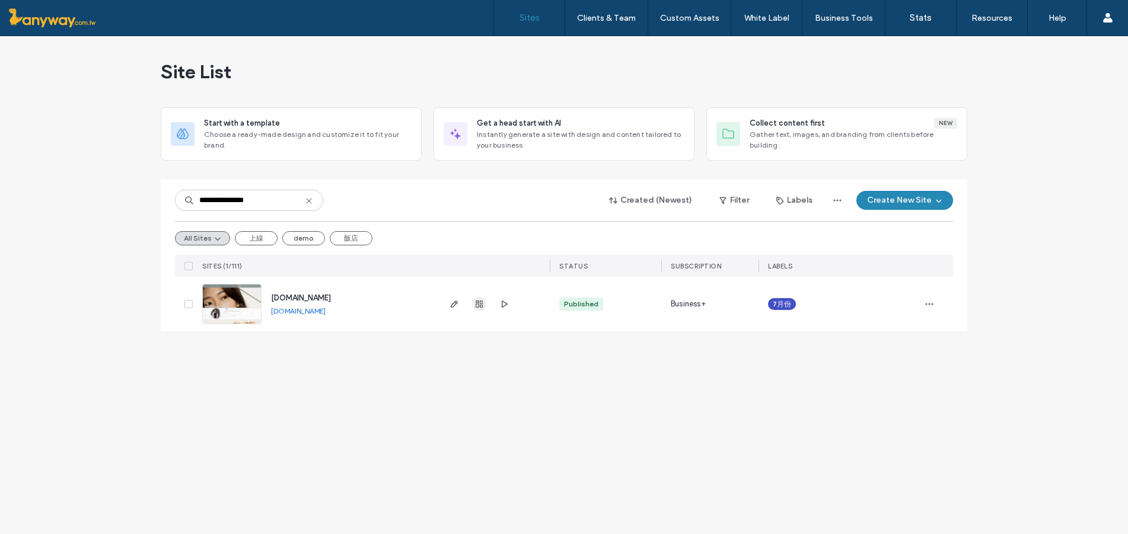
click at [480, 306] on use "button" at bounding box center [478, 304] width 7 height 7
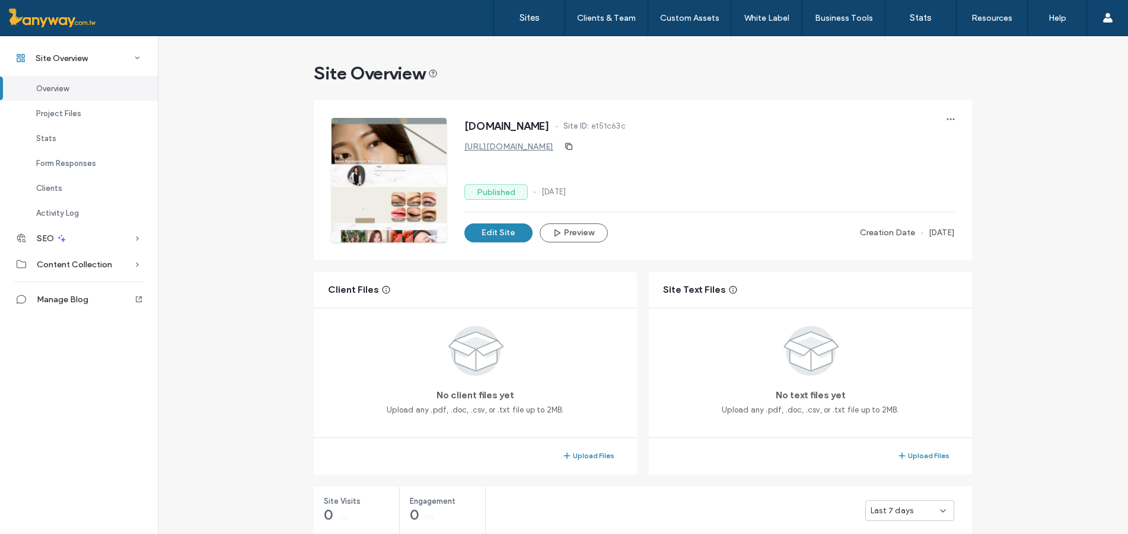
scroll to position [790, 0]
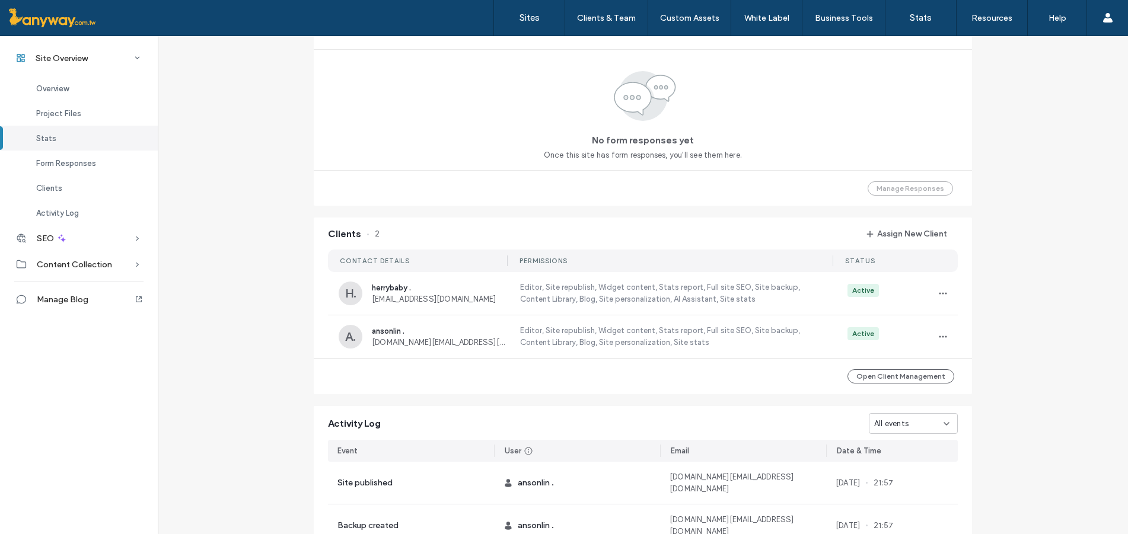
scroll to position [445, 0]
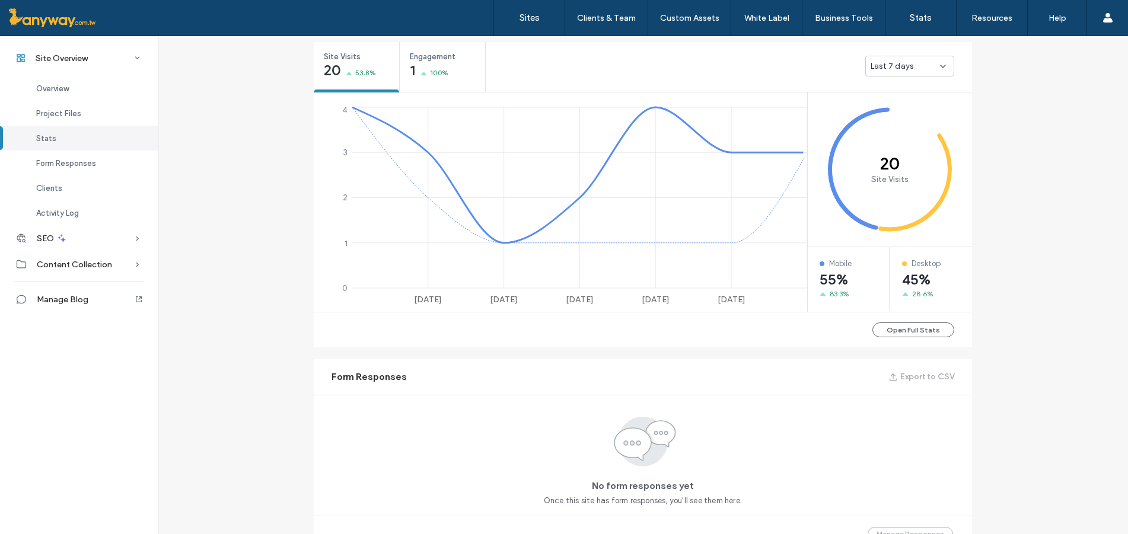
click at [934, 420] on div "No form responses yet Once this site has form responses, you'll see them here." at bounding box center [643, 455] width 658 height 121
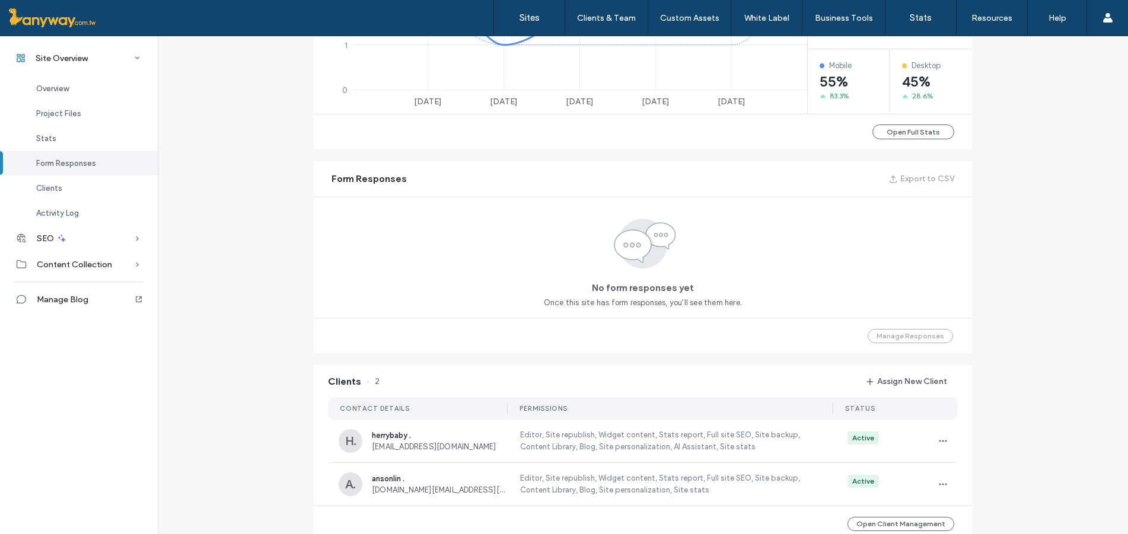
scroll to position [1030, 0]
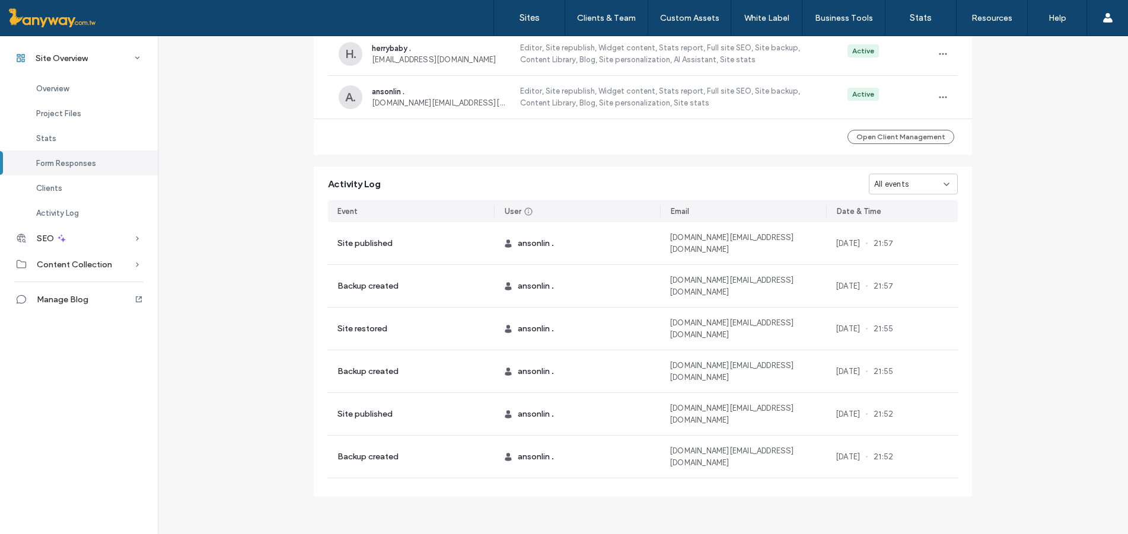
click at [927, 187] on div "All events" at bounding box center [908, 184] width 69 height 12
click at [909, 296] on div "Domain assigned" at bounding box center [909, 287] width 88 height 21
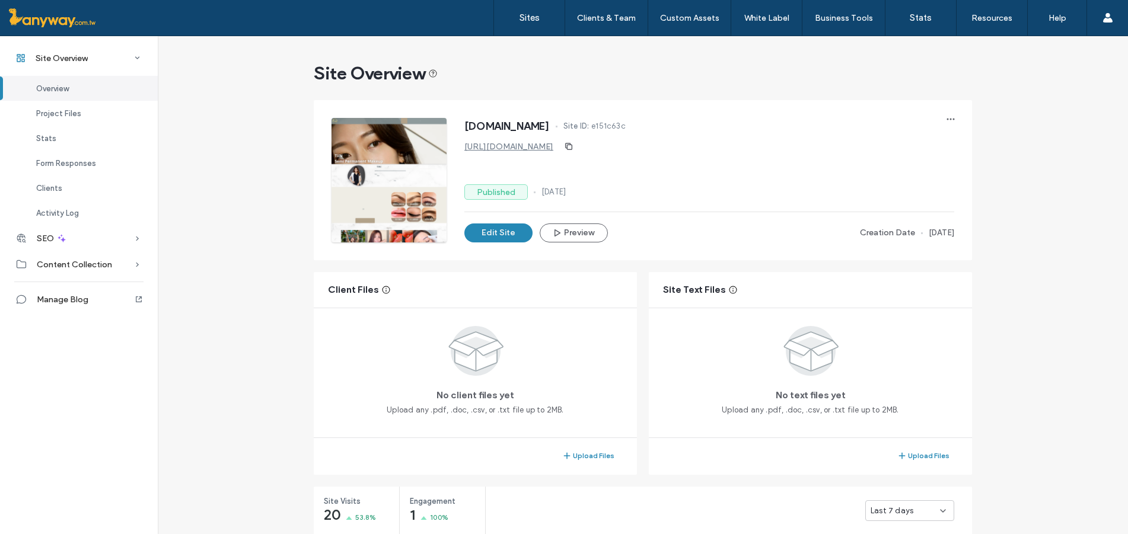
click at [490, 148] on link "https://www.tiin.com.tw" at bounding box center [508, 147] width 89 height 10
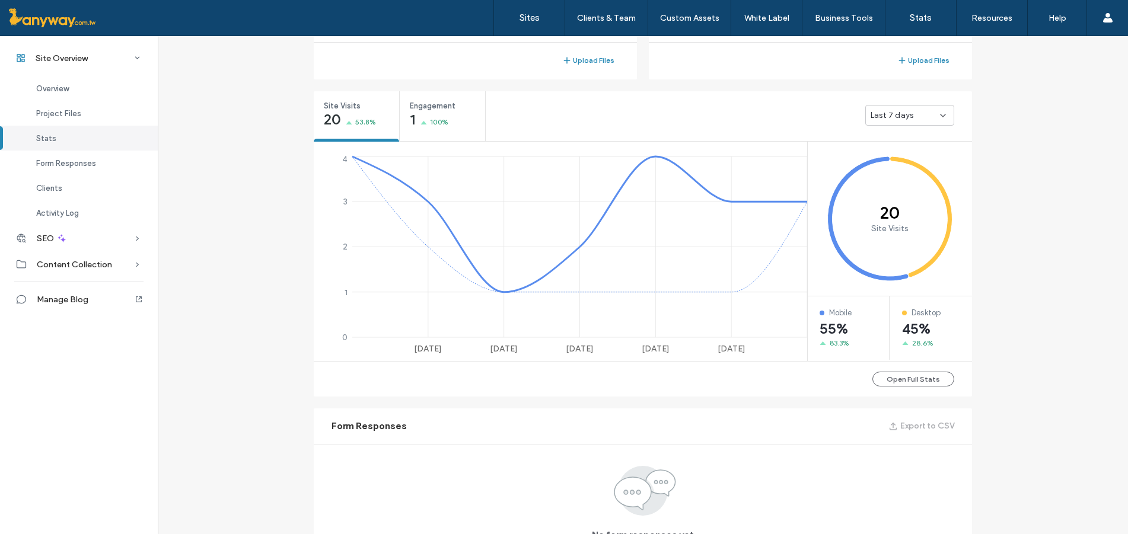
scroll to position [790, 0]
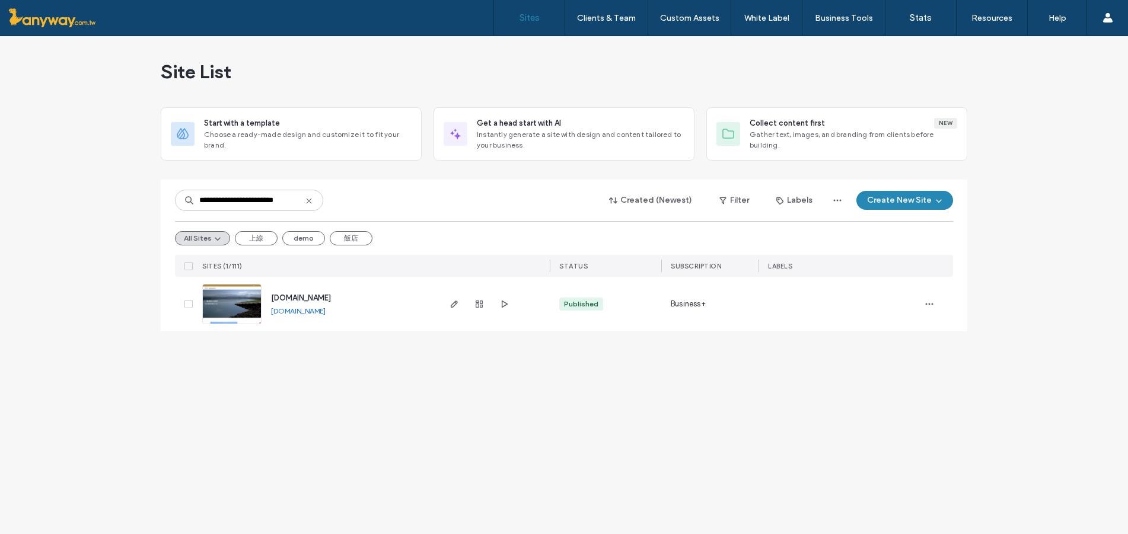
type input "**********"
click at [470, 296] on div at bounding box center [479, 304] width 64 height 55
click at [477, 308] on icon "button" at bounding box center [478, 303] width 9 height 9
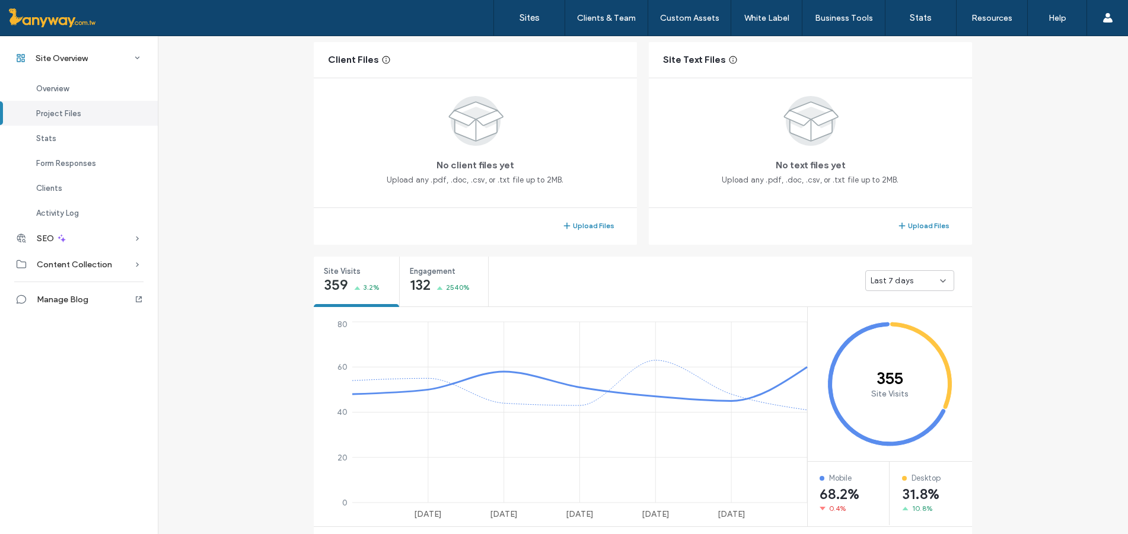
scroll to position [427, 0]
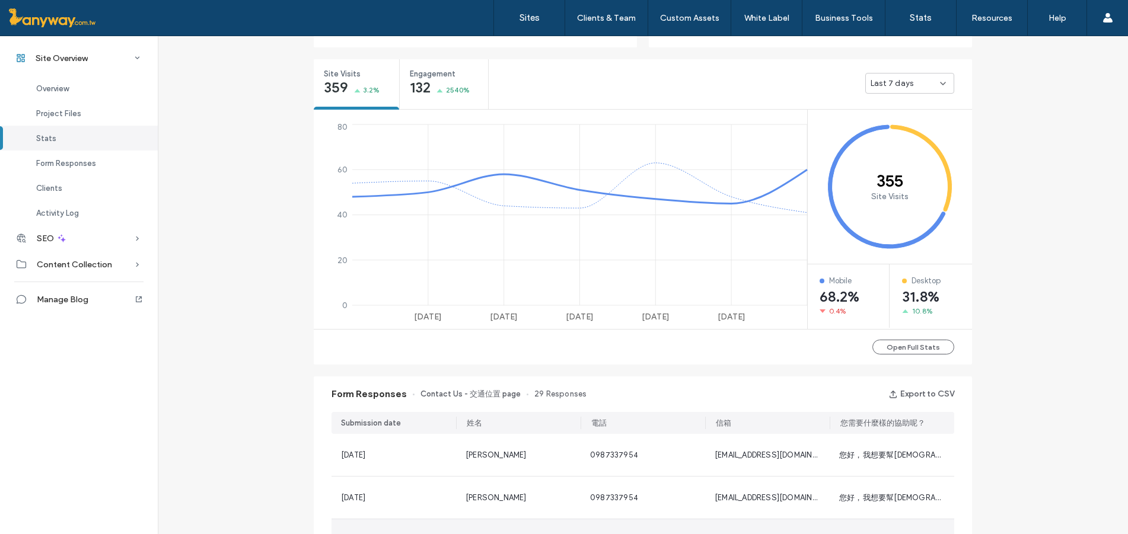
scroll to position [625, 0]
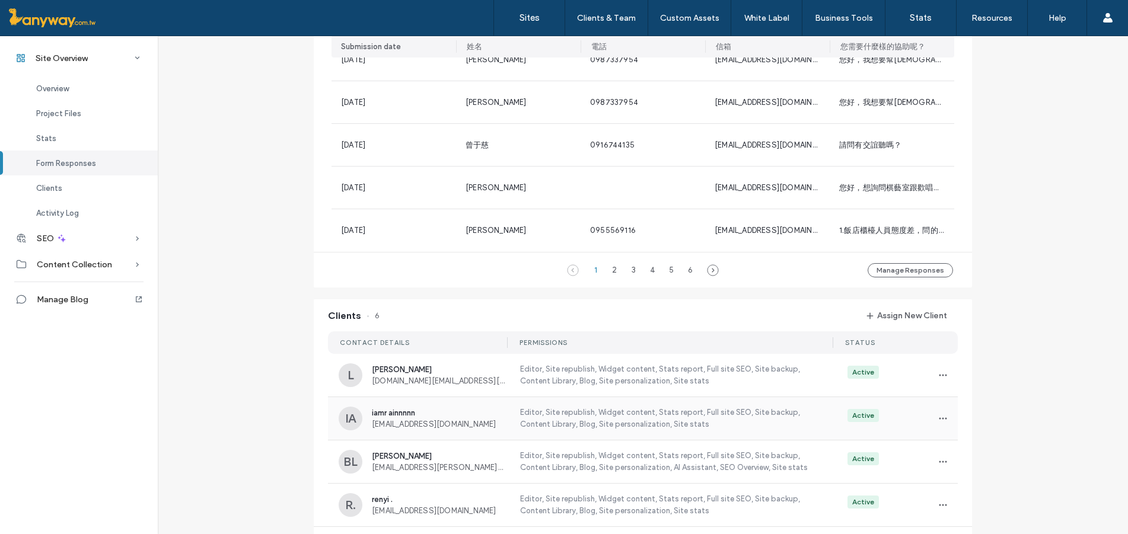
scroll to position [1020, 0]
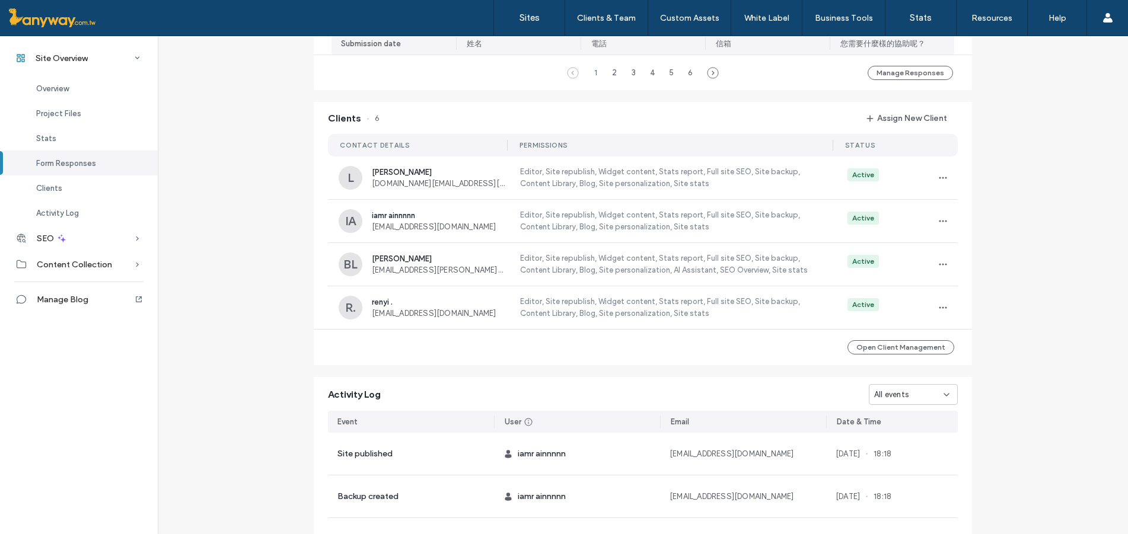
click at [928, 394] on div "All events" at bounding box center [908, 395] width 69 height 12
click at [900, 521] on span "Site created" at bounding box center [893, 519] width 47 height 12
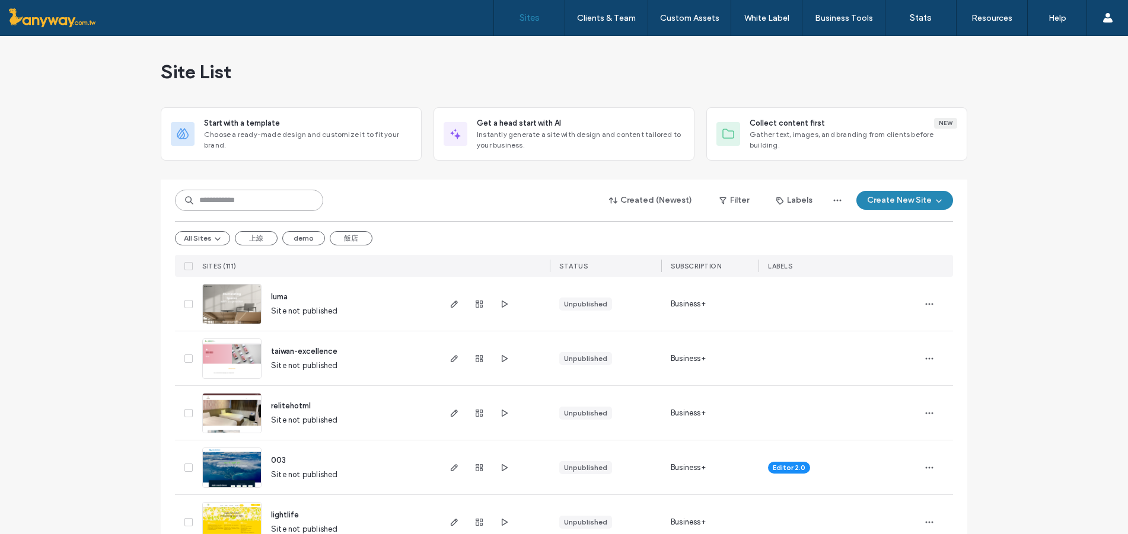
click at [255, 208] on input at bounding box center [249, 200] width 148 height 21
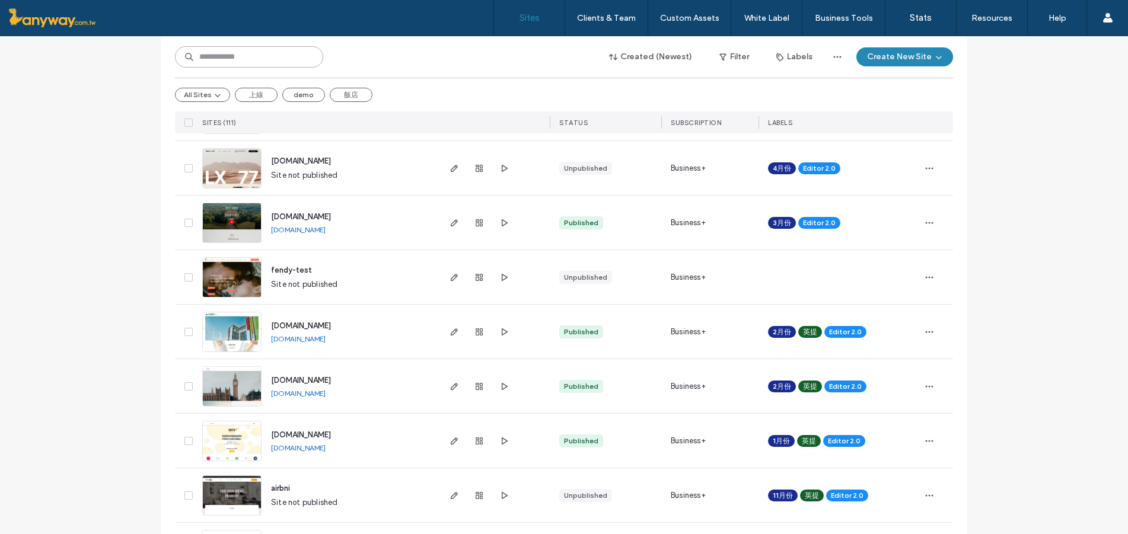
scroll to position [988, 0]
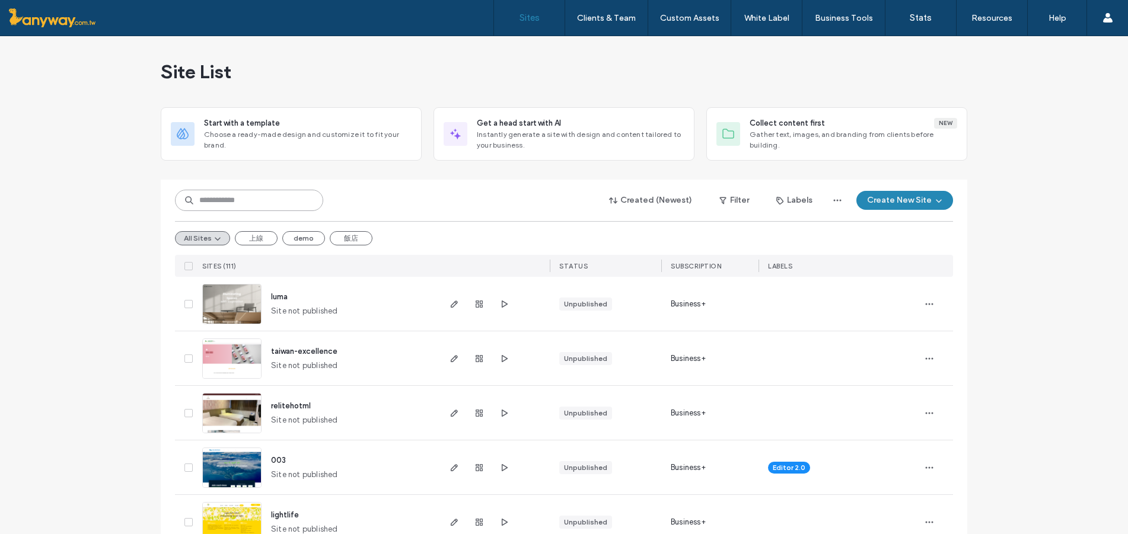
click at [206, 206] on input at bounding box center [249, 200] width 148 height 21
paste input "**********"
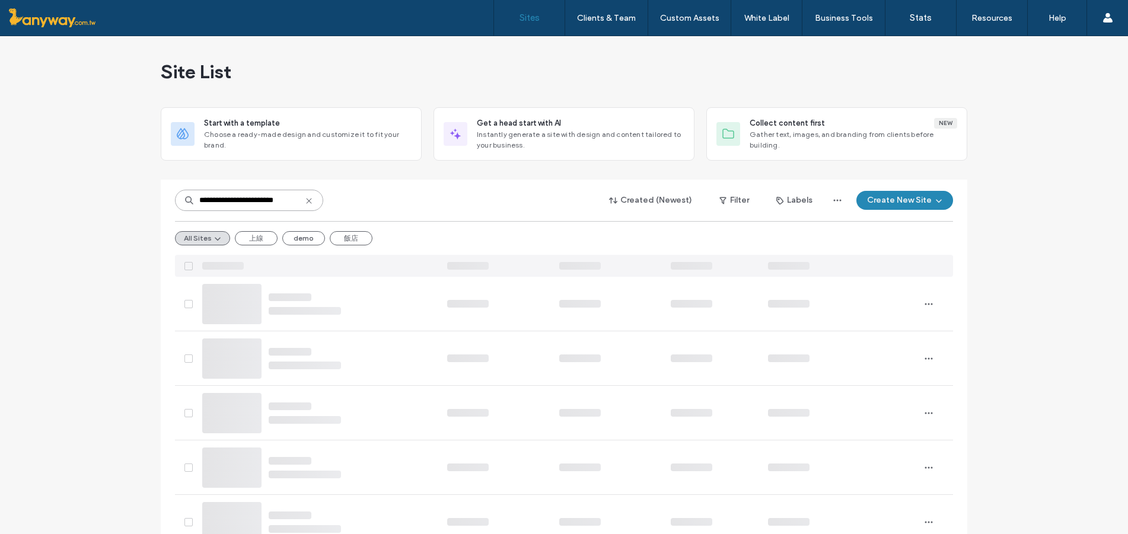
type input "**********"
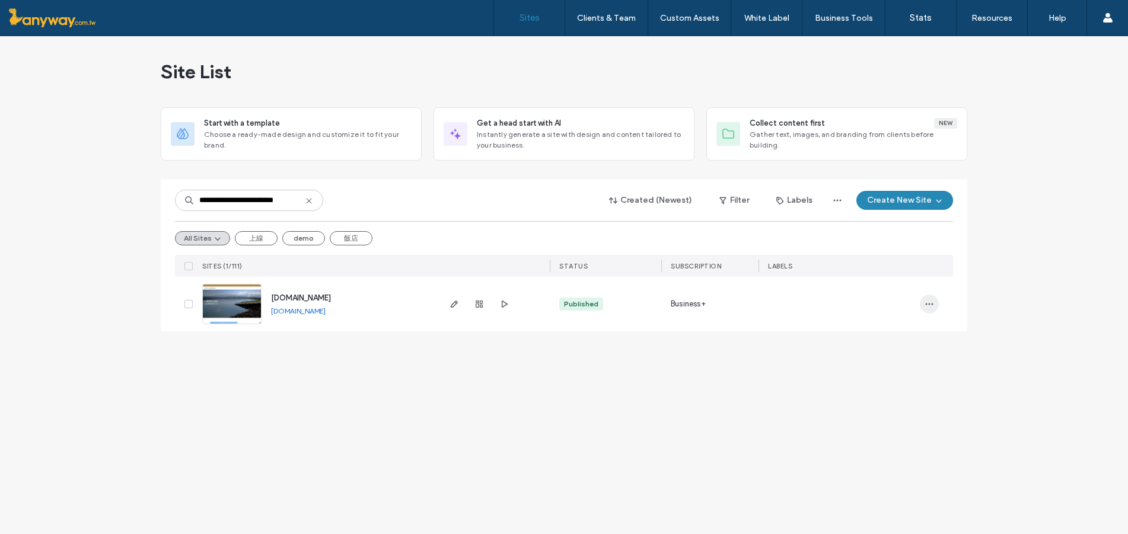
click at [926, 309] on span "button" at bounding box center [929, 304] width 19 height 19
click at [896, 372] on div "Assign Label" at bounding box center [885, 380] width 106 height 23
click at [889, 365] on div "英提" at bounding box center [830, 366] width 155 height 23
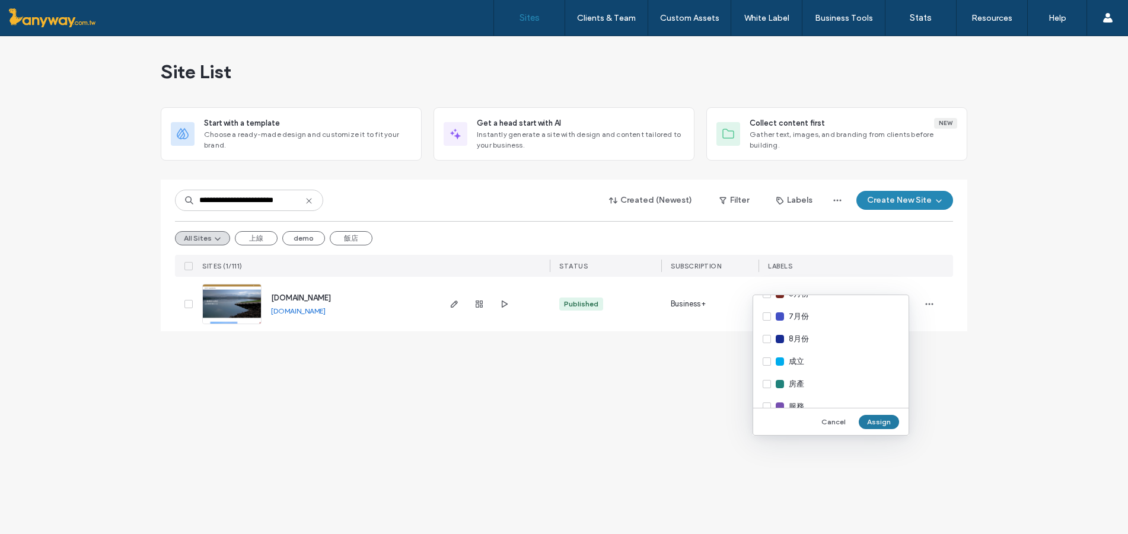
click at [883, 418] on button "Assign" at bounding box center [878, 422] width 40 height 14
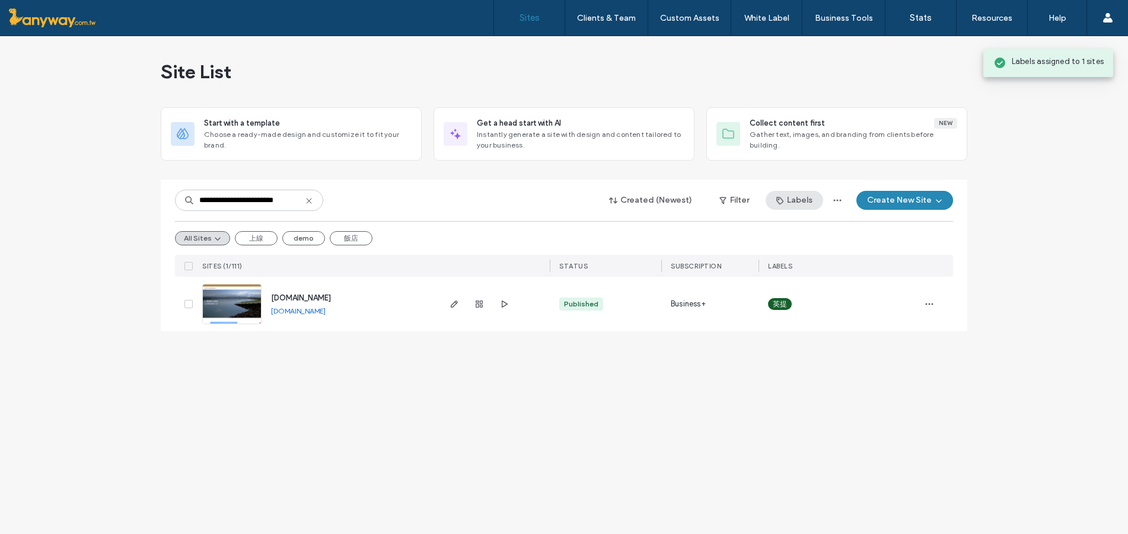
click at [783, 197] on icon "button" at bounding box center [779, 200] width 9 height 9
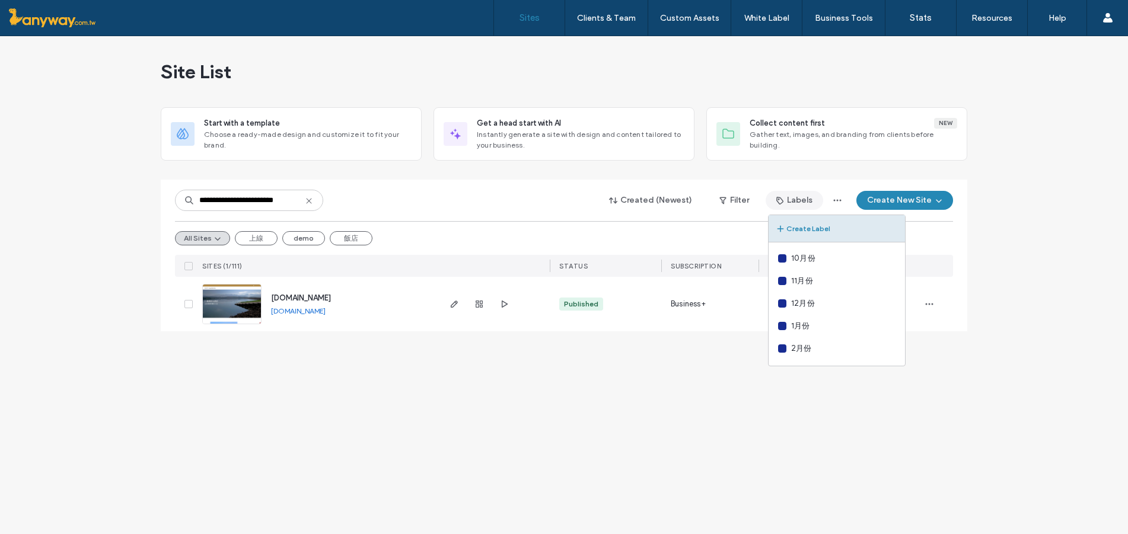
click at [822, 230] on button "Create Label" at bounding box center [836, 228] width 136 height 27
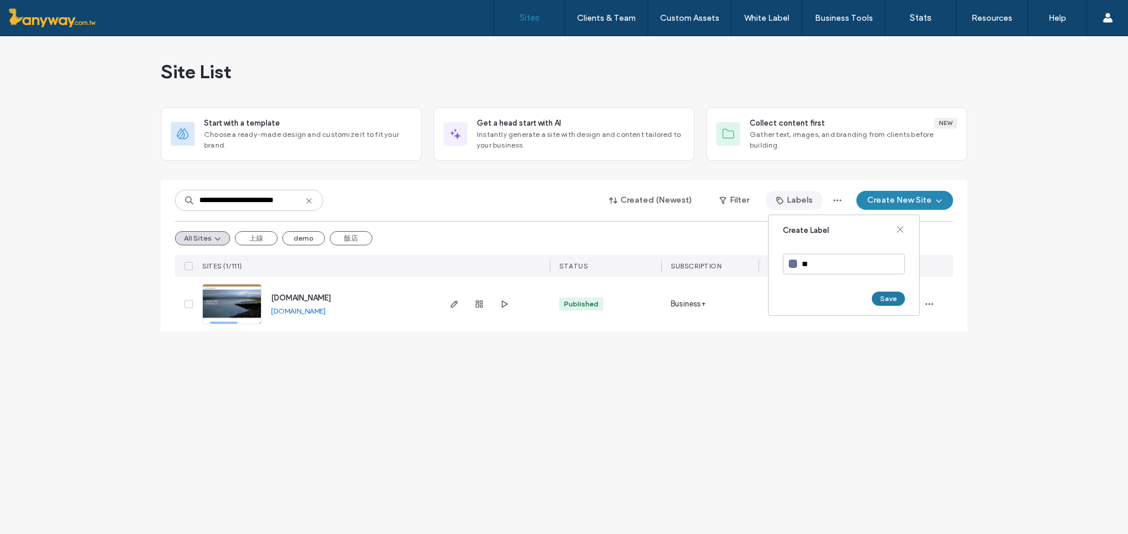
type input "**"
click at [892, 304] on button "Save" at bounding box center [888, 299] width 33 height 14
click at [809, 329] on span "3月份" at bounding box center [801, 332] width 20 height 12
click at [893, 311] on use at bounding box center [893, 310] width 7 height 8
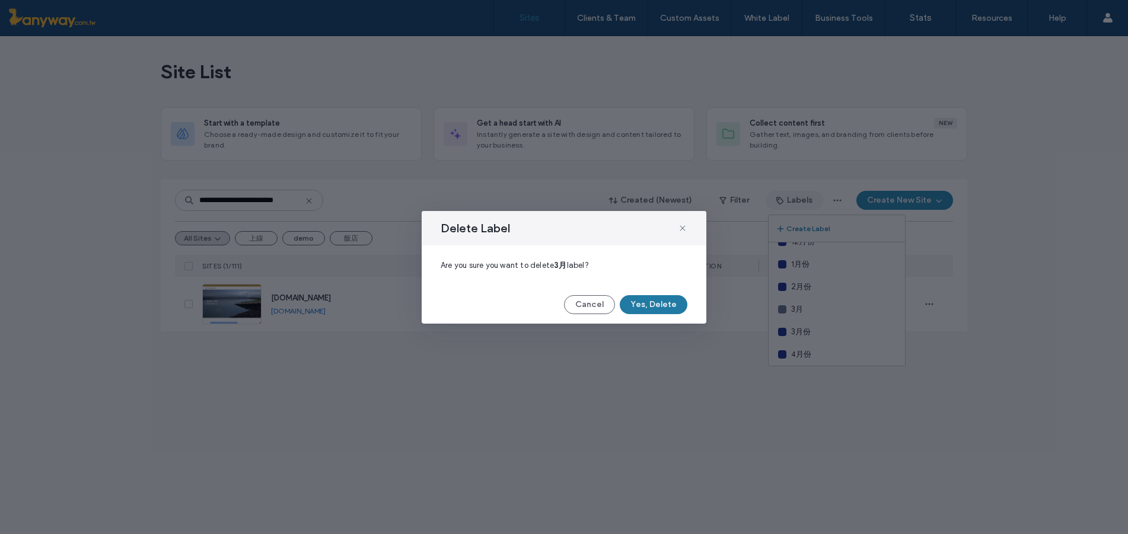
click at [670, 301] on button "Yes, Delete" at bounding box center [654, 304] width 68 height 19
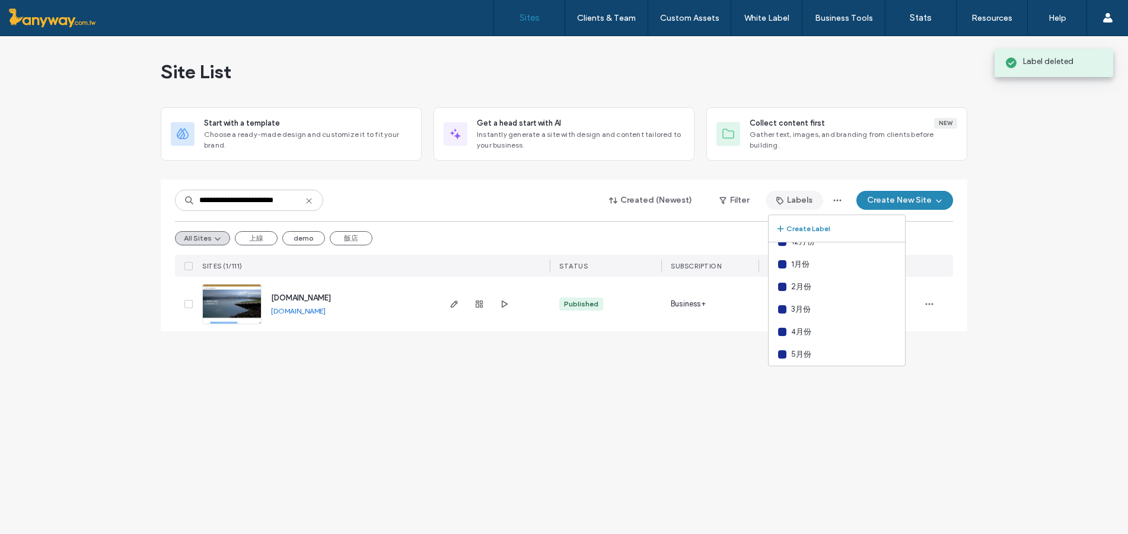
click at [939, 378] on div "**********" at bounding box center [564, 285] width 1128 height 498
click at [930, 304] on use "button" at bounding box center [929, 305] width 8 height 2
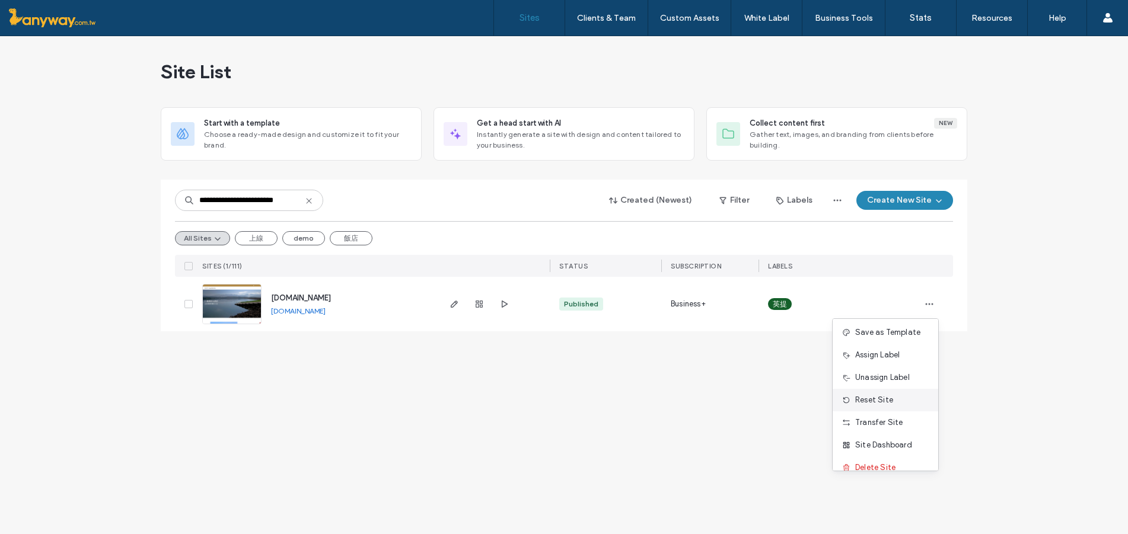
scroll to position [38, 0]
click at [881, 343] on span "Assign Label" at bounding box center [877, 342] width 44 height 12
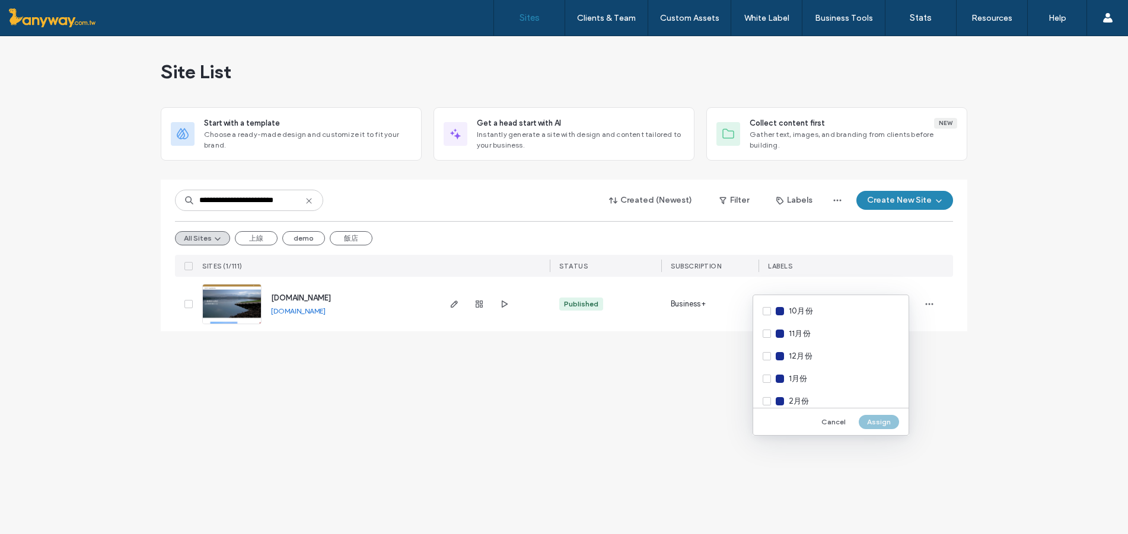
scroll to position [39, 0]
click at [810, 375] on div "3月份" at bounding box center [830, 385] width 155 height 23
click at [870, 420] on button "Assign" at bounding box center [878, 422] width 40 height 14
